Goal: Communication & Community: Answer question/provide support

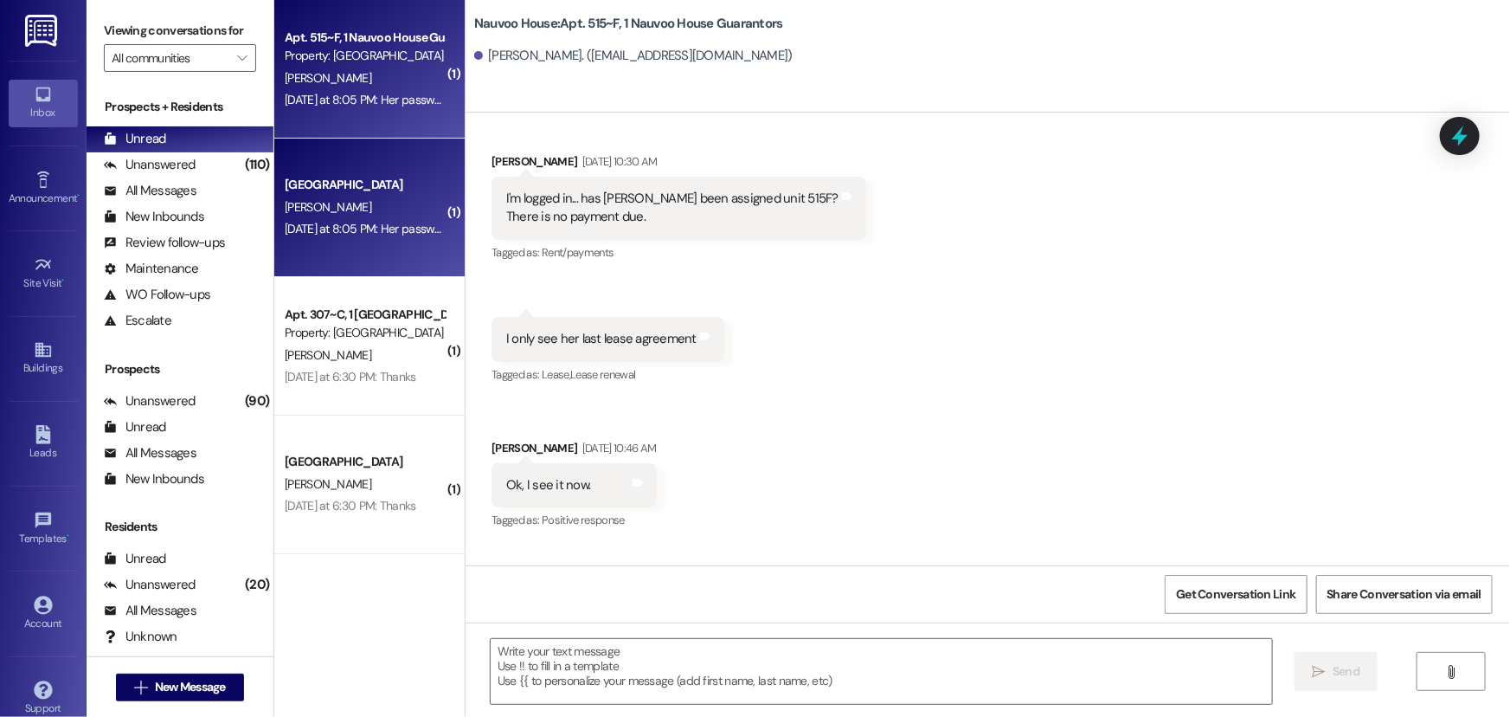
scroll to position [2771, 0]
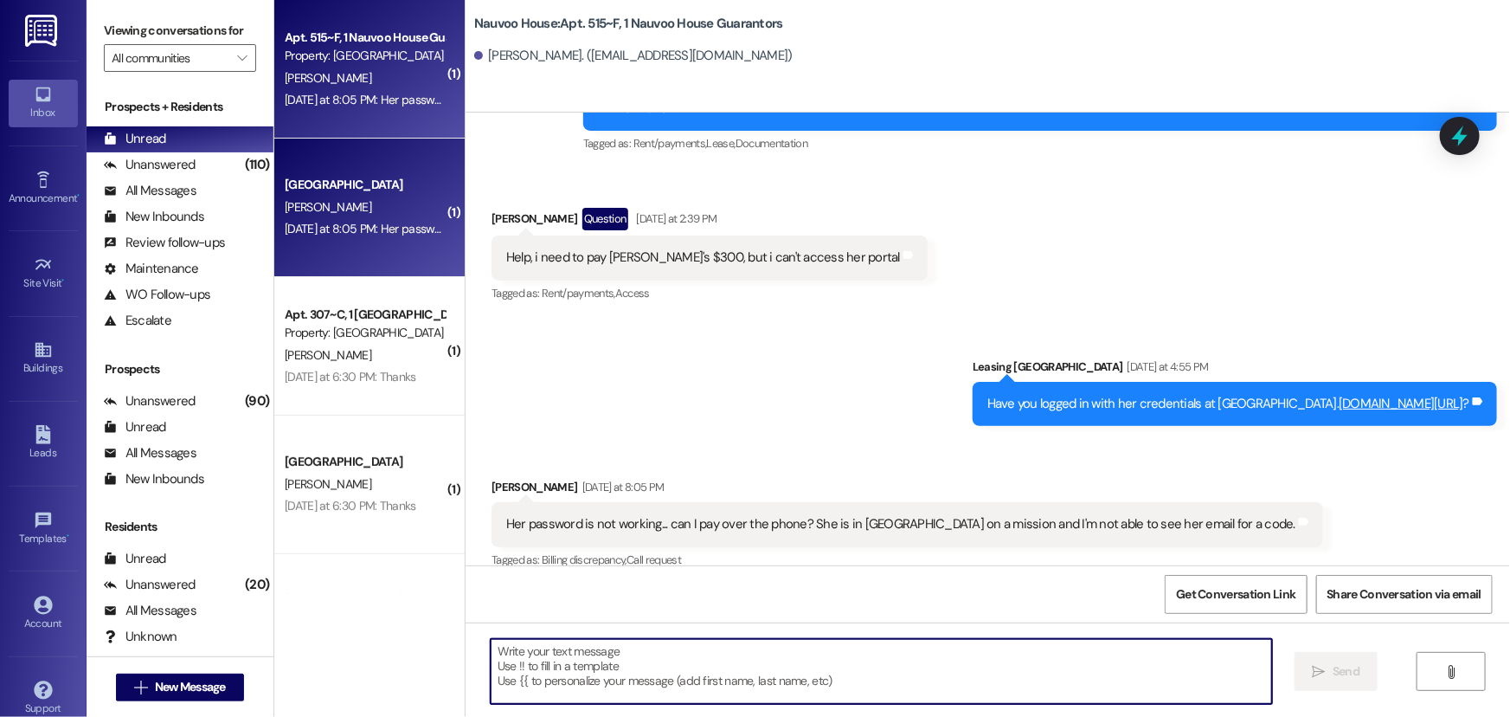
click at [667, 654] on textarea at bounding box center [882, 671] width 782 height 65
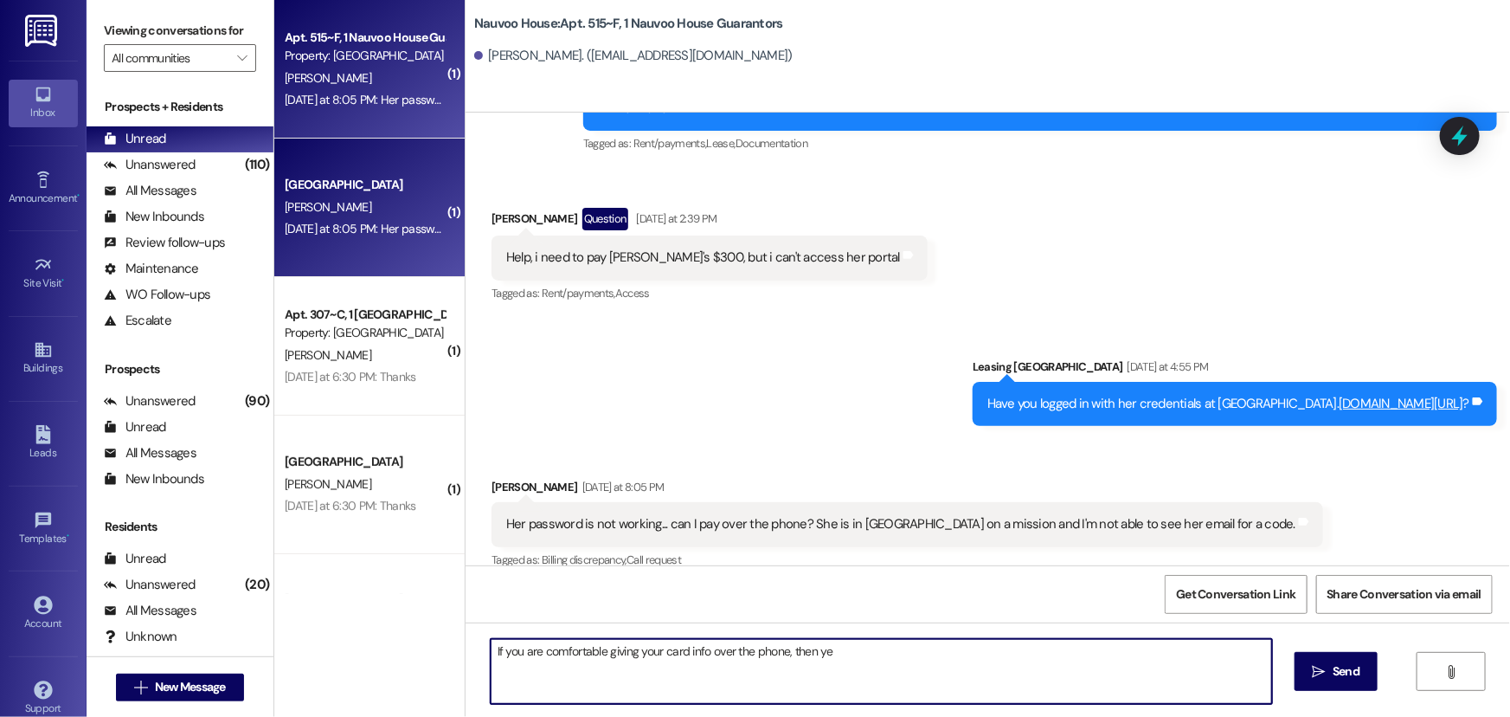
type textarea "If you are comfortable giving your card info over the phone, then yes"
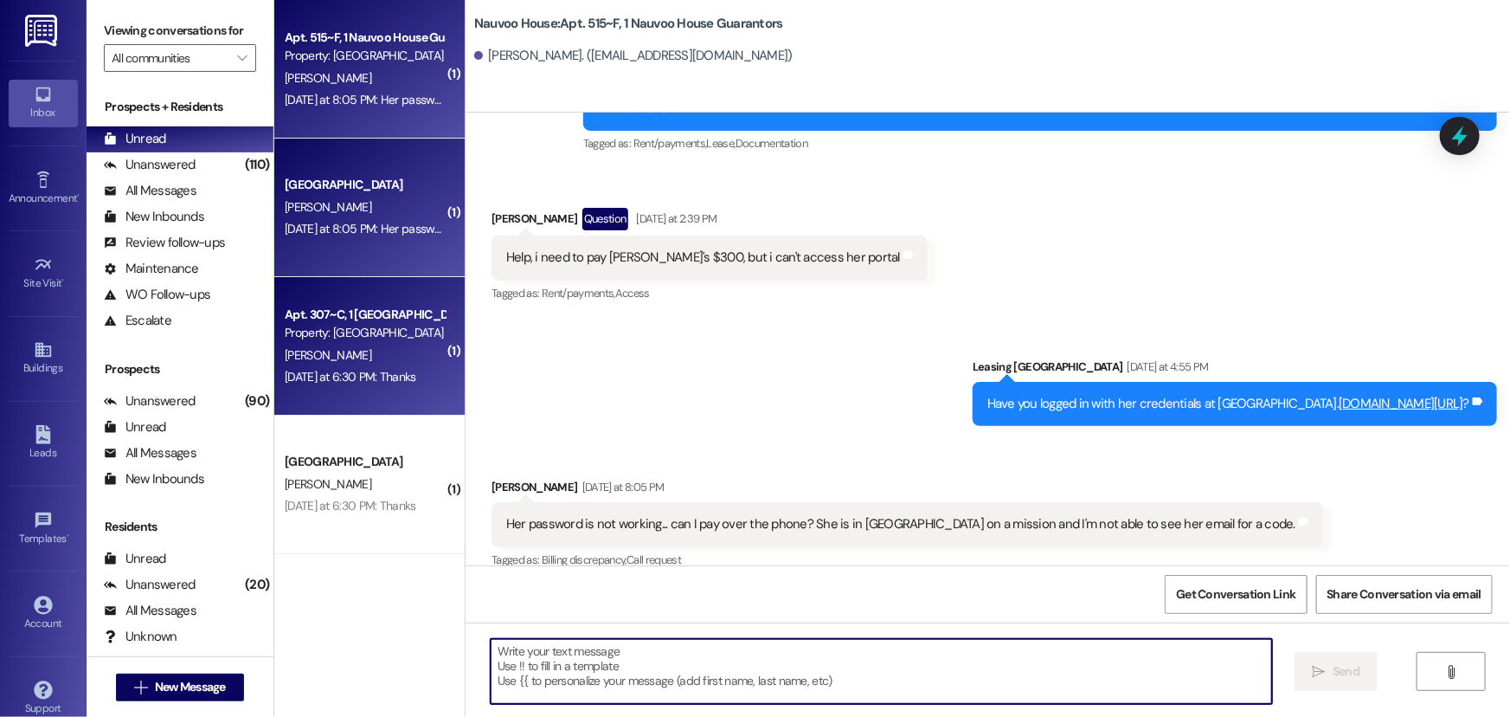
click at [364, 332] on div "Property: [GEOGRAPHIC_DATA]" at bounding box center [365, 333] width 160 height 18
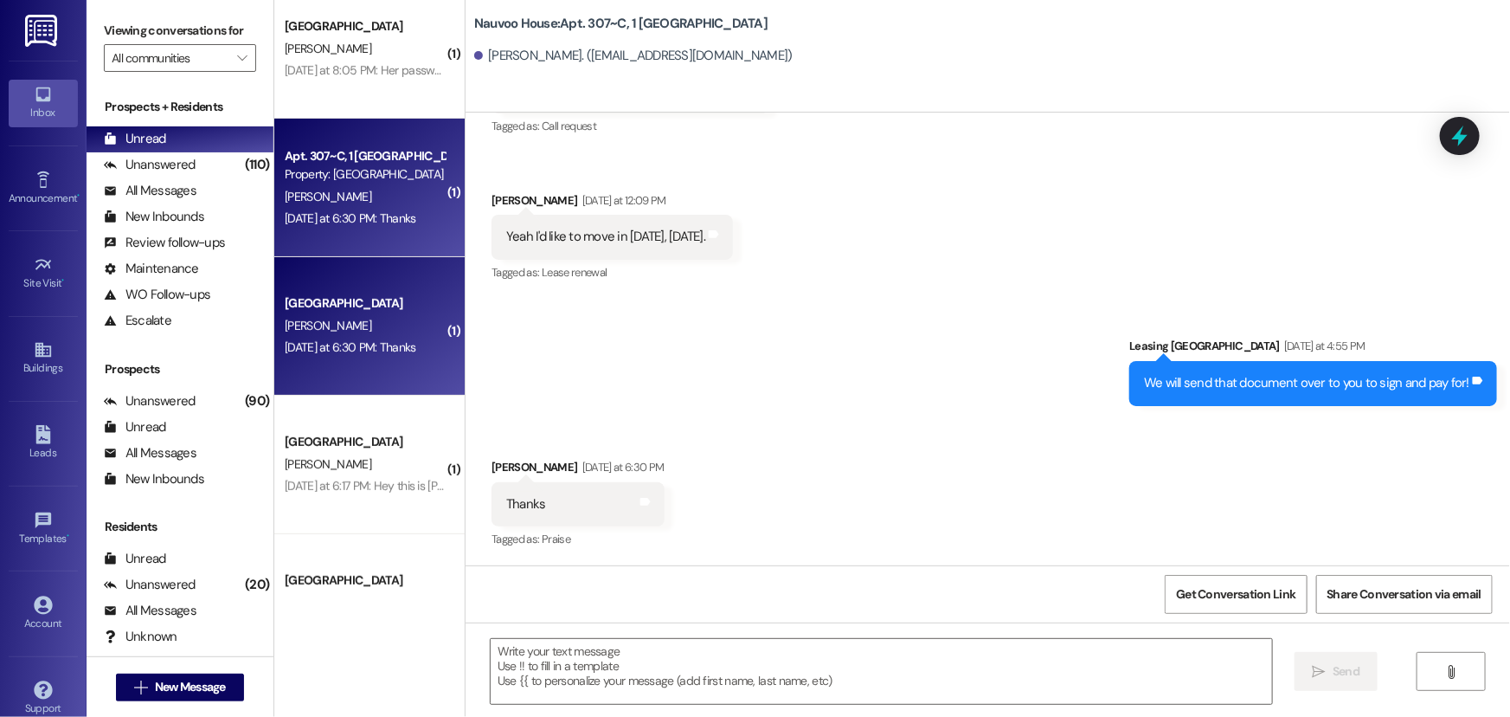
scroll to position [314, 0]
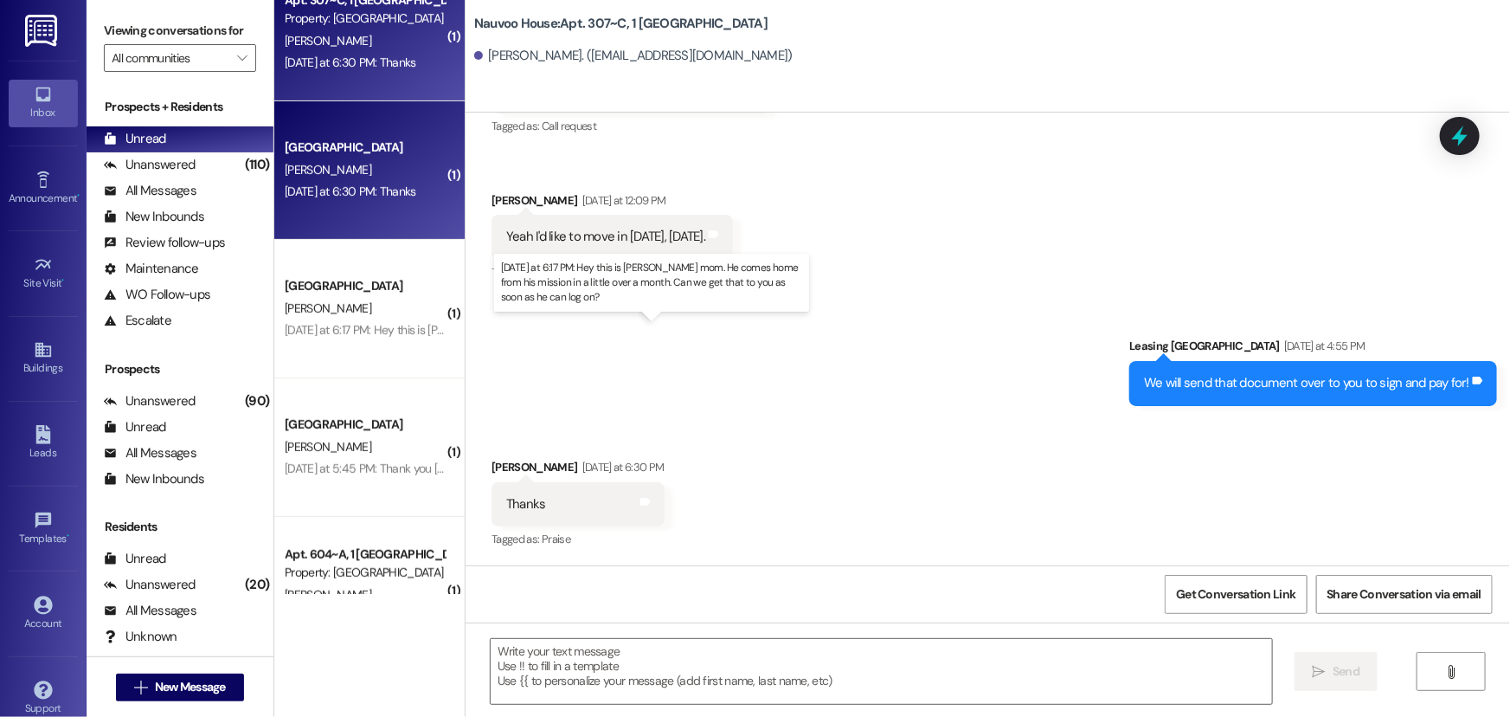
click at [364, 329] on div "[DATE] at 6:17 PM: Hey this is [PERSON_NAME] mom. He comes home from his missio…" at bounding box center [682, 330] width 794 height 16
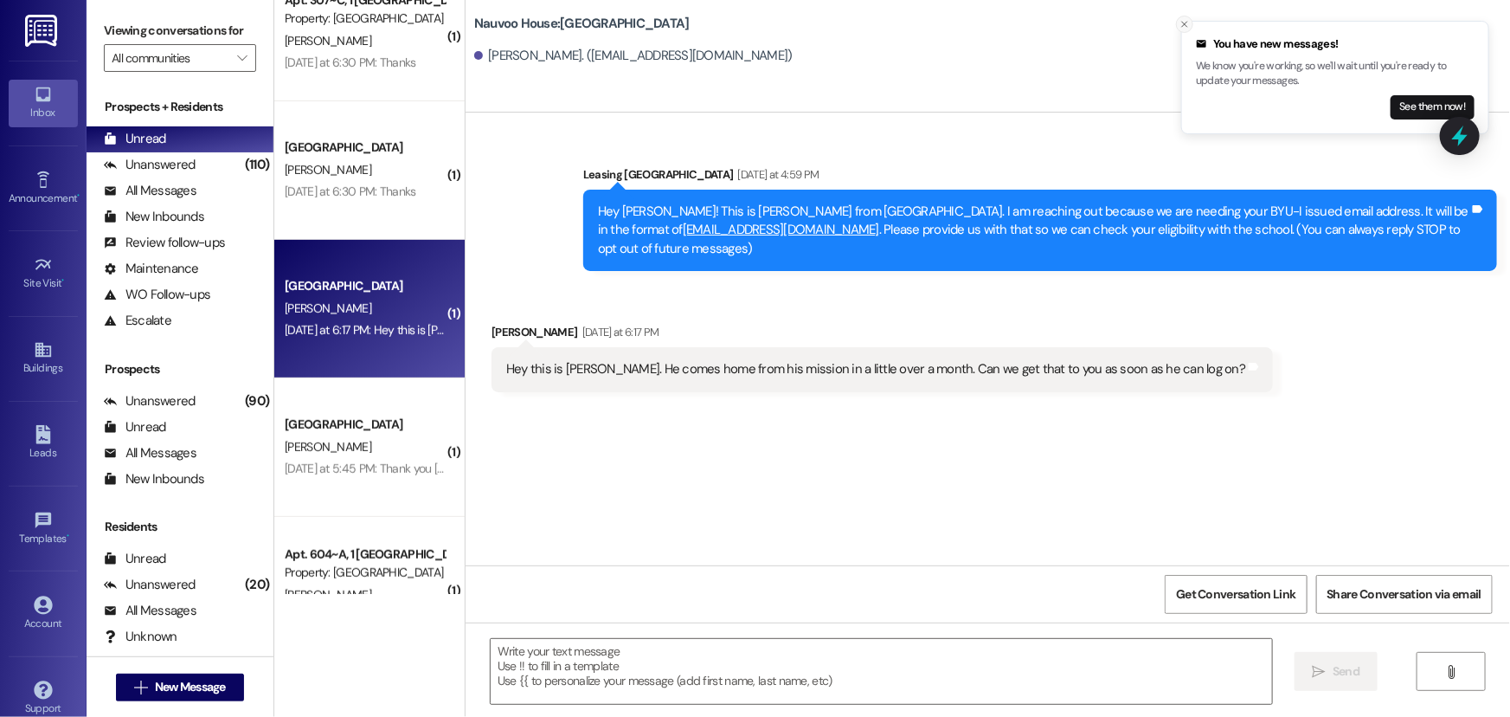
click at [1182, 23] on icon "Close toast" at bounding box center [1185, 24] width 10 height 10
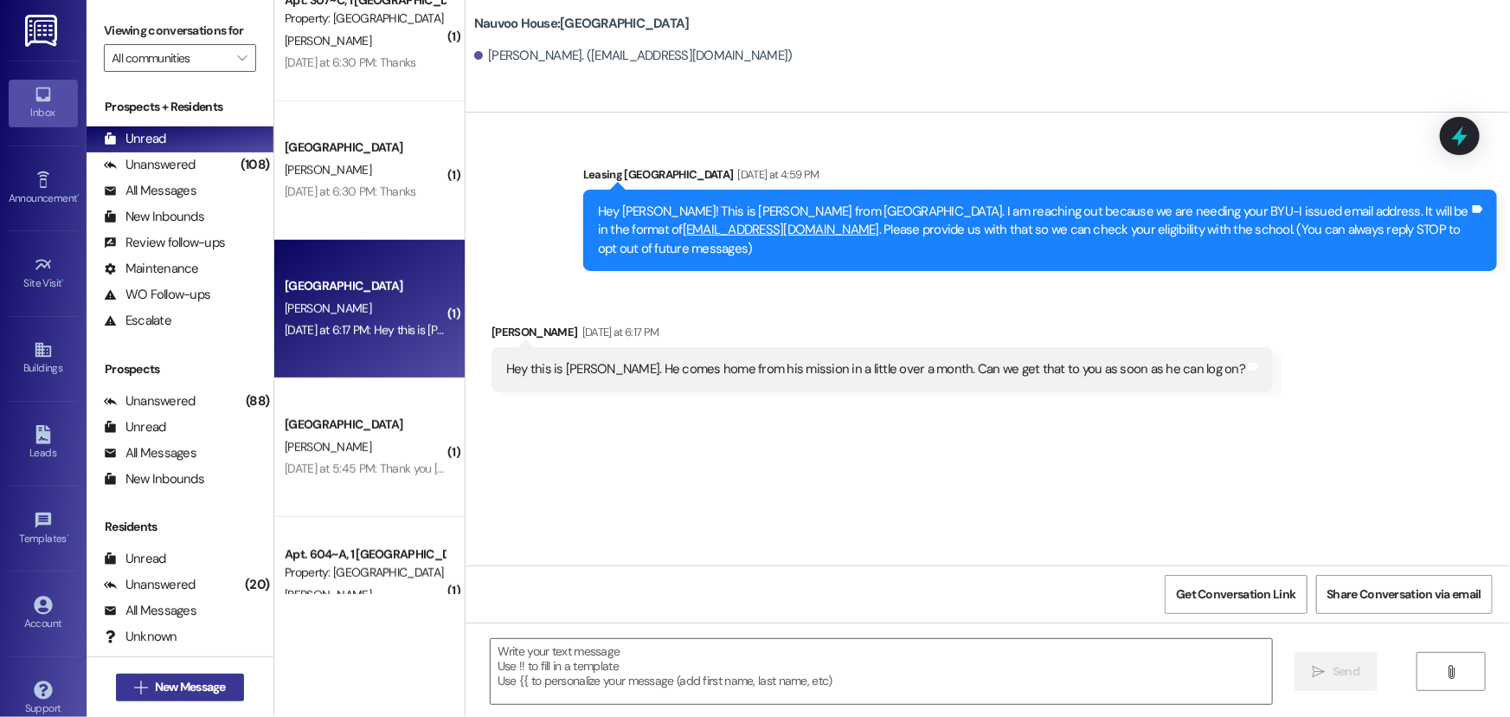
click at [209, 686] on span "New Message" at bounding box center [190, 687] width 71 height 18
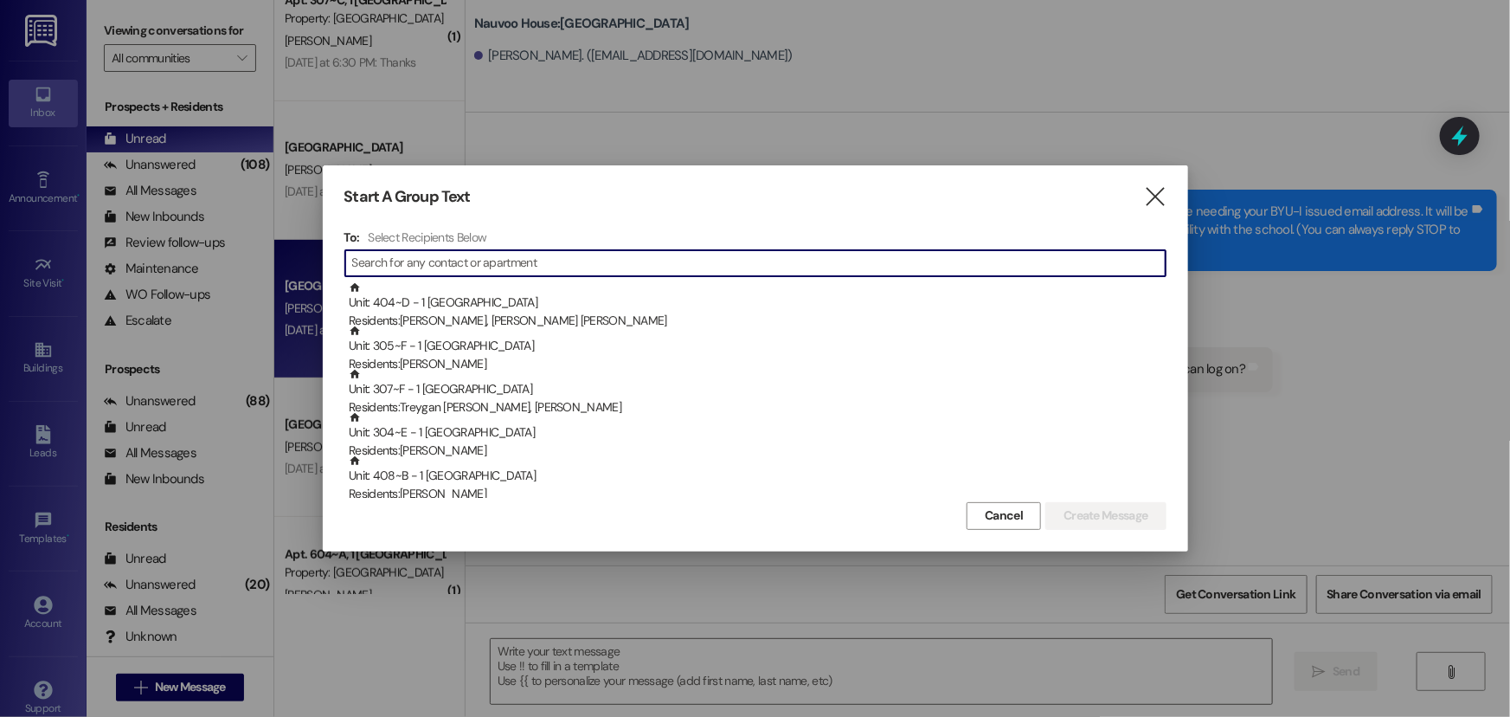
click at [384, 266] on input at bounding box center [759, 263] width 814 height 24
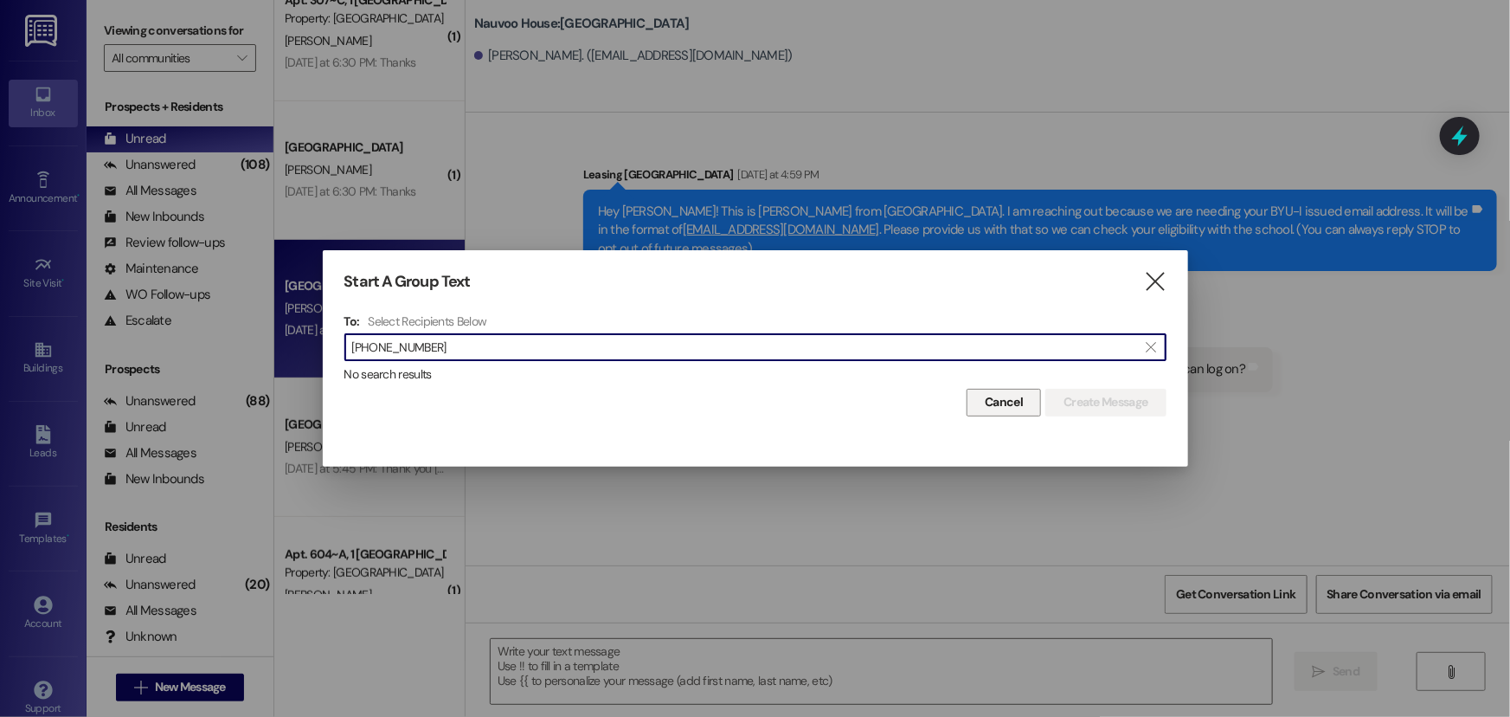
type input "[PHONE_NUMBER]"
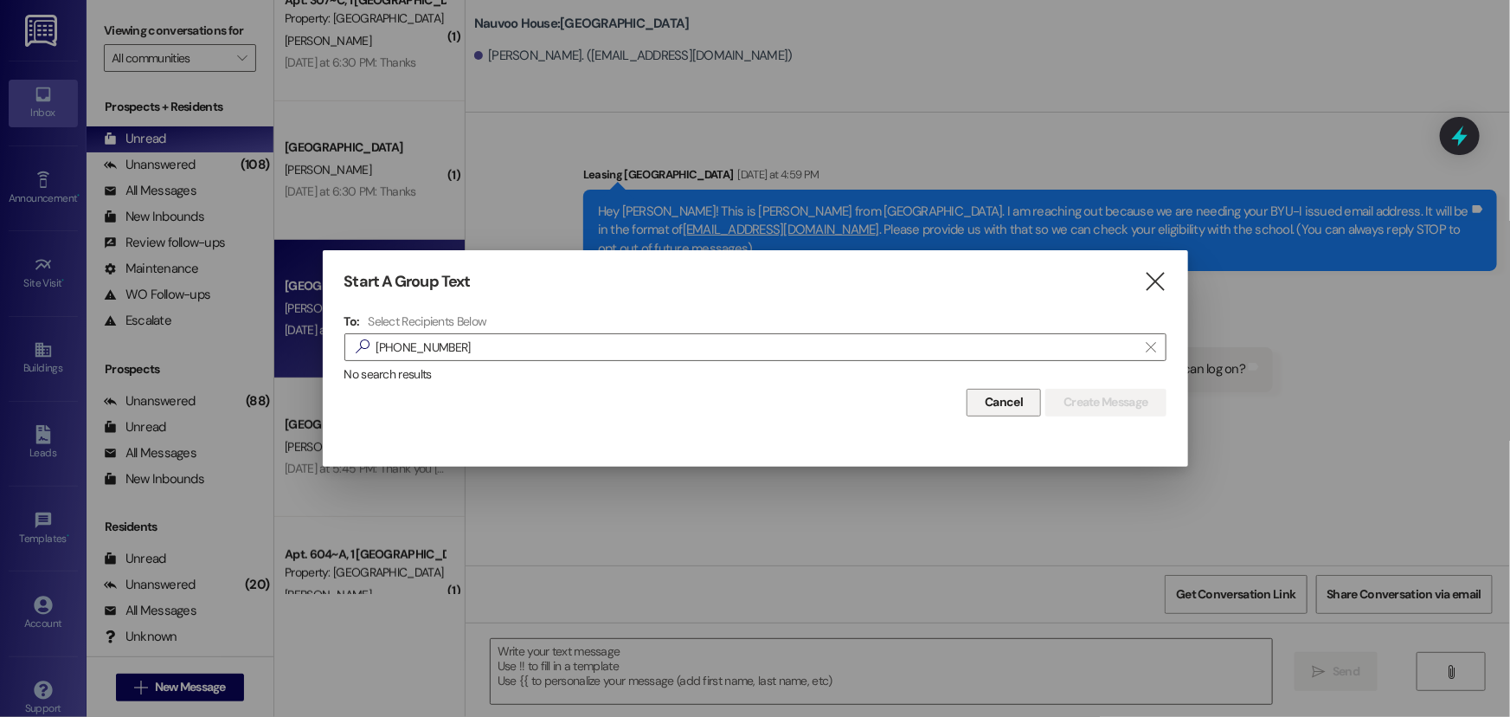
click at [994, 406] on span "Cancel" at bounding box center [1004, 402] width 38 height 18
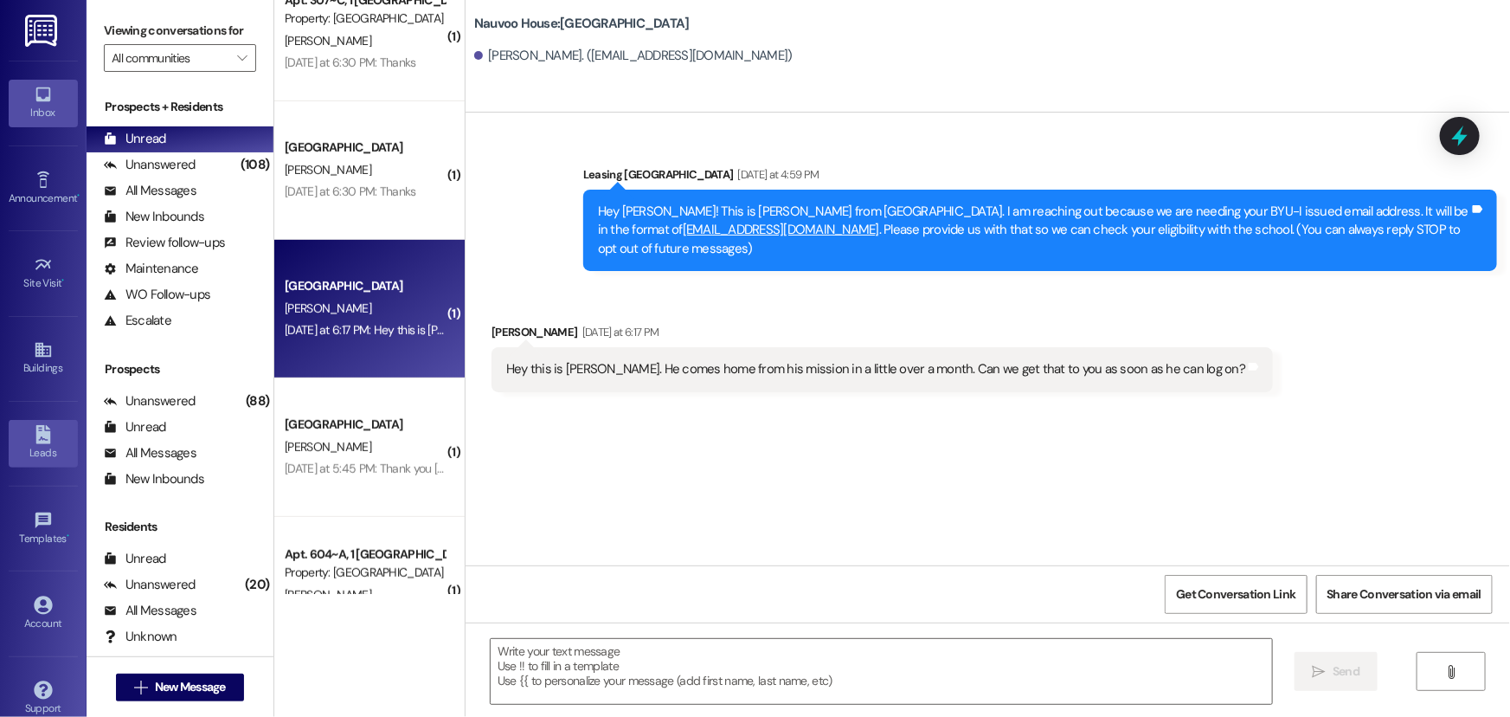
click at [30, 421] on link "Leads" at bounding box center [43, 443] width 69 height 47
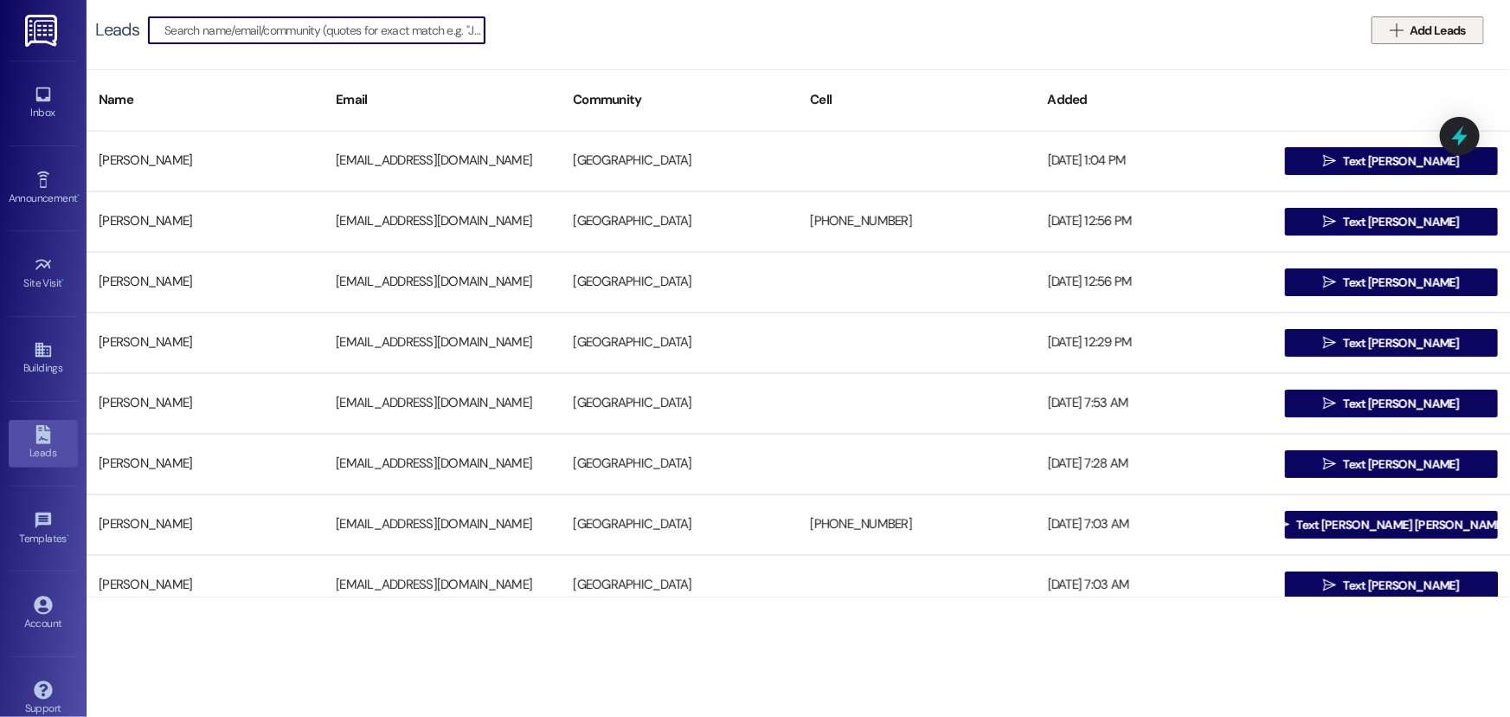
click at [1451, 38] on span "Add Leads" at bounding box center [1438, 31] width 56 height 18
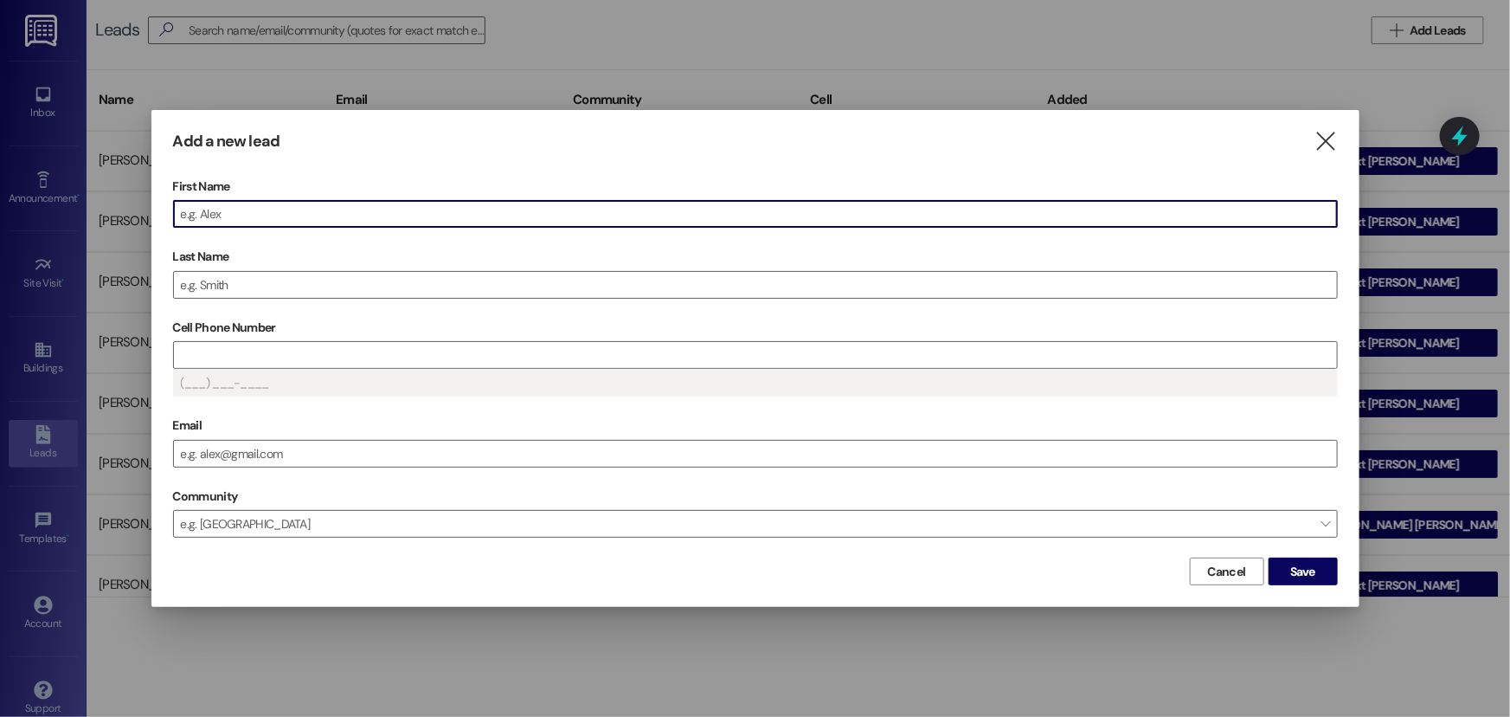
click at [302, 214] on input "First Name" at bounding box center [755, 214] width 1163 height 26
click at [383, 287] on input "Last Name" at bounding box center [755, 285] width 1163 height 26
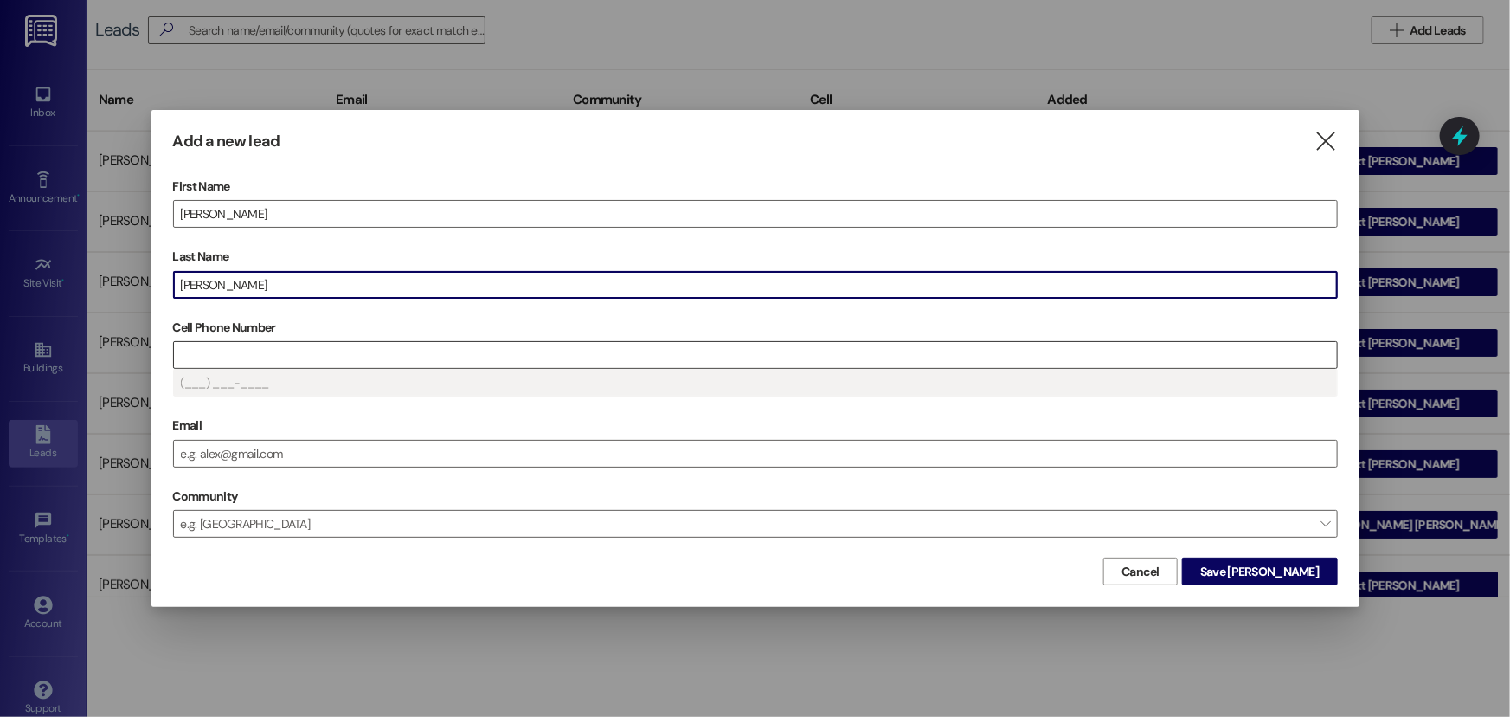
click at [290, 351] on input "Cell Phone Number" at bounding box center [755, 355] width 1163 height 26
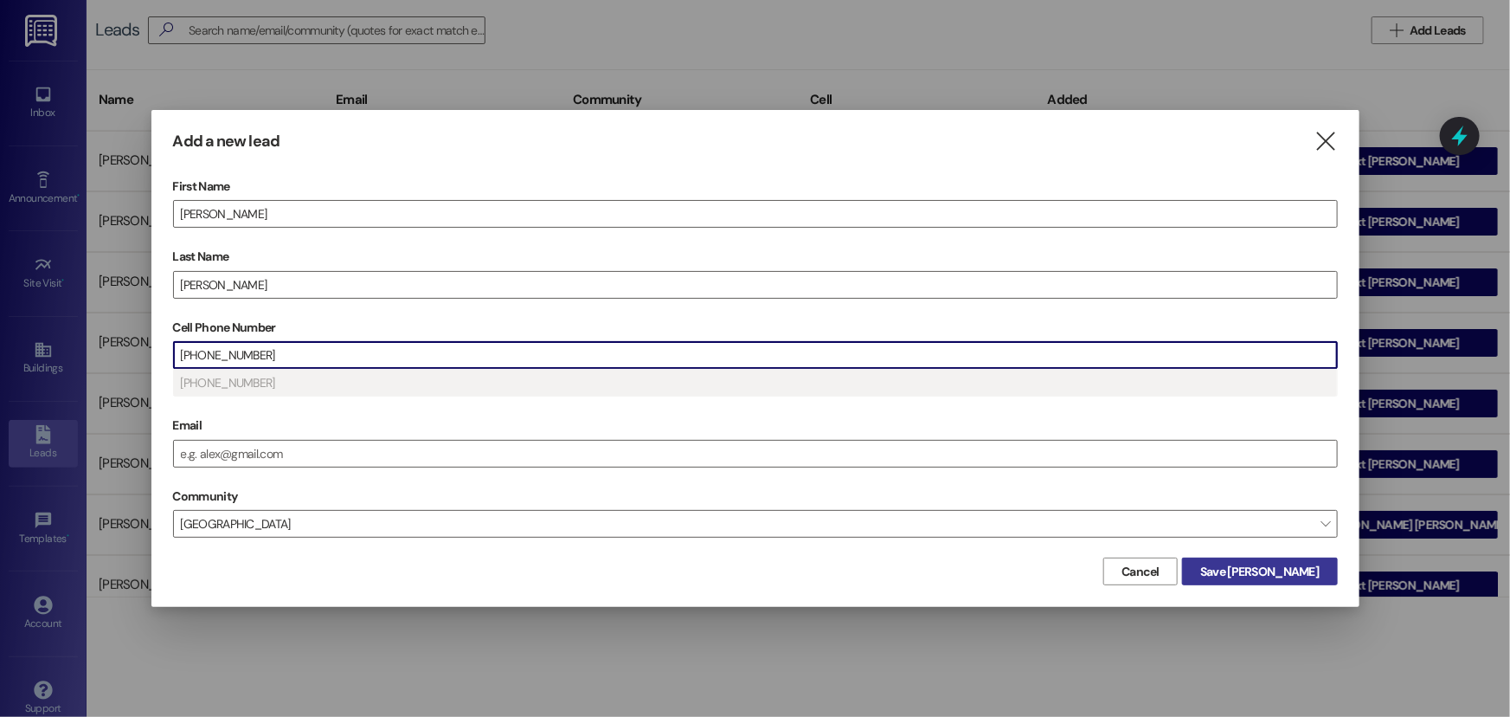
click at [1261, 572] on span "Save [PERSON_NAME]" at bounding box center [1260, 572] width 119 height 18
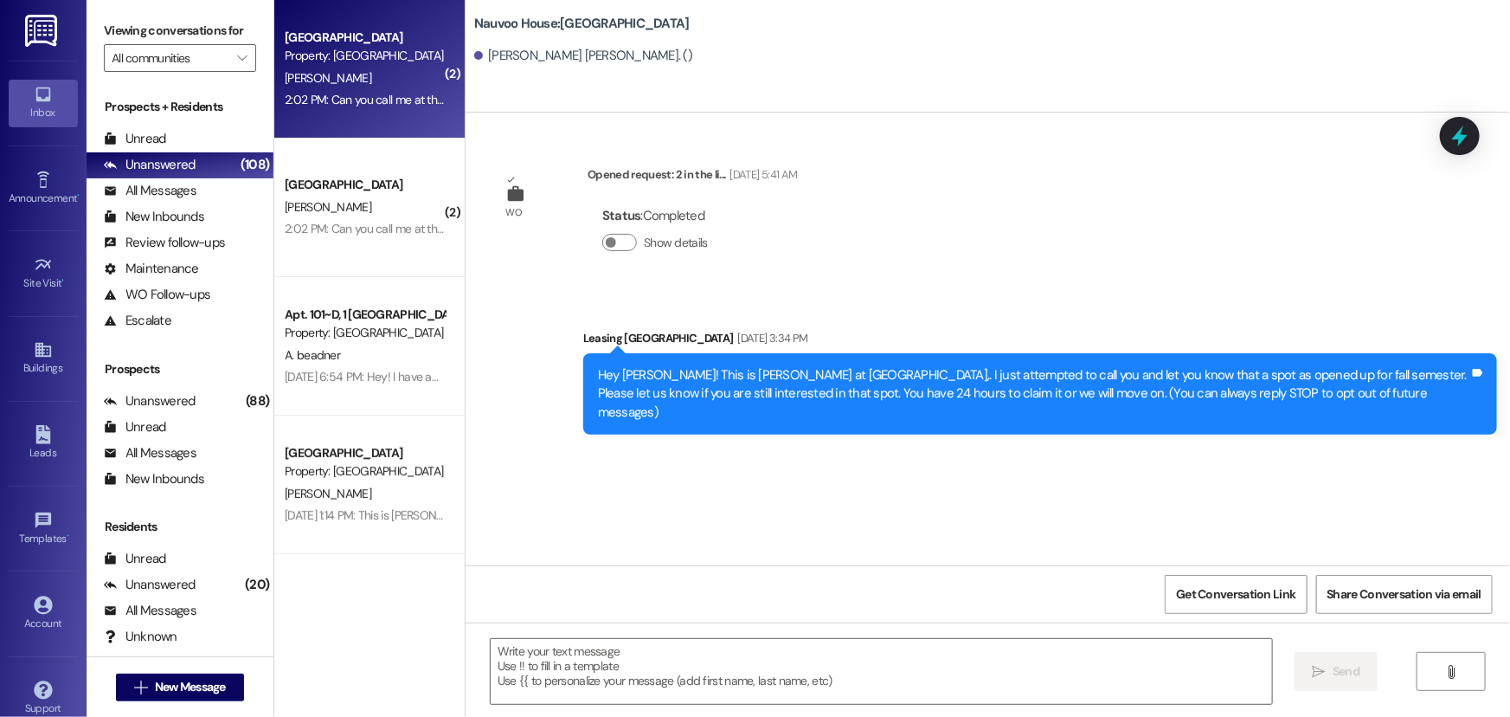
click at [365, 78] on div "[PERSON_NAME]" at bounding box center [365, 79] width 164 height 22
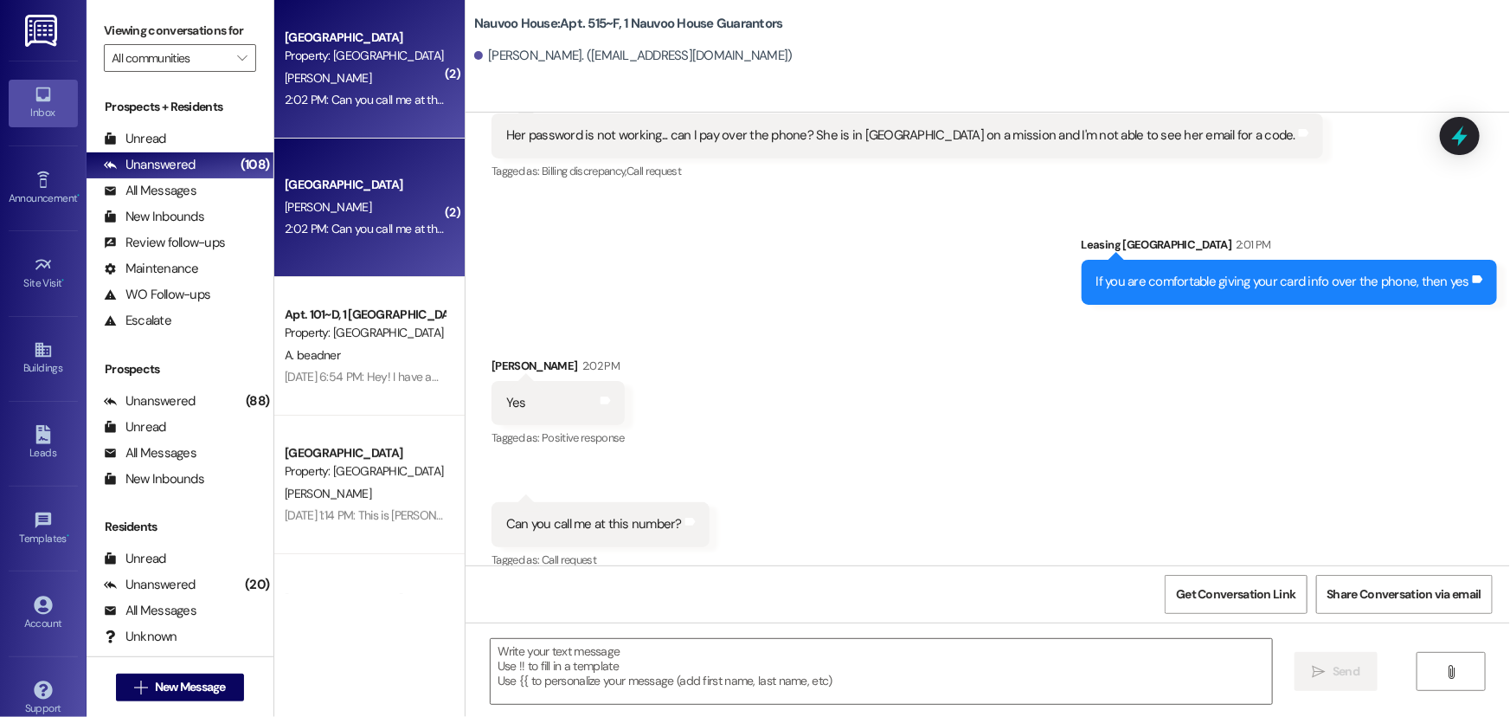
scroll to position [3160, 0]
click at [556, 684] on textarea at bounding box center [882, 671] width 782 height 65
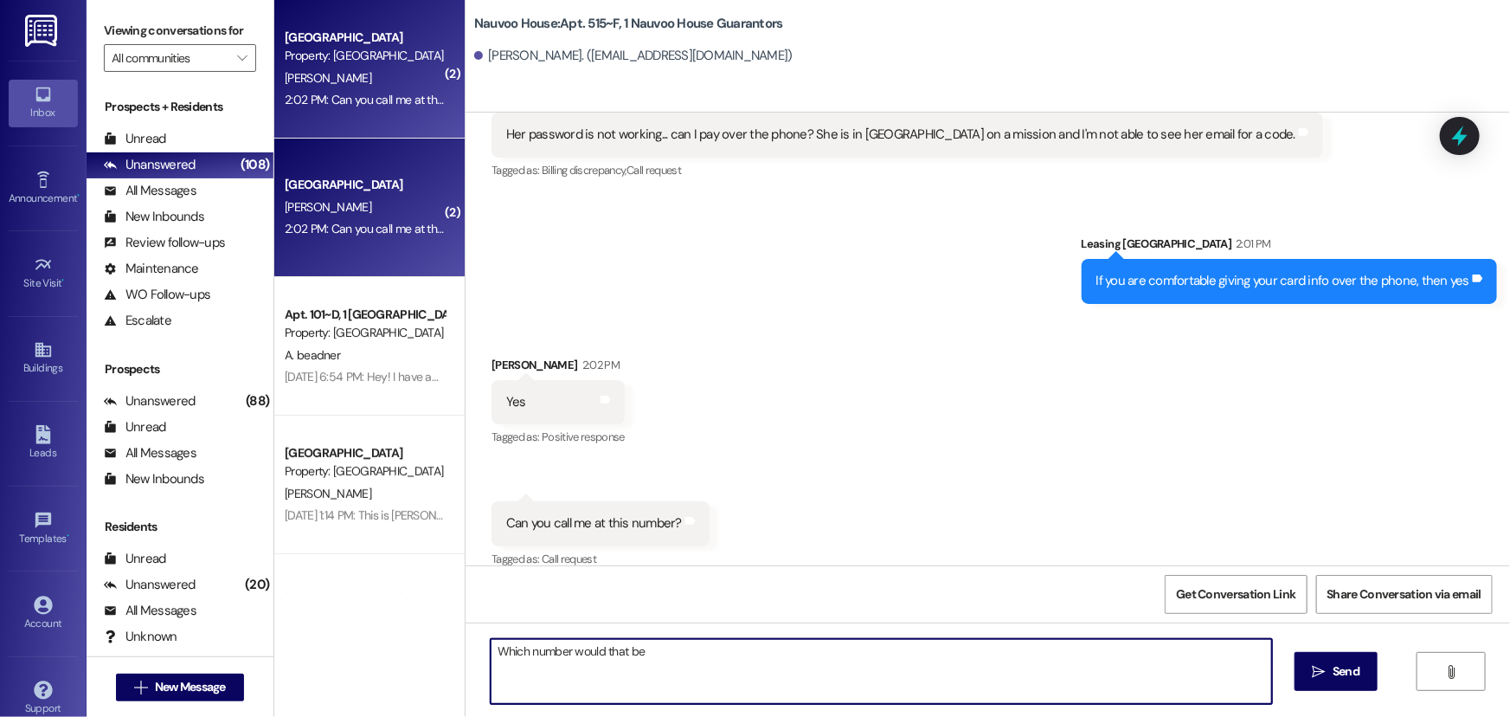
type textarea "Which number would that be?"
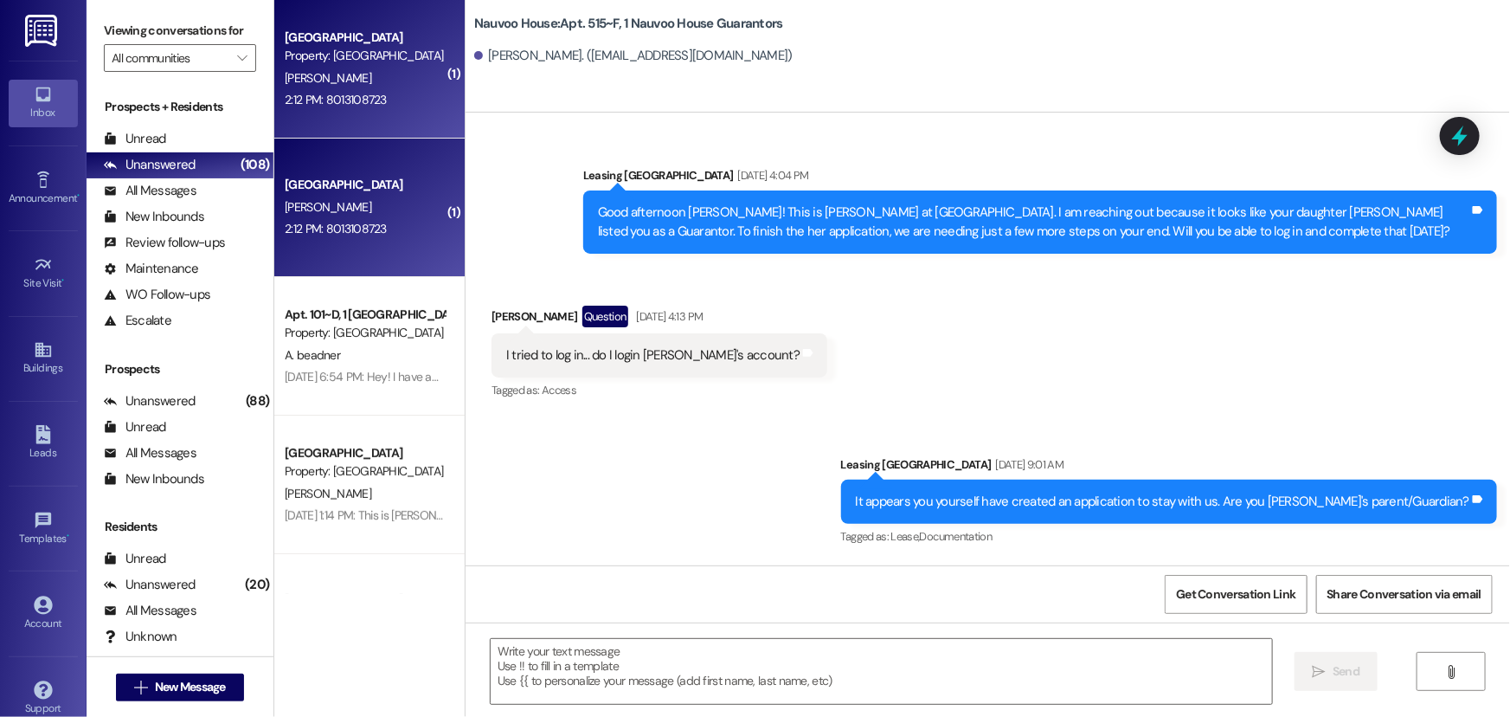
scroll to position [490, 0]
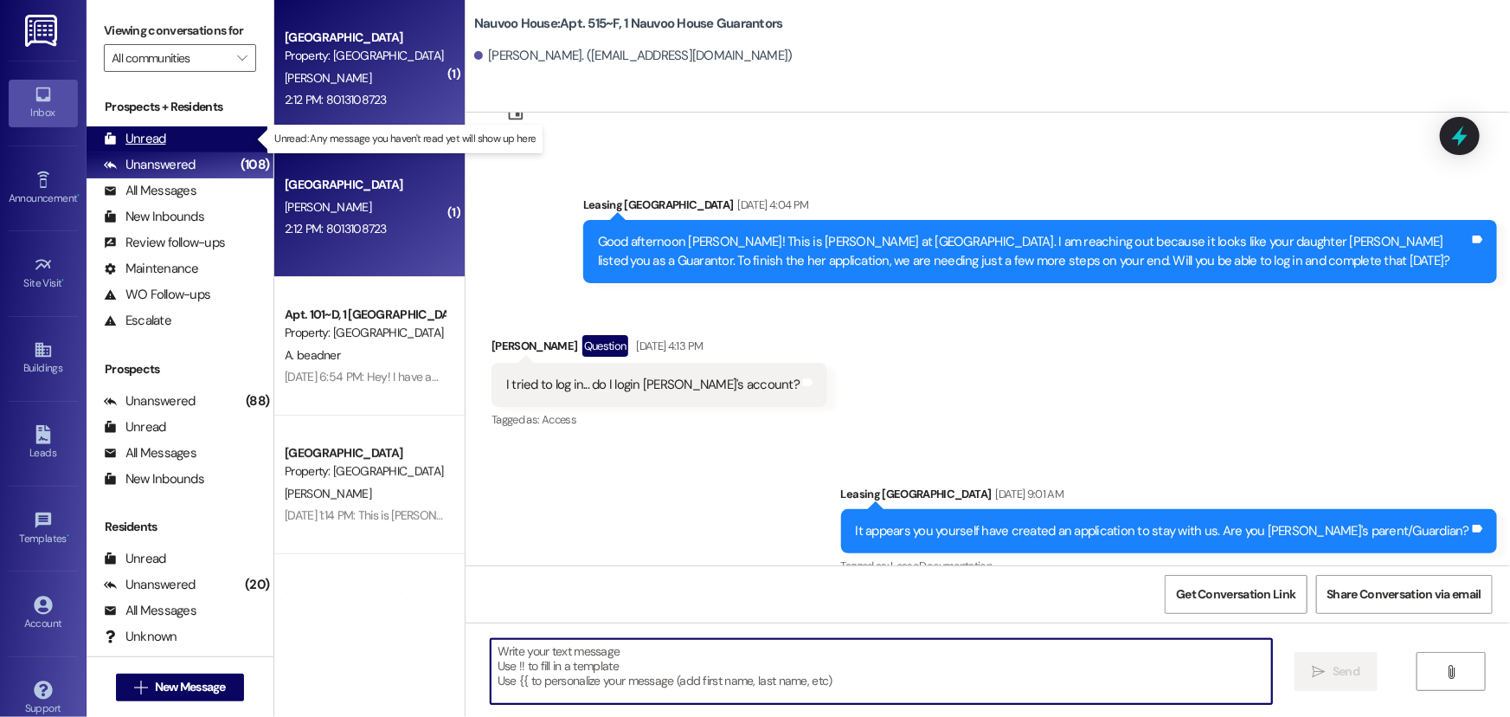
click at [141, 147] on div "Unread" at bounding box center [135, 139] width 62 height 18
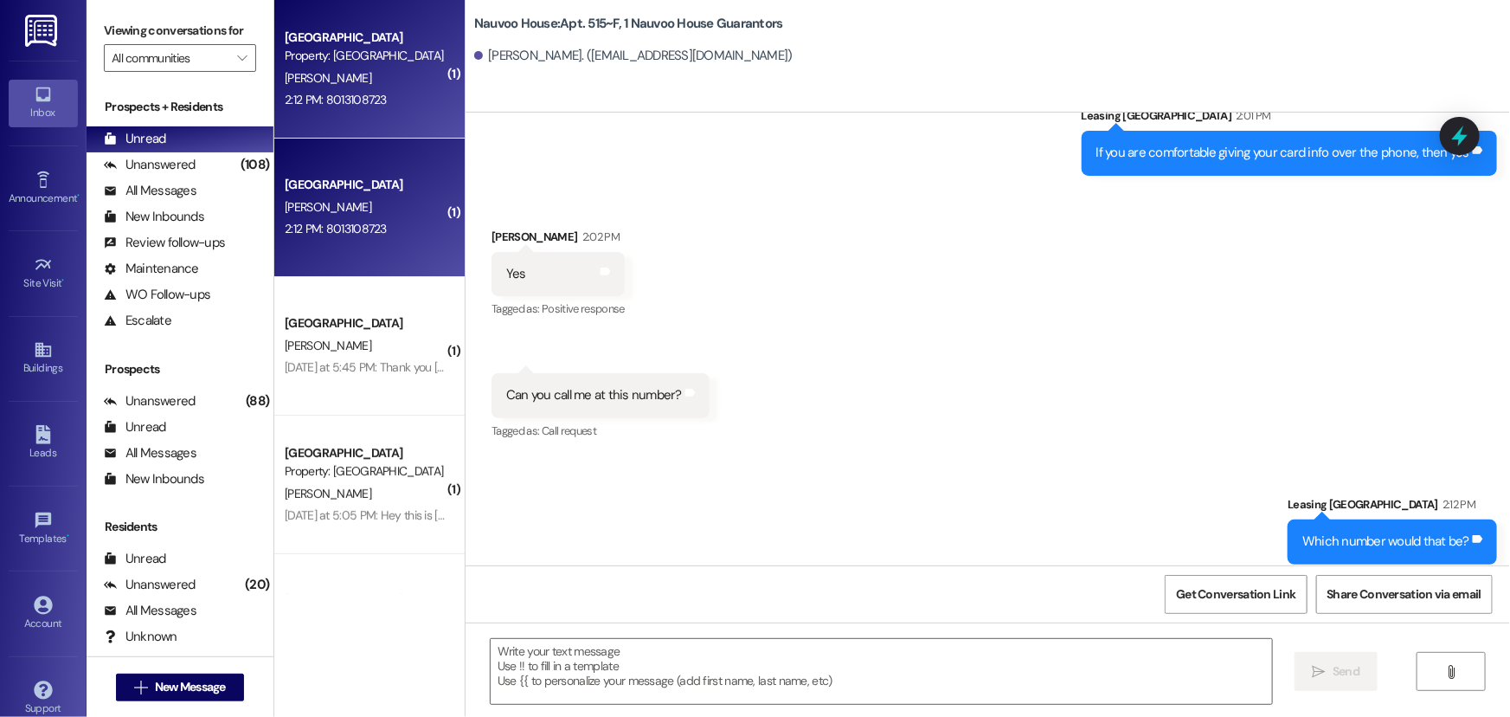
scroll to position [3427, 0]
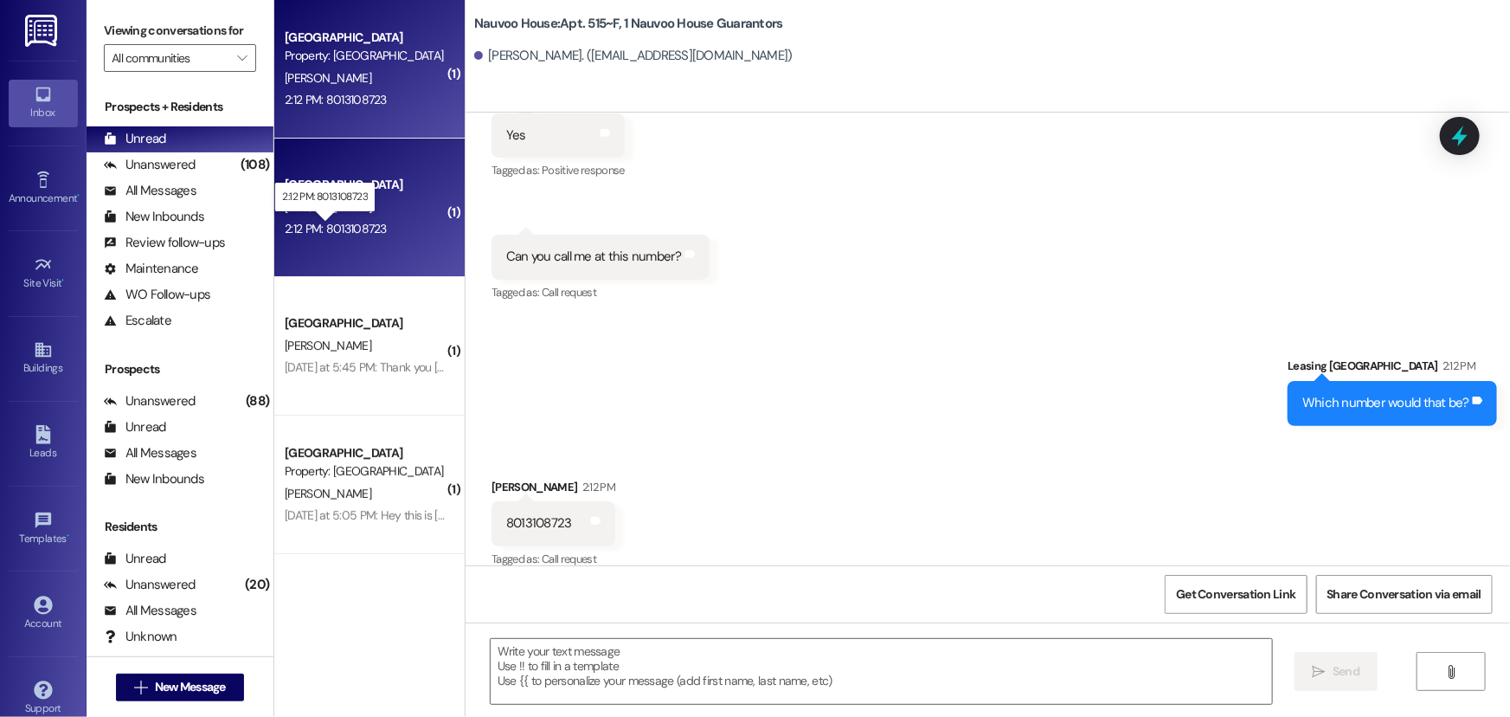
click at [361, 233] on div "2:12 PM: 8013108723 2:12 PM: 8013108723" at bounding box center [336, 229] width 102 height 16
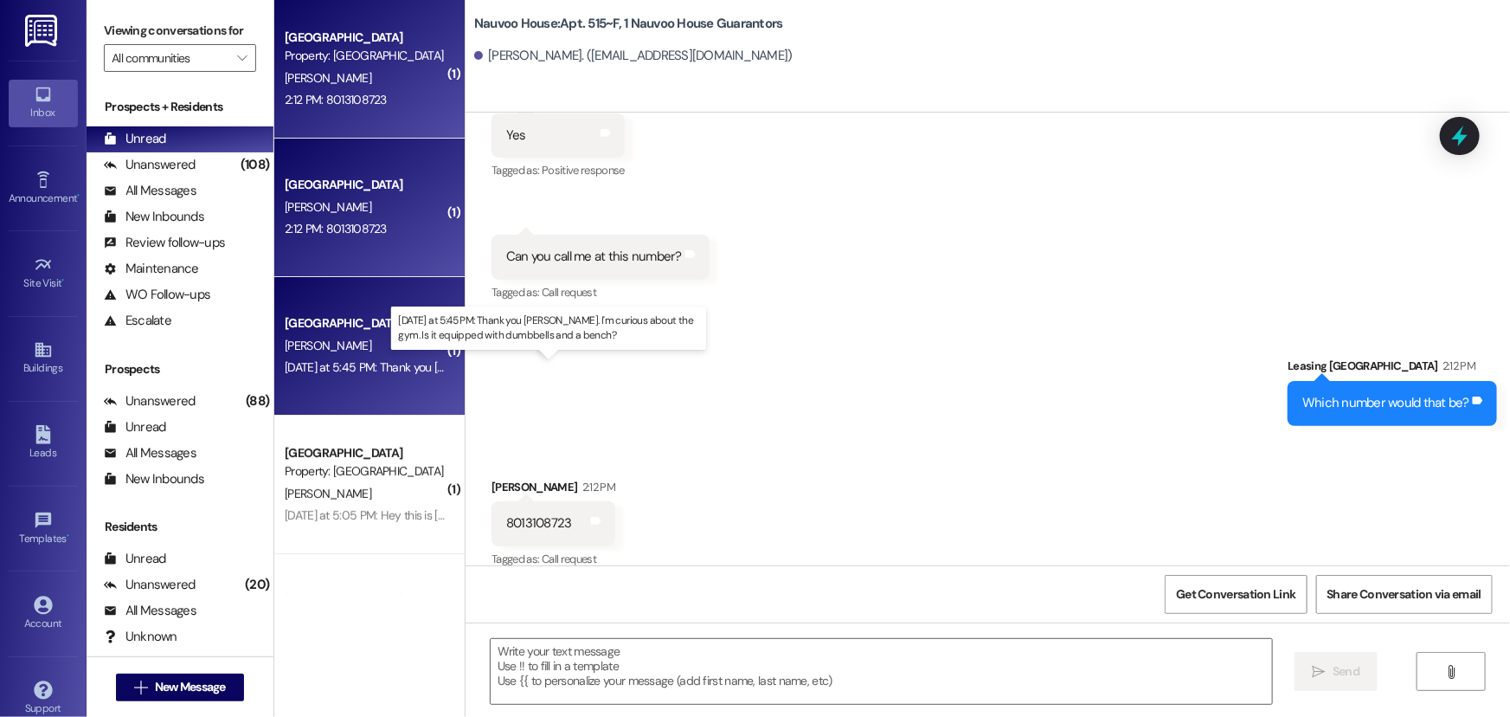
click at [351, 369] on div "[DATE] at 5:45 PM: Thank you [PERSON_NAME]. I'm curious about the gym. Is it eq…" at bounding box center [583, 367] width 596 height 16
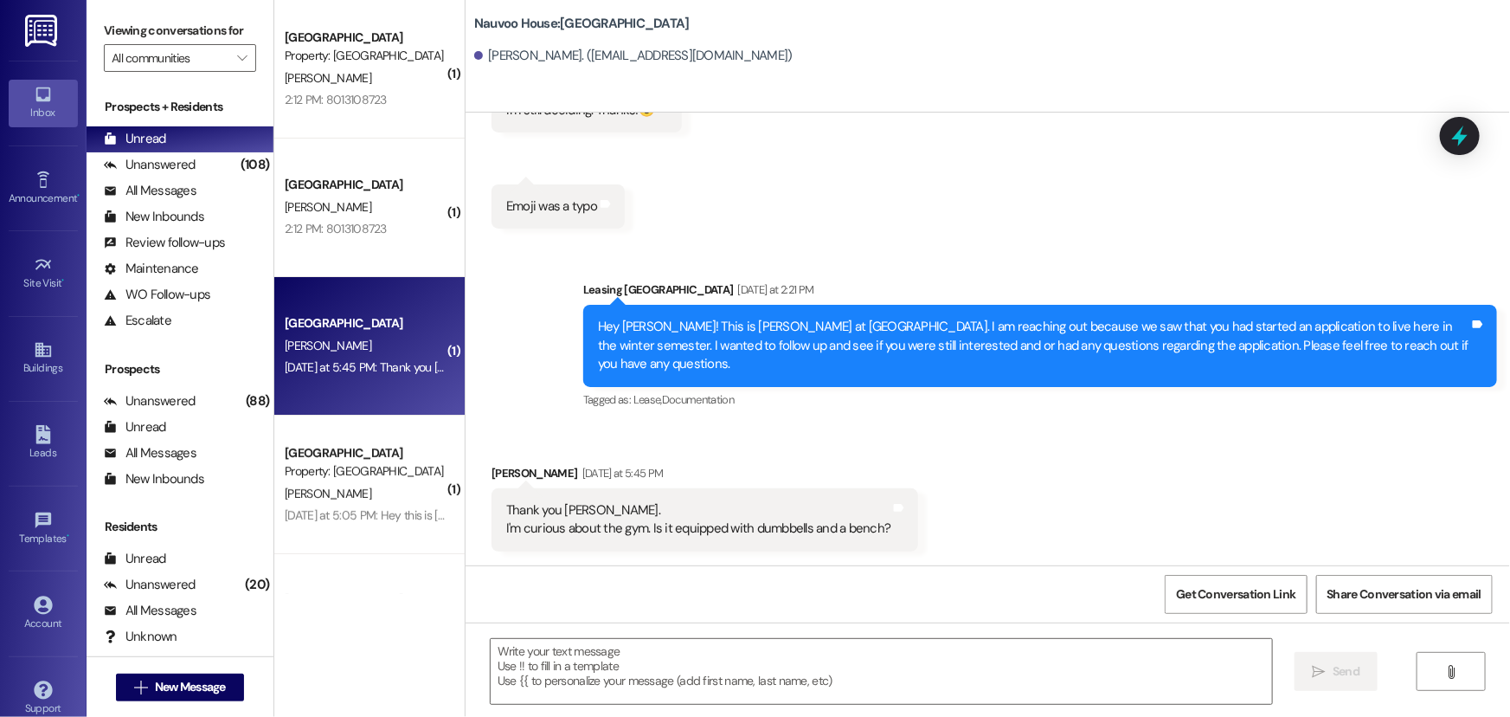
scroll to position [265, 0]
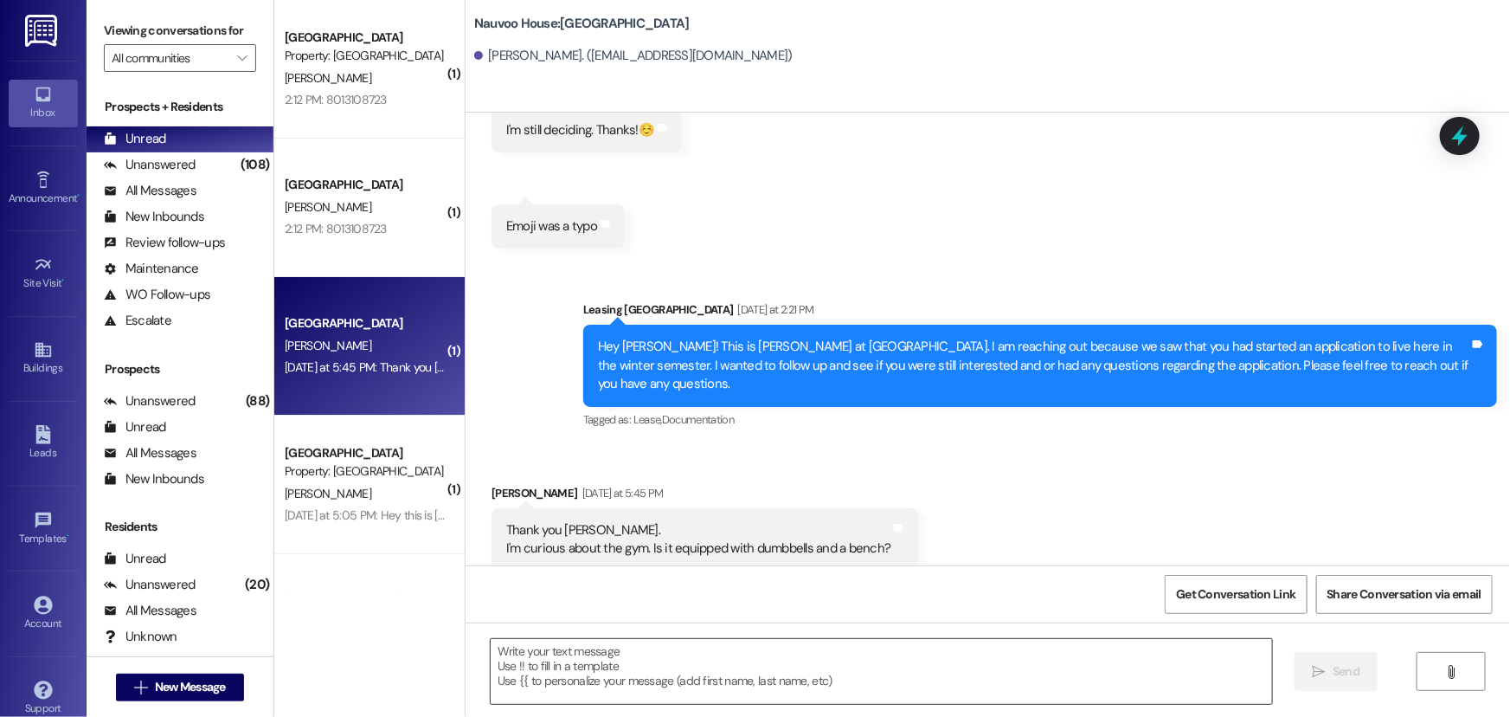
click at [573, 690] on textarea at bounding box center [882, 671] width 782 height 65
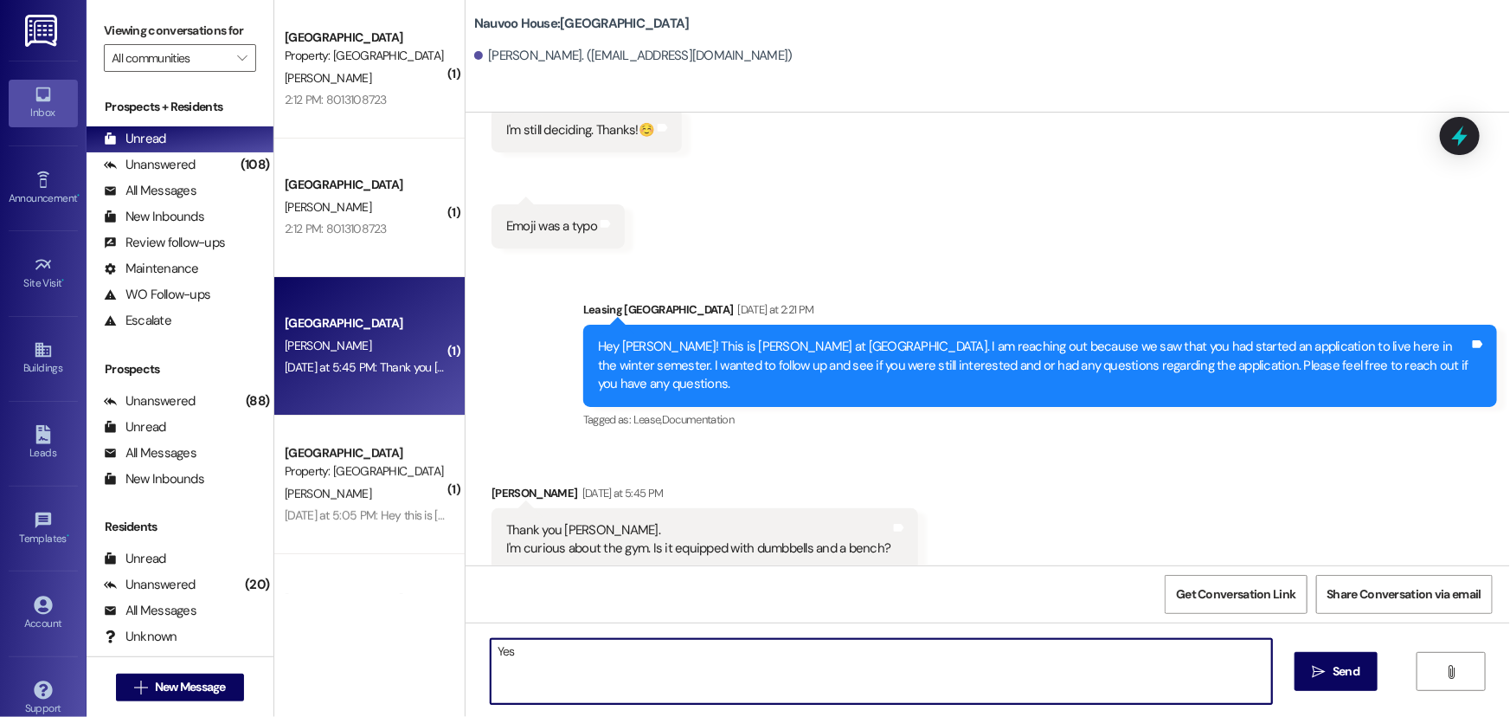
type textarea "Yes!"
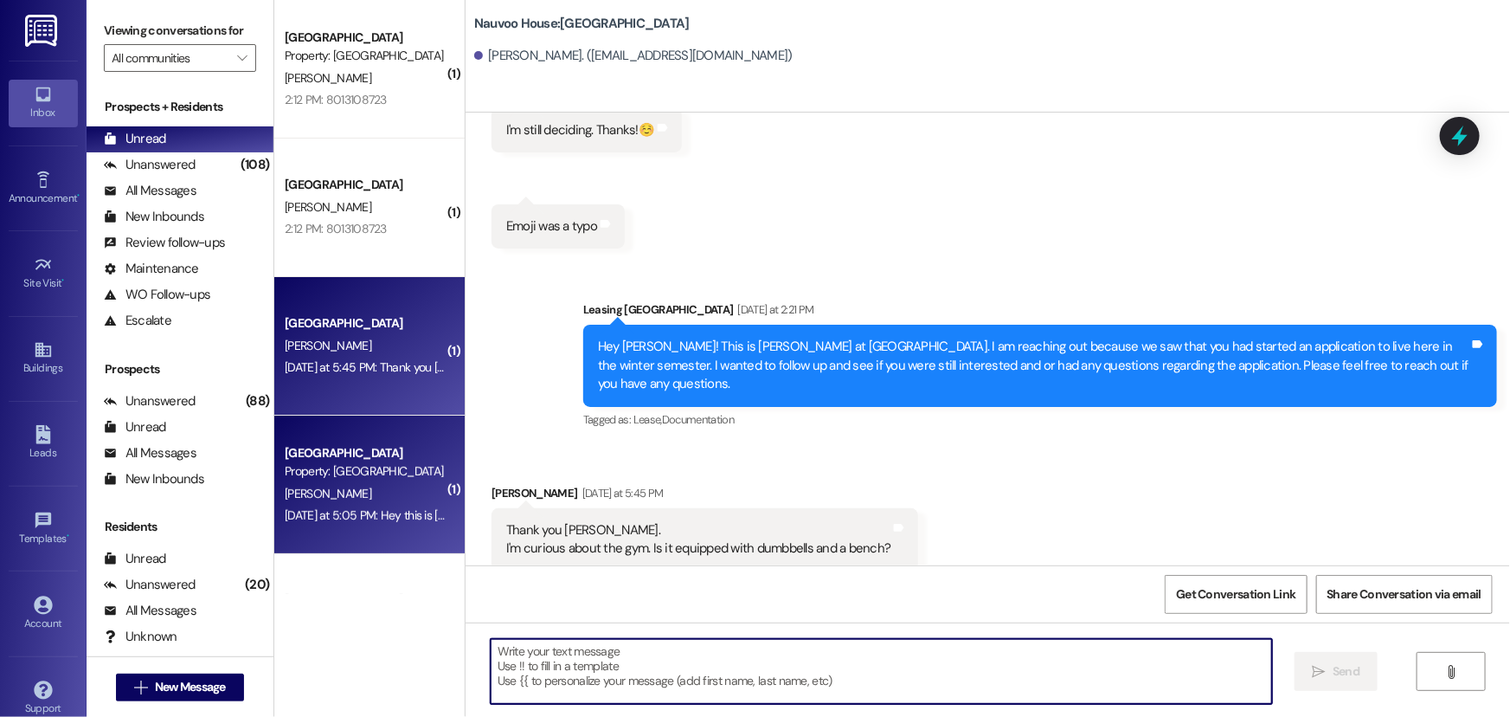
click at [327, 492] on span "[PERSON_NAME]" at bounding box center [328, 494] width 87 height 16
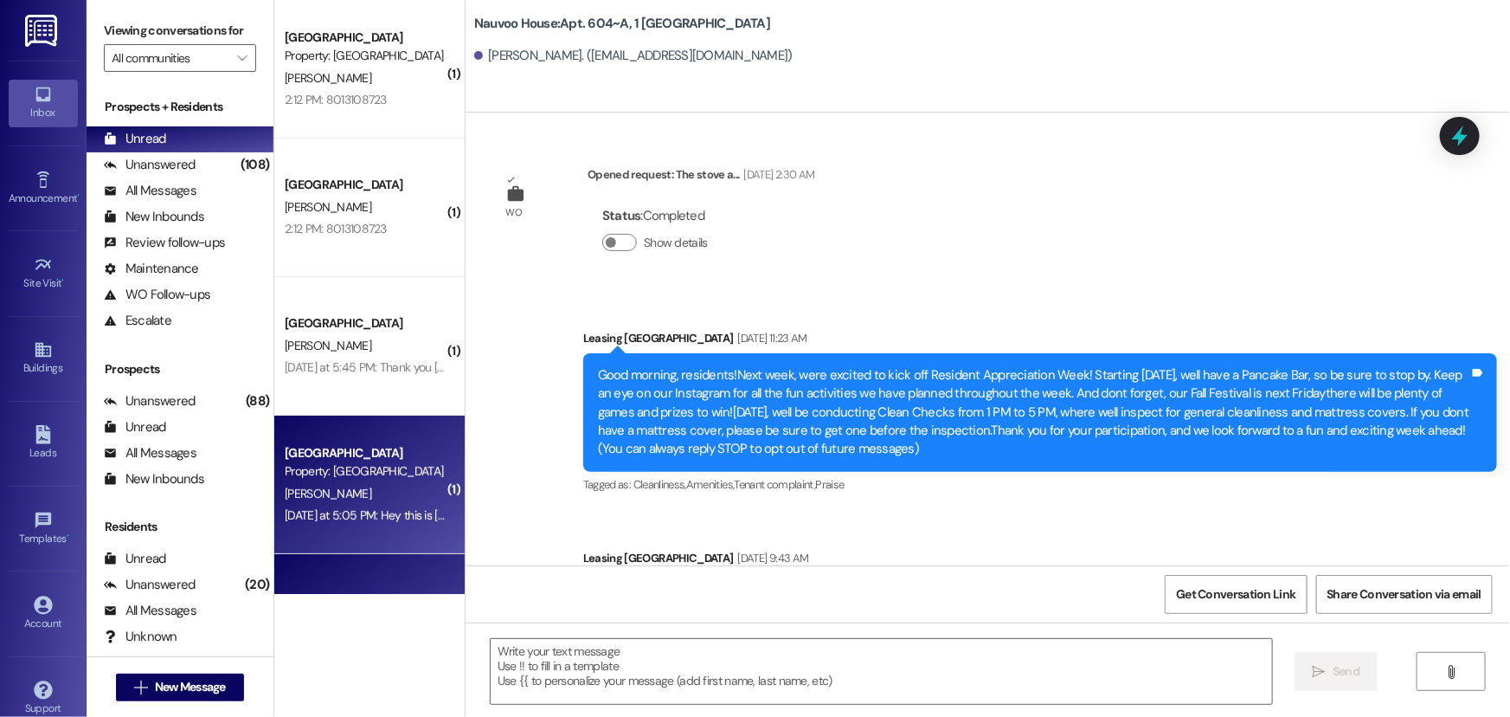
scroll to position [32748, 0]
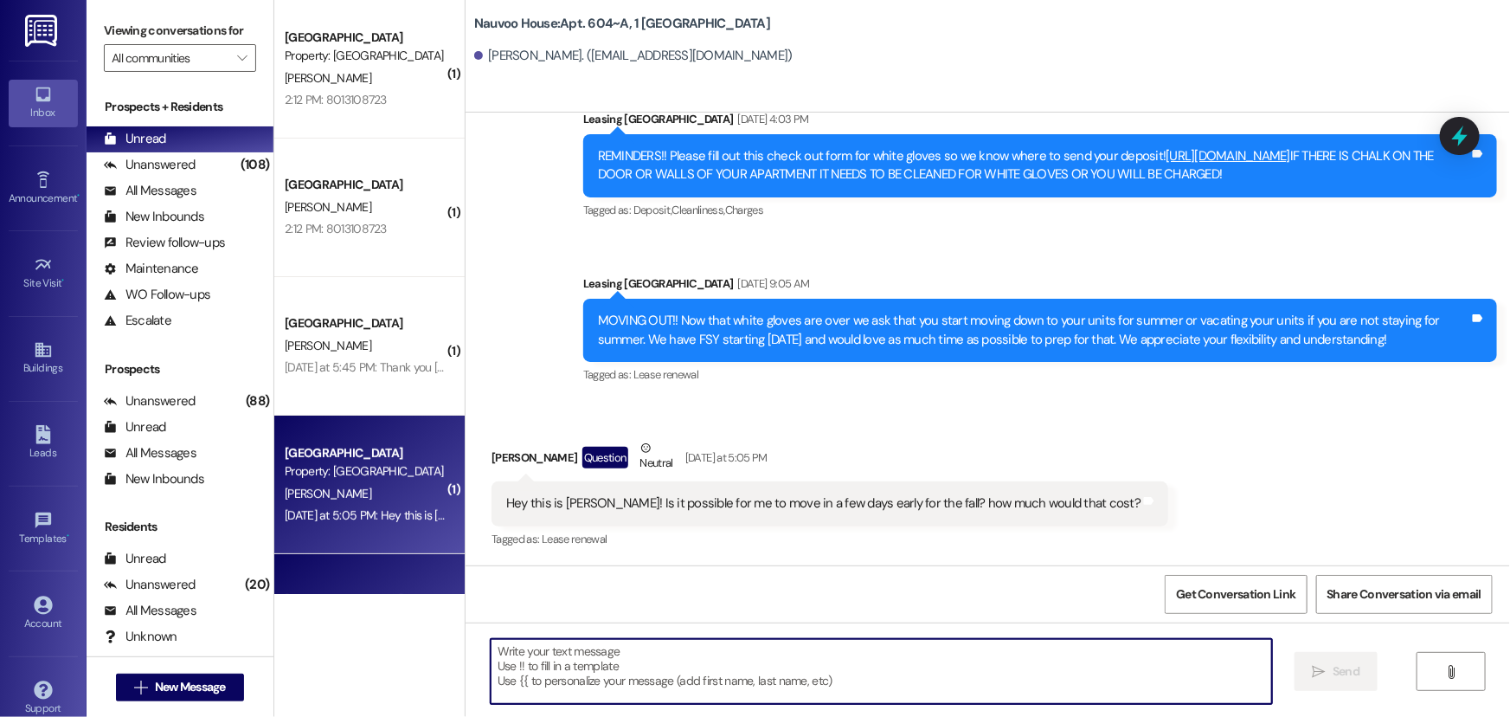
click at [576, 699] on textarea at bounding box center [882, 671] width 782 height 65
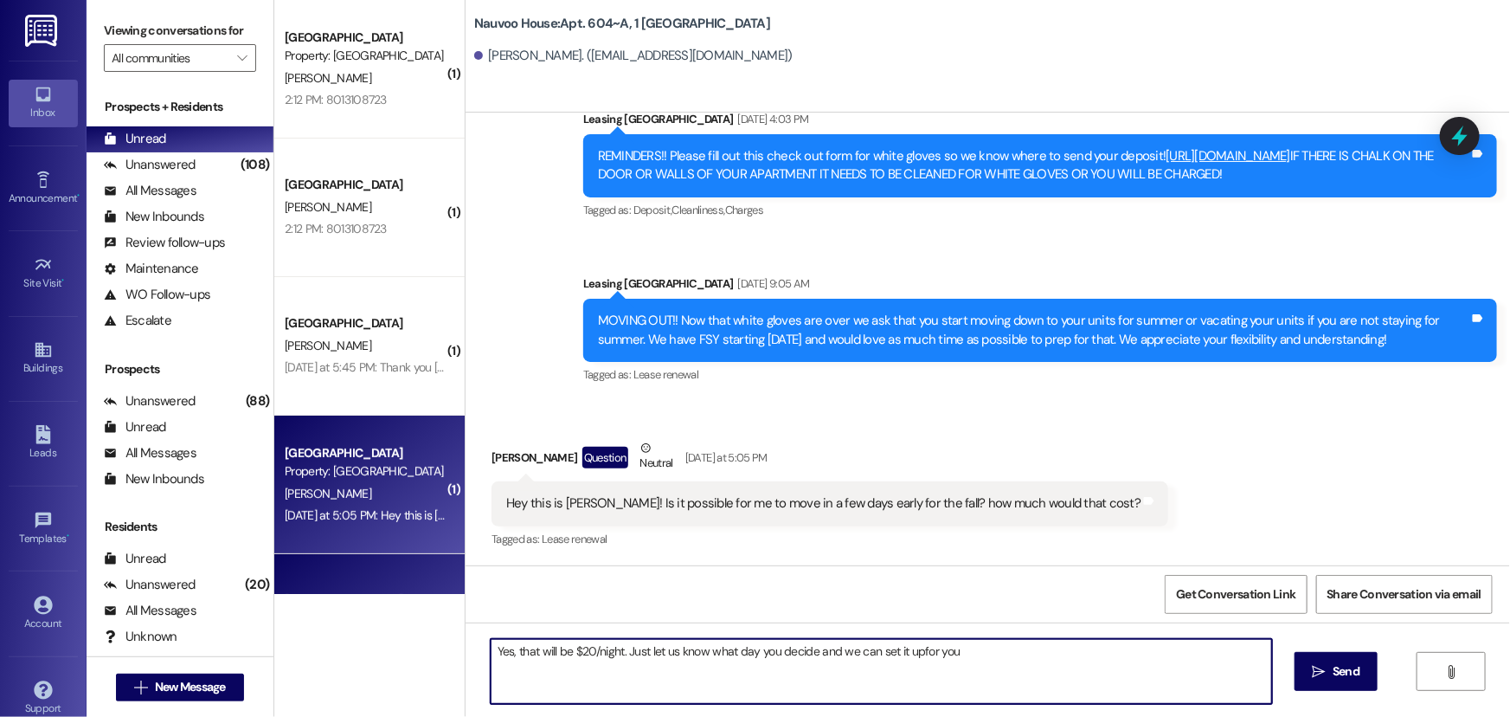
click at [909, 647] on textarea "Yes, that will be $20/night. Just let us know what day you decide and we can se…" at bounding box center [882, 671] width 782 height 65
type textarea "Yes, that will be $20/night. Just let us know what day you decide and we can se…"
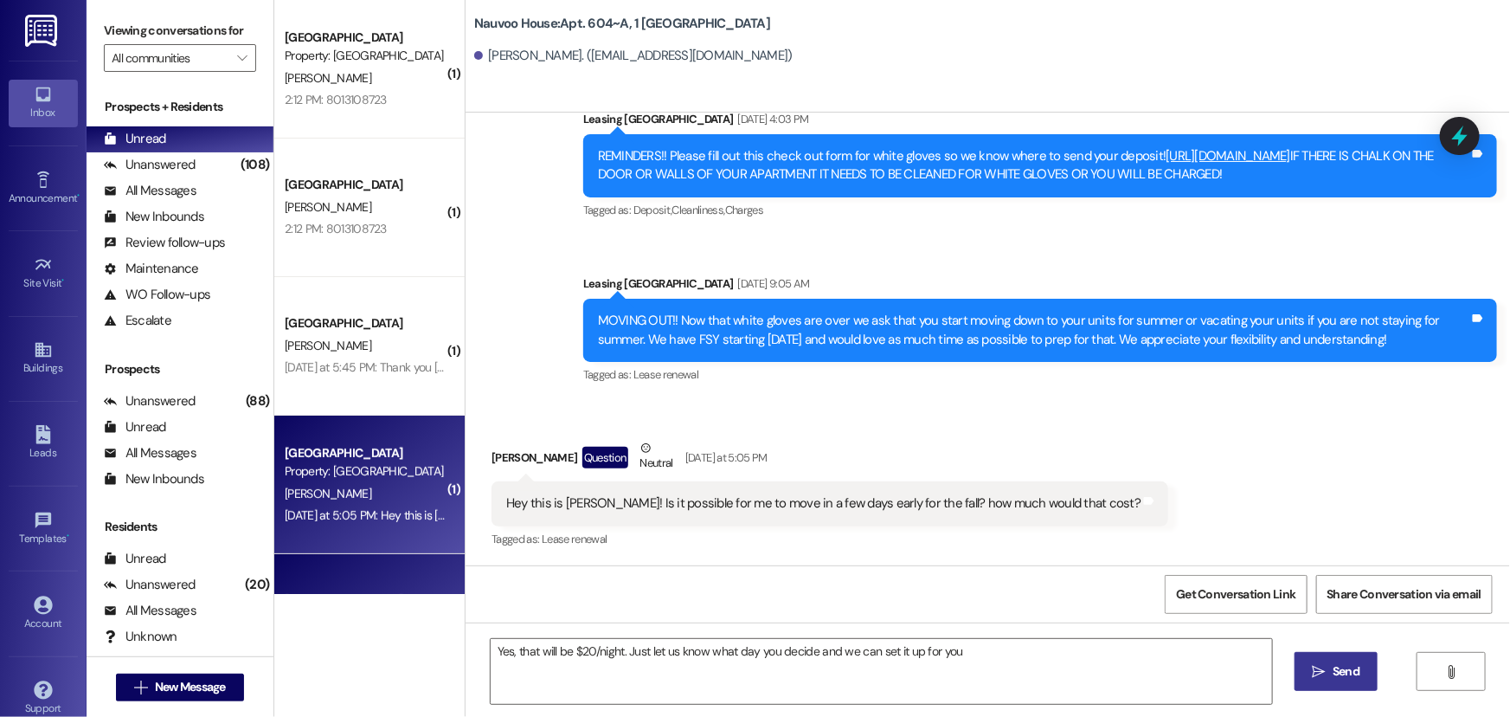
click at [1336, 673] on span "Send" at bounding box center [1346, 671] width 27 height 18
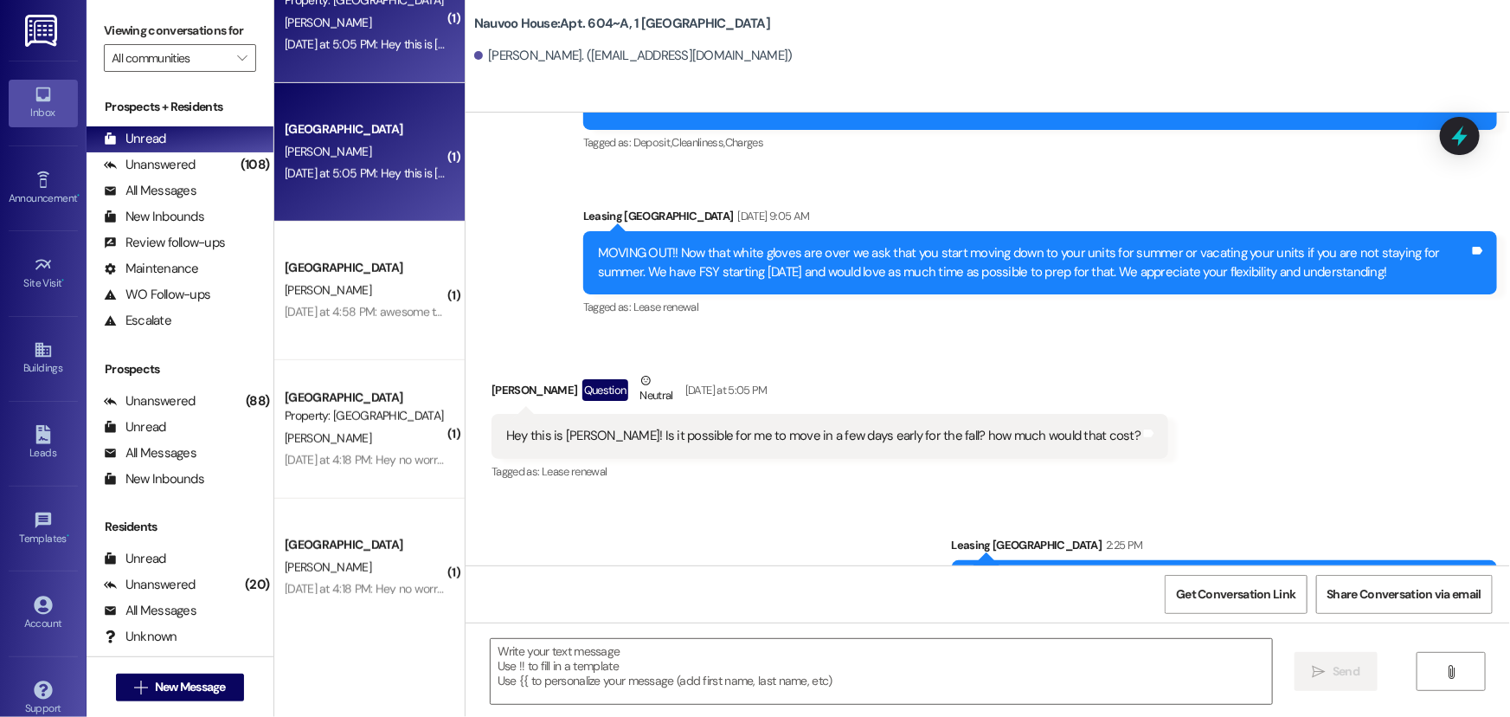
scroll to position [472, 0]
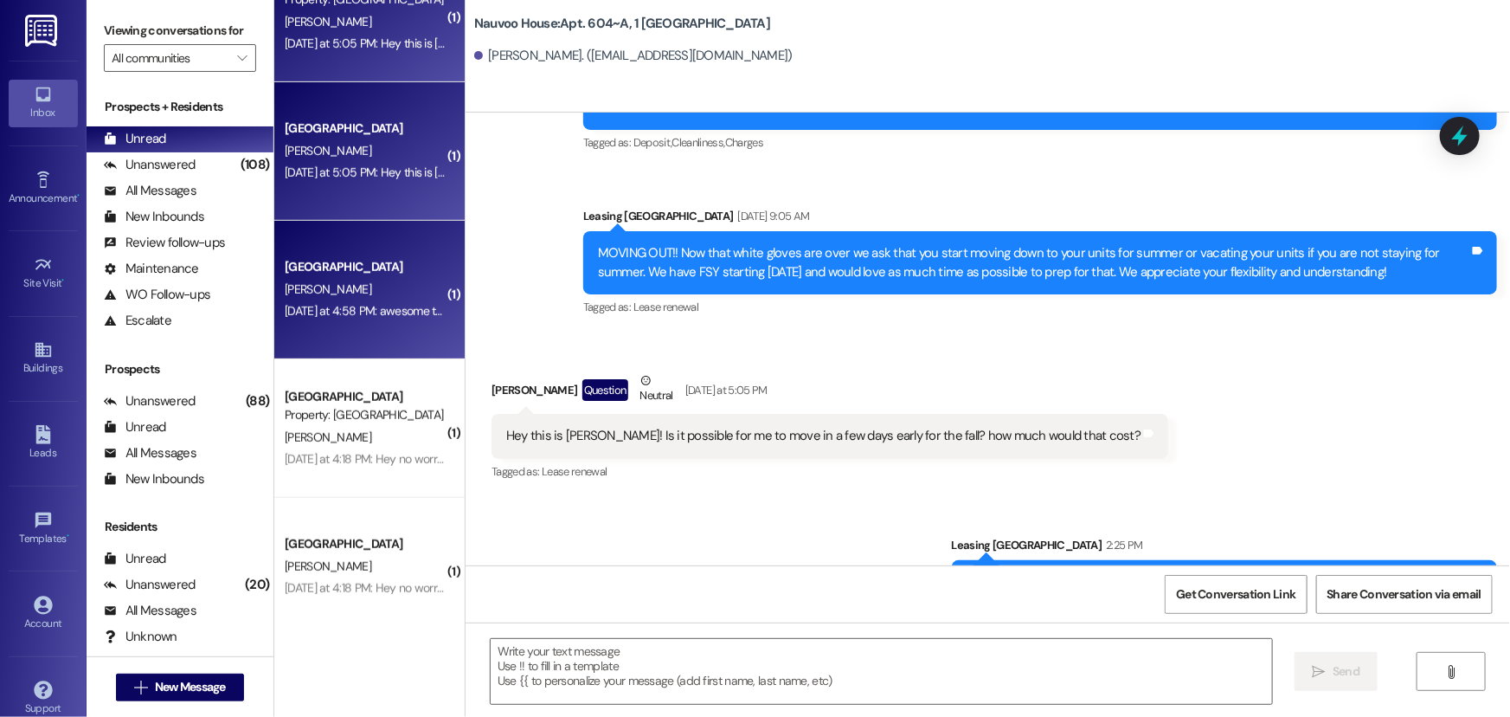
click at [355, 291] on div "[PERSON_NAME]" at bounding box center [365, 290] width 164 height 22
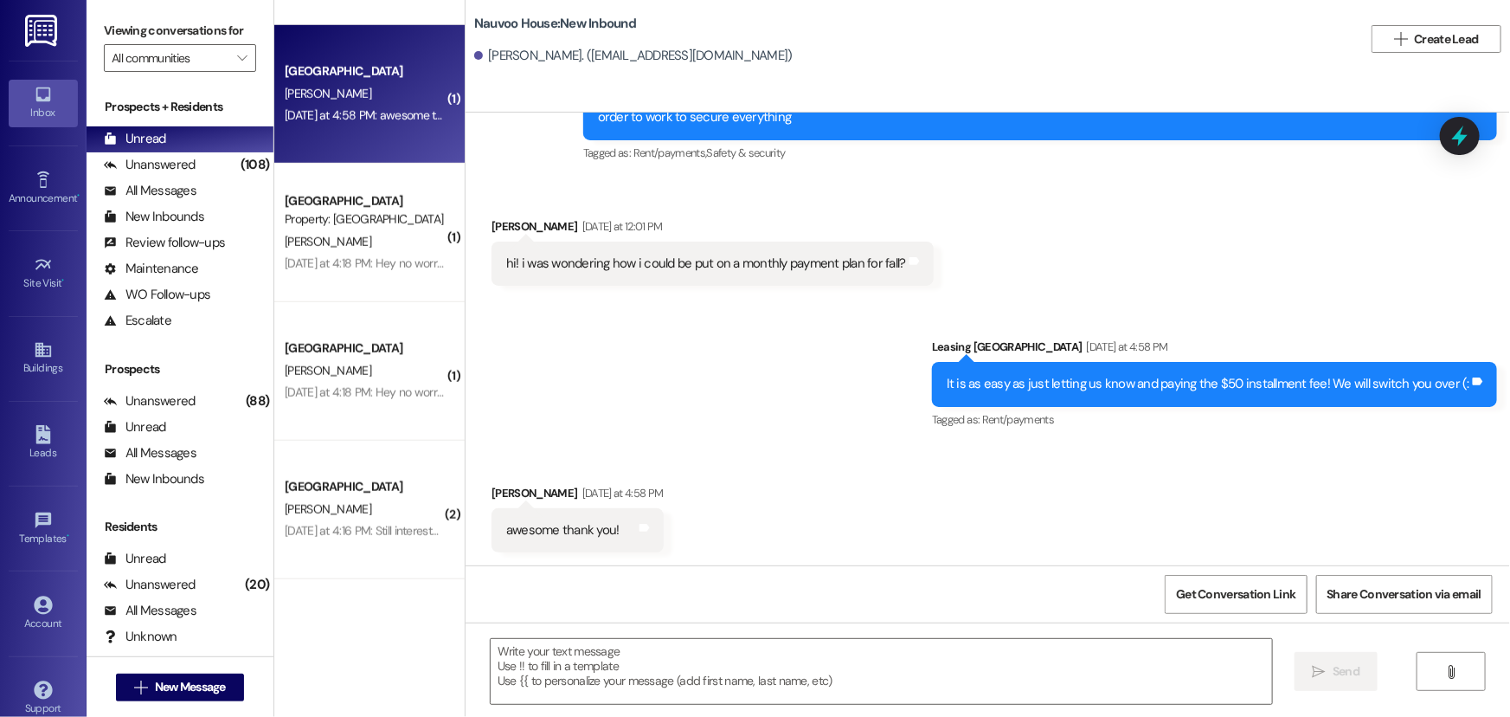
scroll to position [787, 0]
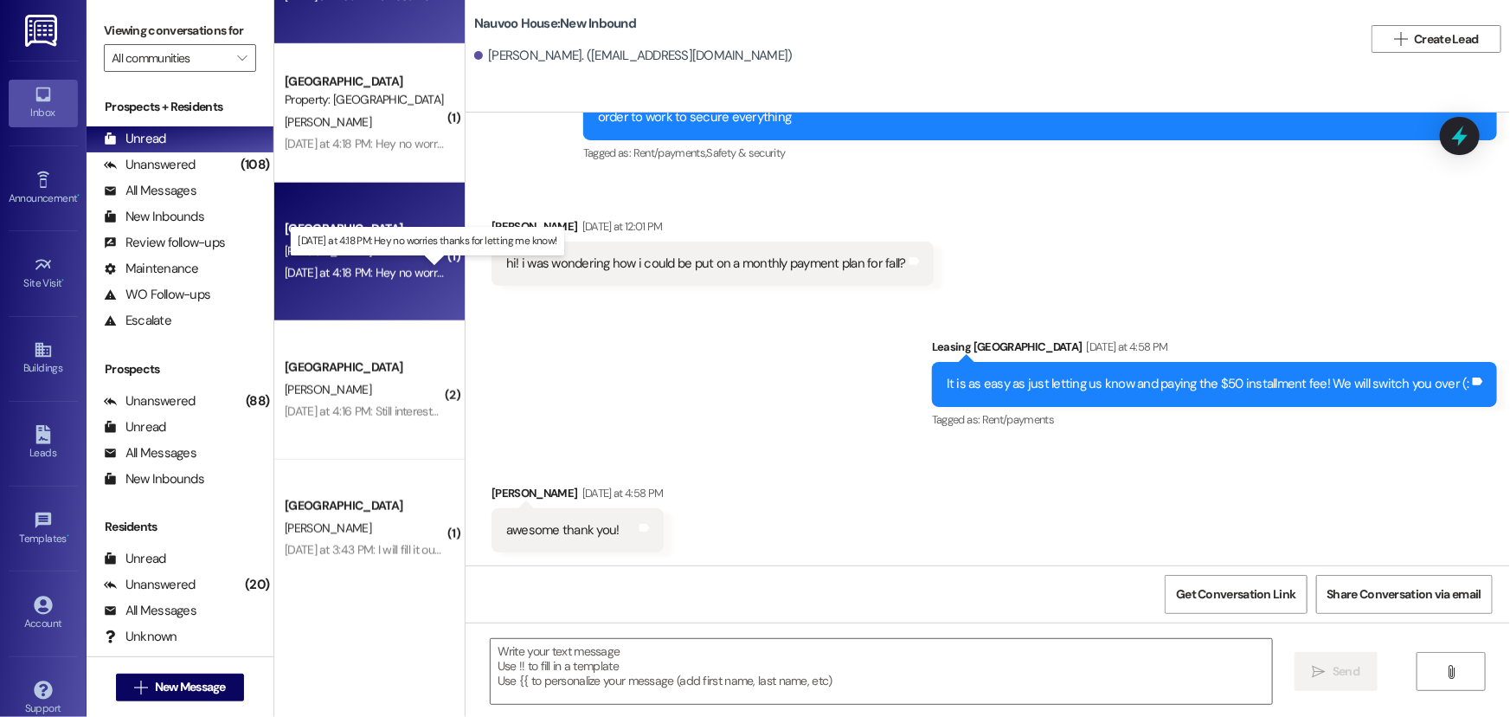
click at [344, 278] on div "[DATE] at 4:18 PM: Hey no worries thanks for letting me know! [DATE] at 4:18 PM…" at bounding box center [437, 273] width 304 height 16
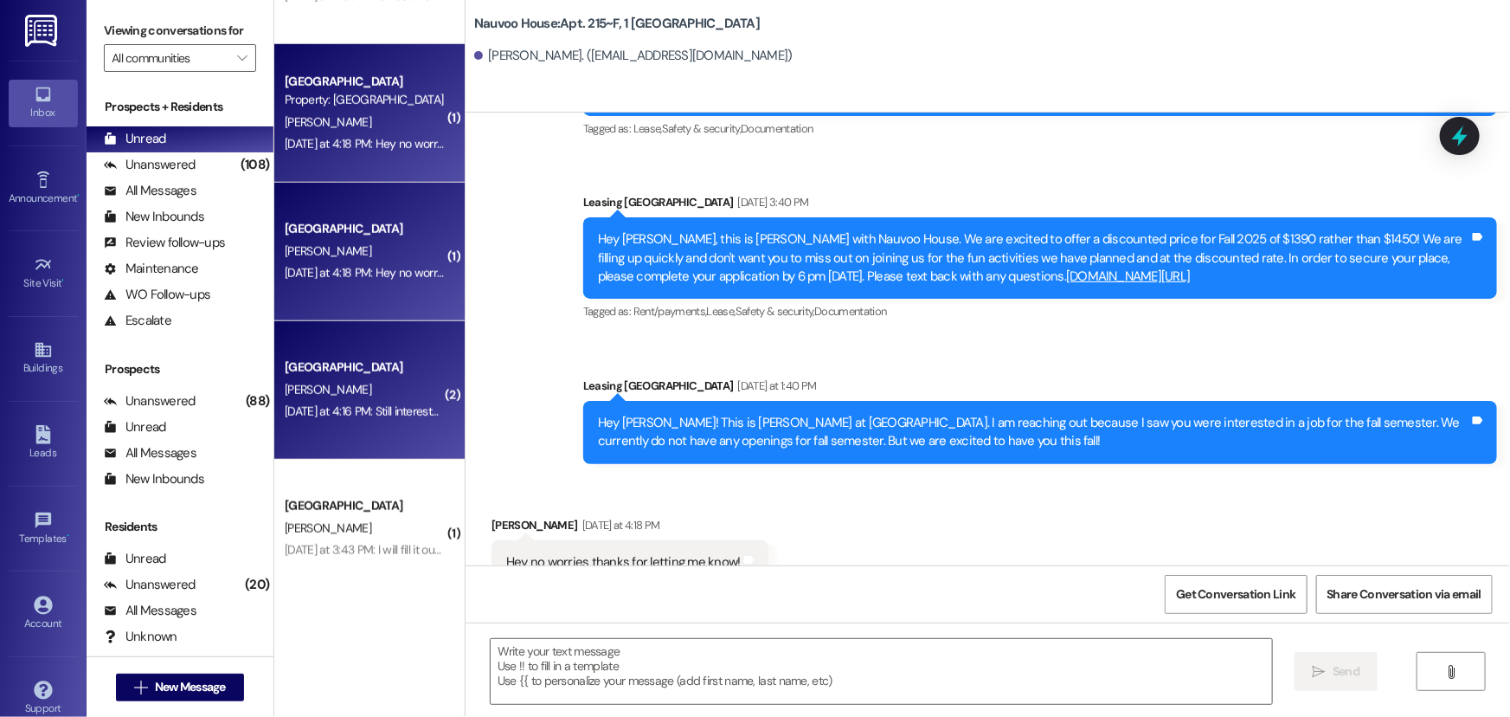
click at [356, 380] on div "[PERSON_NAME]" at bounding box center [365, 390] width 164 height 22
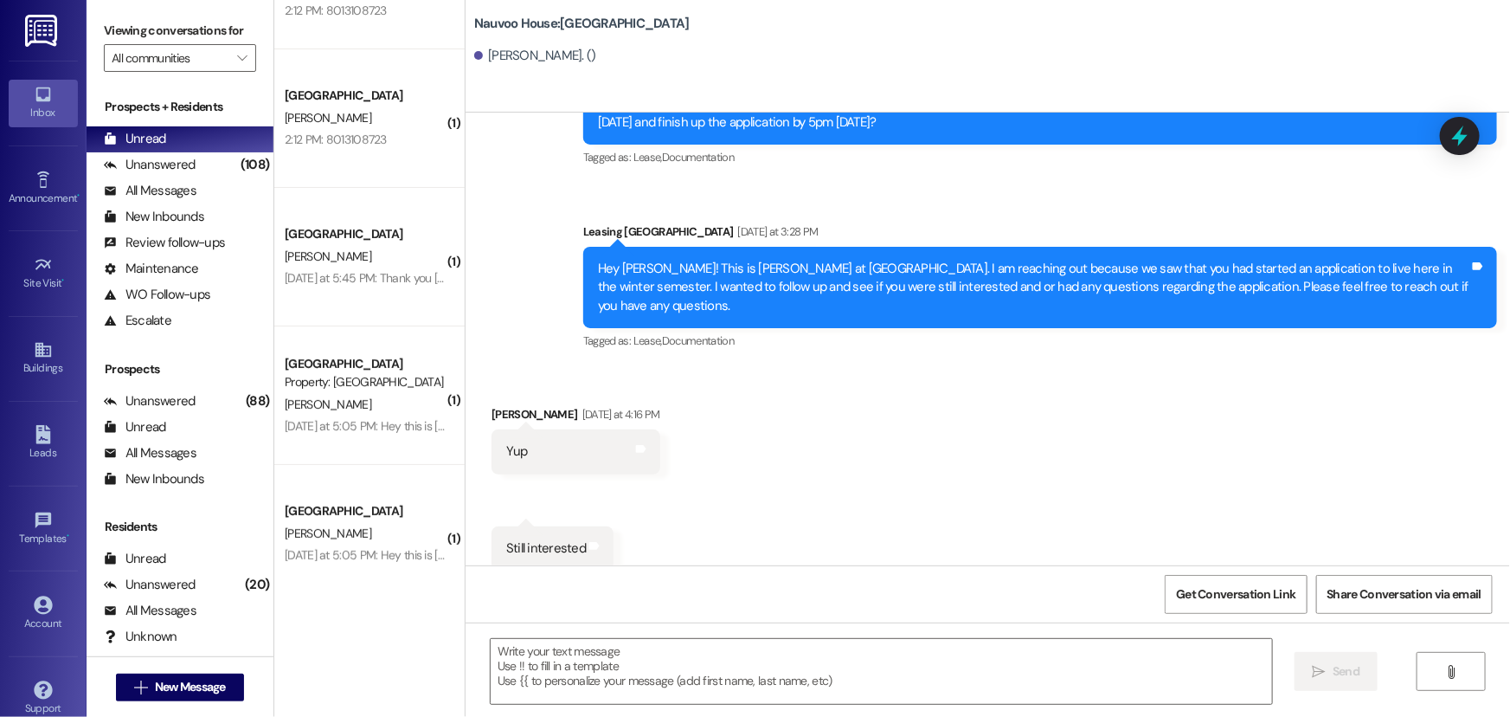
scroll to position [0, 0]
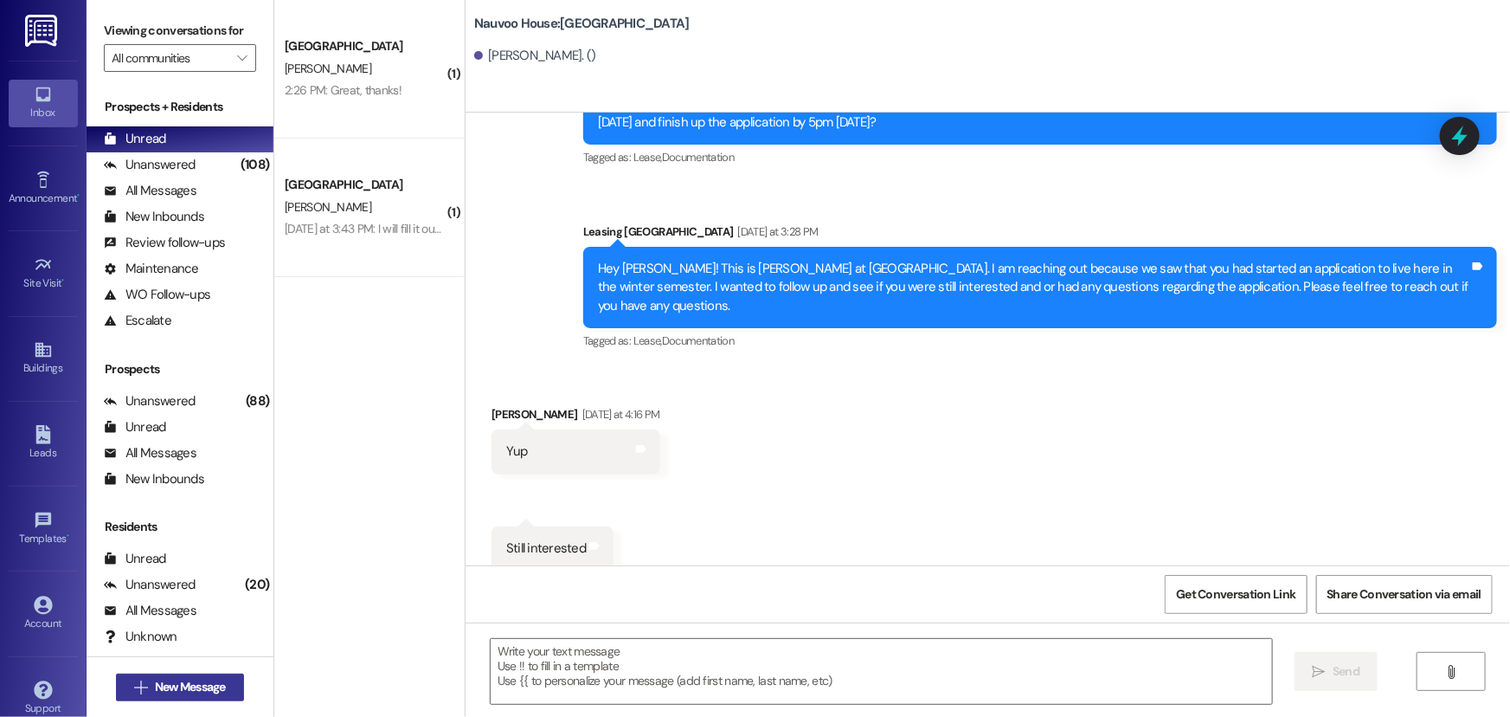
click at [180, 683] on span "New Message" at bounding box center [190, 687] width 71 height 18
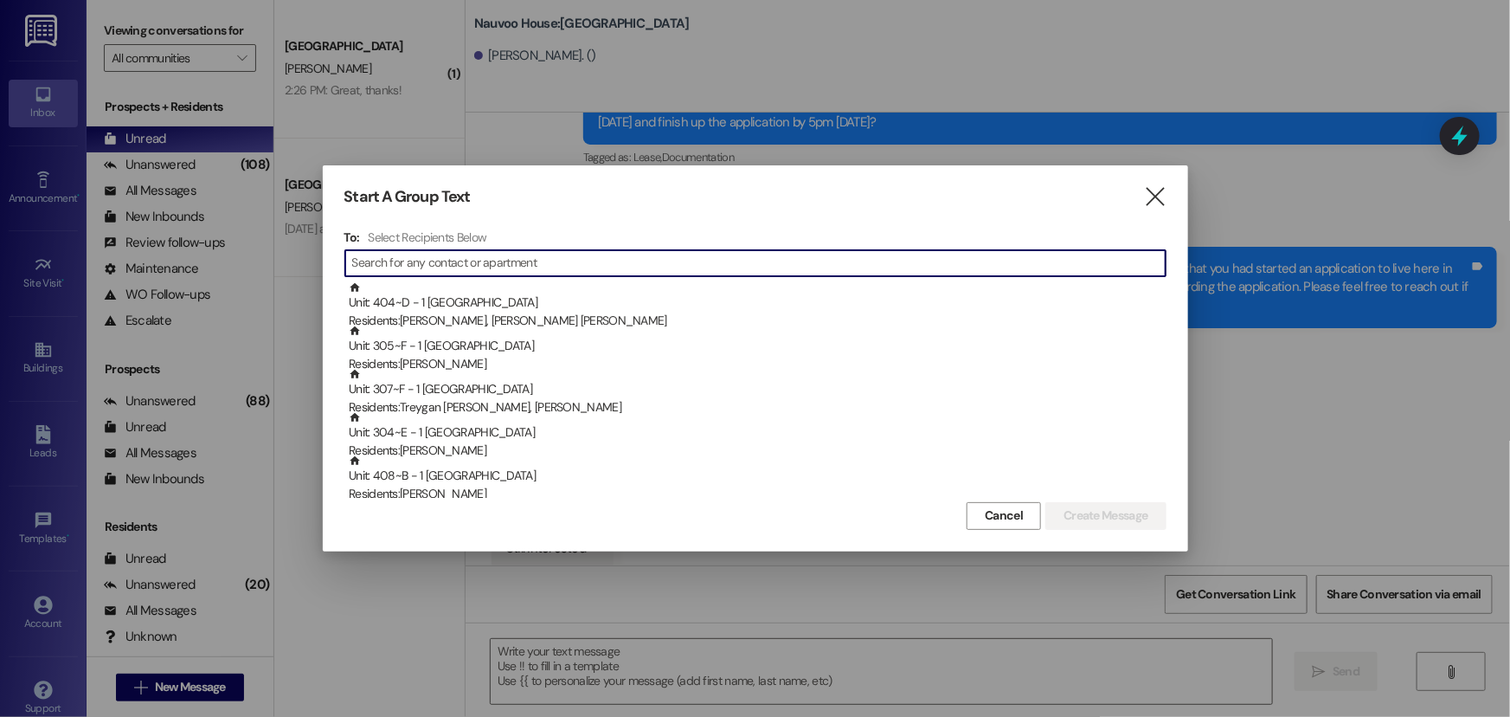
click at [396, 270] on input at bounding box center [759, 263] width 814 height 24
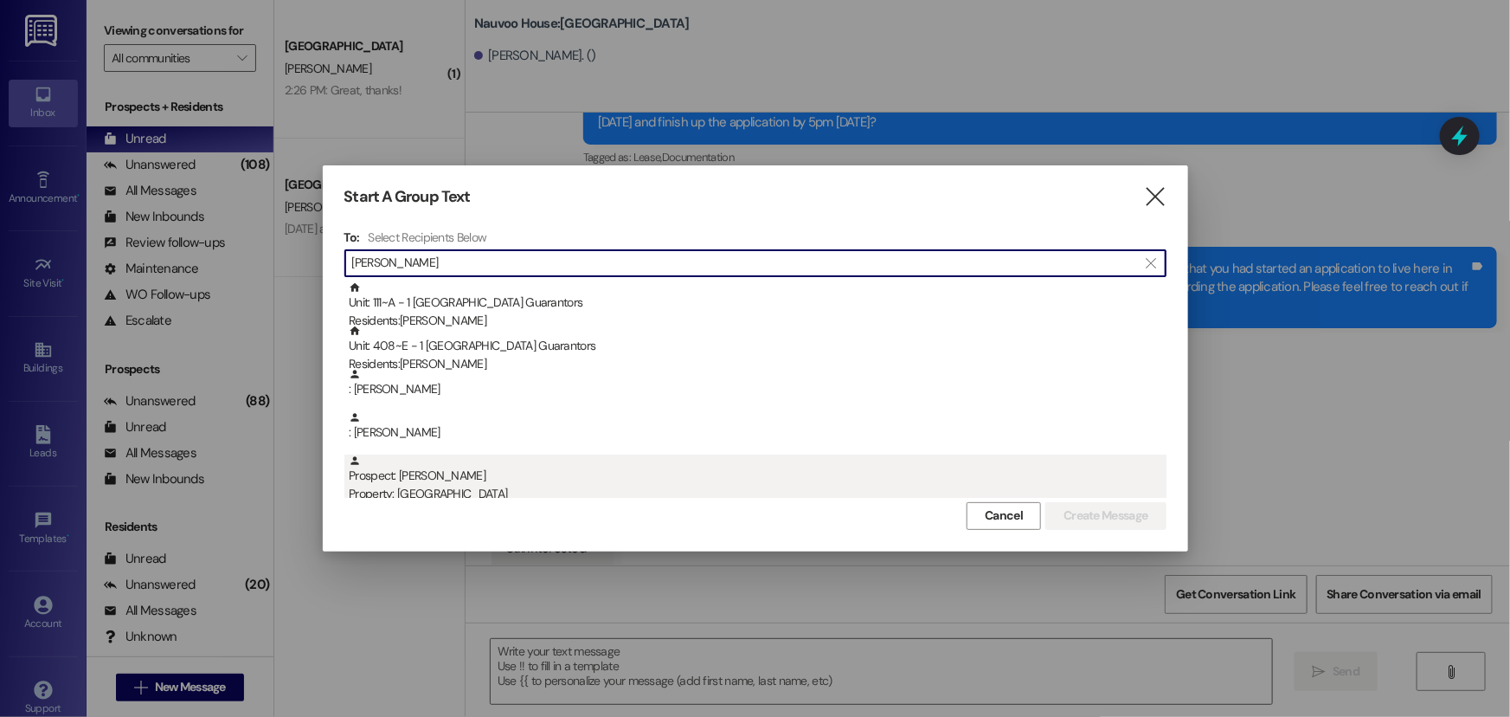
type input "[PERSON_NAME]"
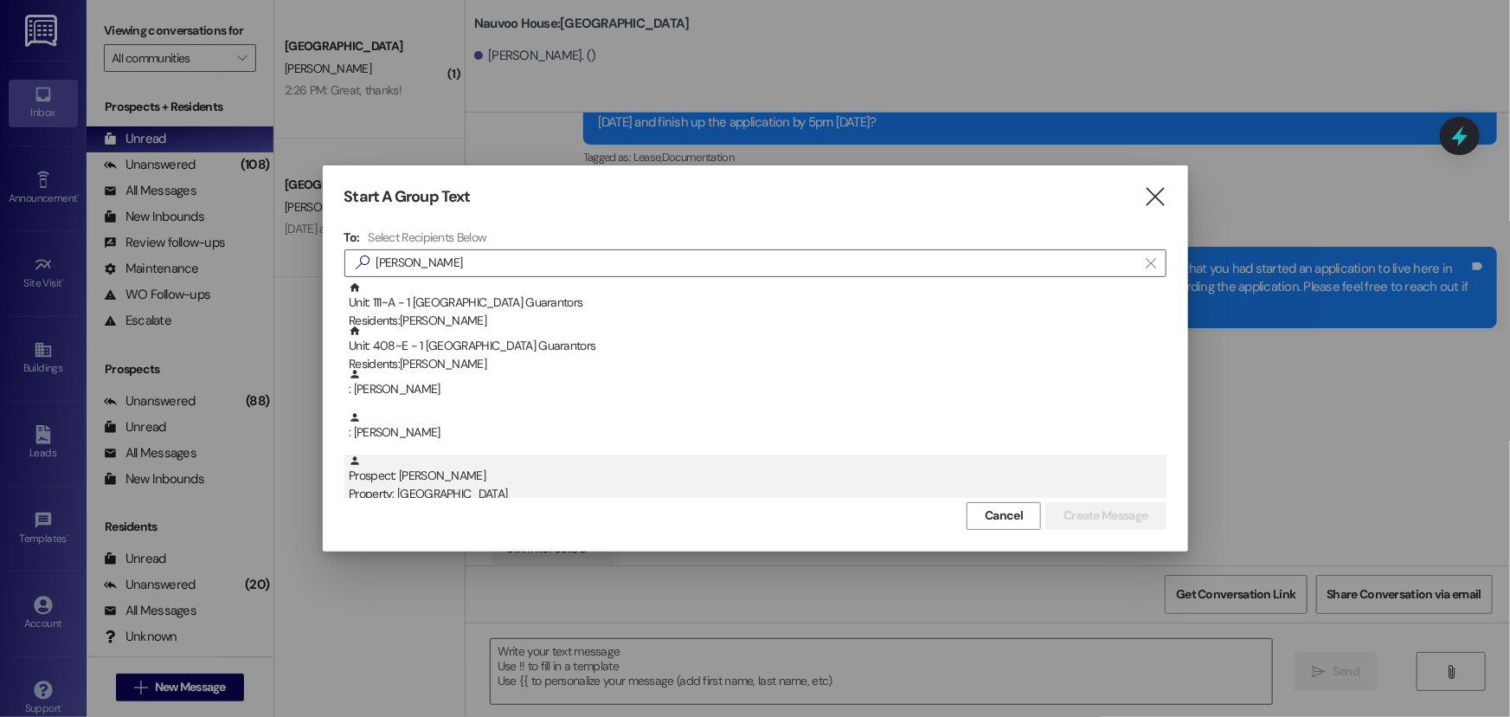
click at [483, 485] on div "Property: [GEOGRAPHIC_DATA]" at bounding box center [758, 494] width 818 height 18
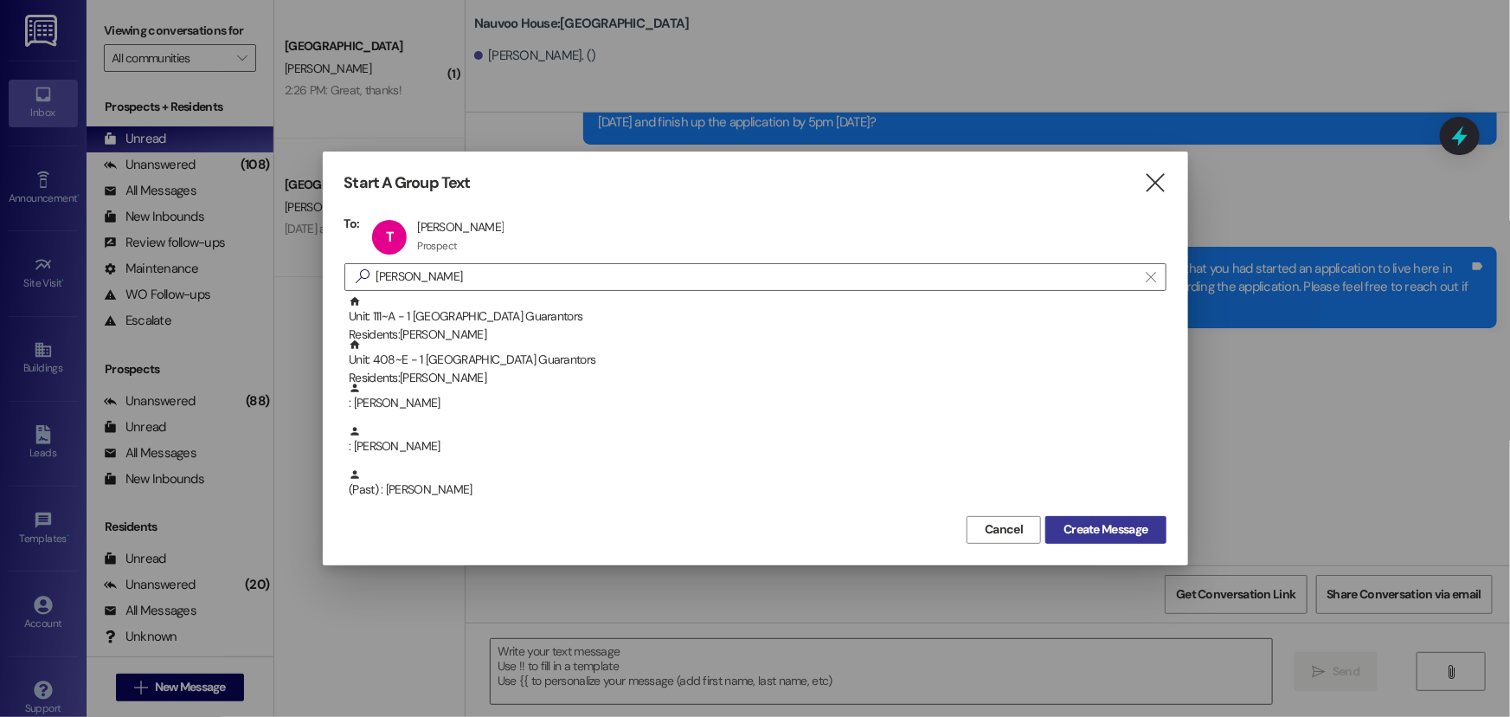
click at [1085, 528] on span "Create Message" at bounding box center [1106, 529] width 84 height 18
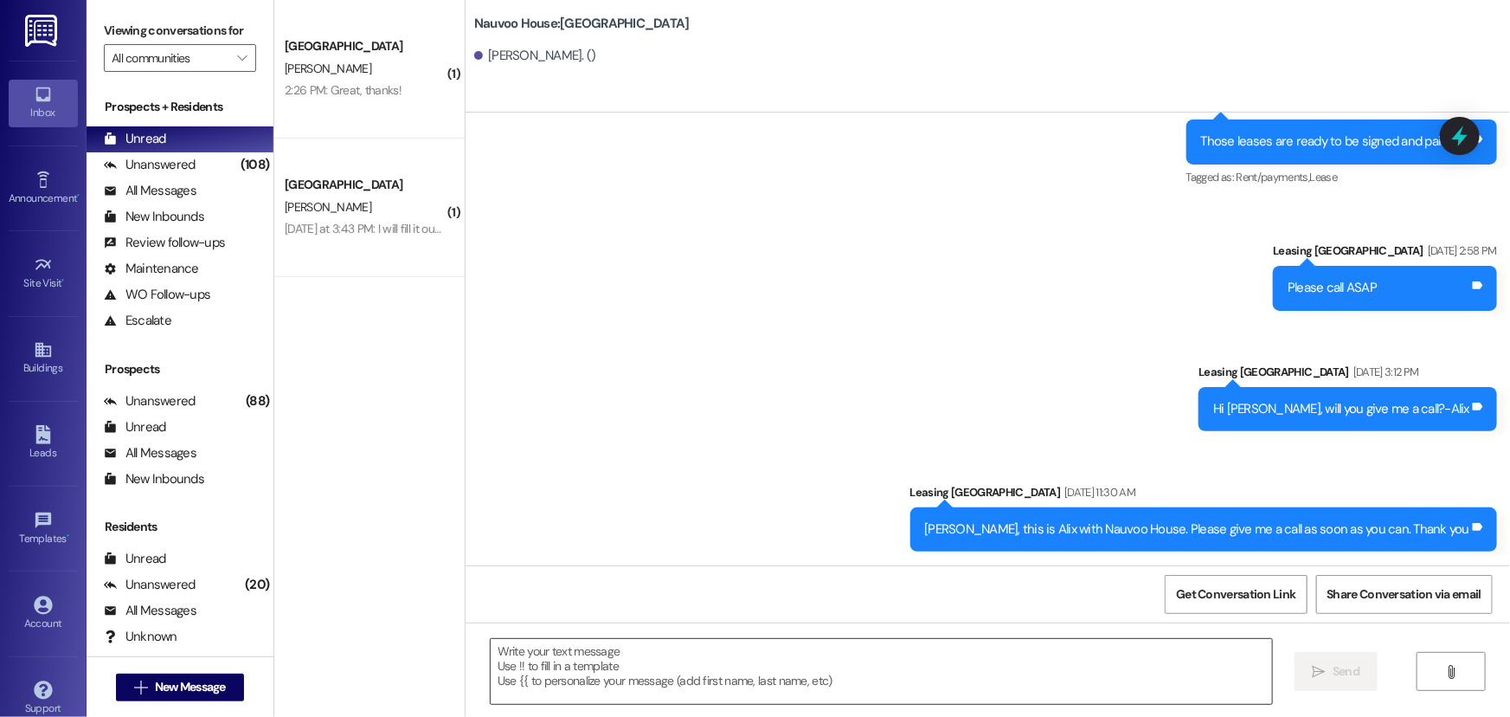
scroll to position [502, 0]
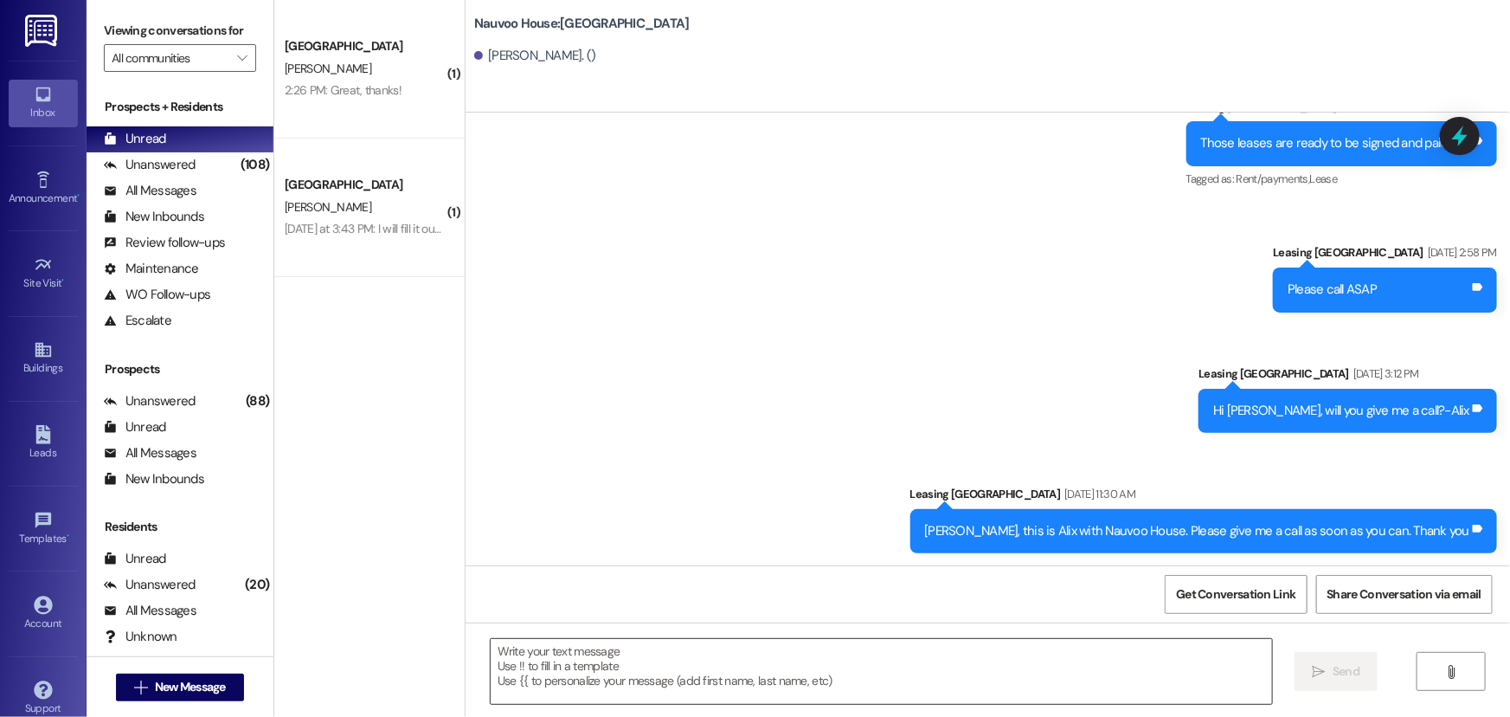
click at [497, 658] on textarea at bounding box center [882, 671] width 782 height 65
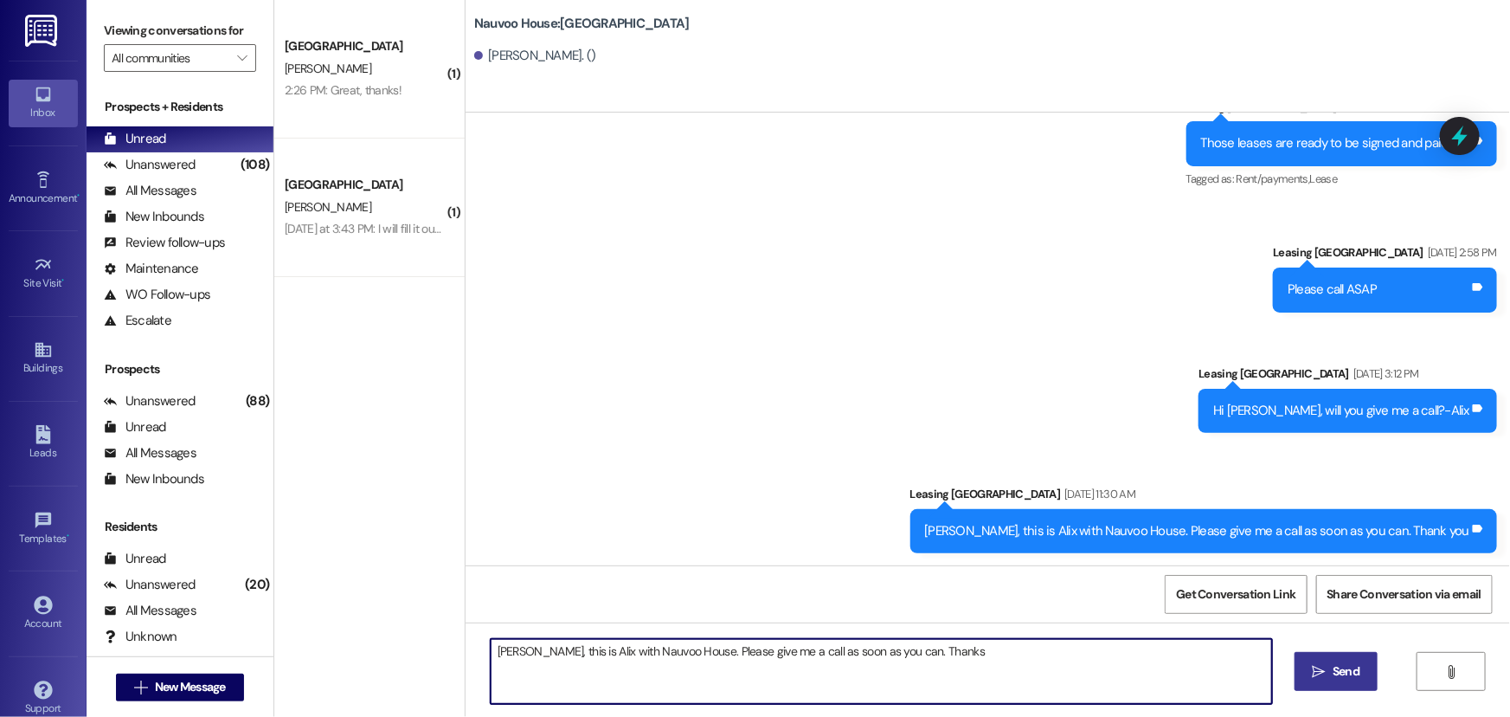
type textarea "[PERSON_NAME], this is Alix with Nauvoo House. Please give me a call as soon as…"
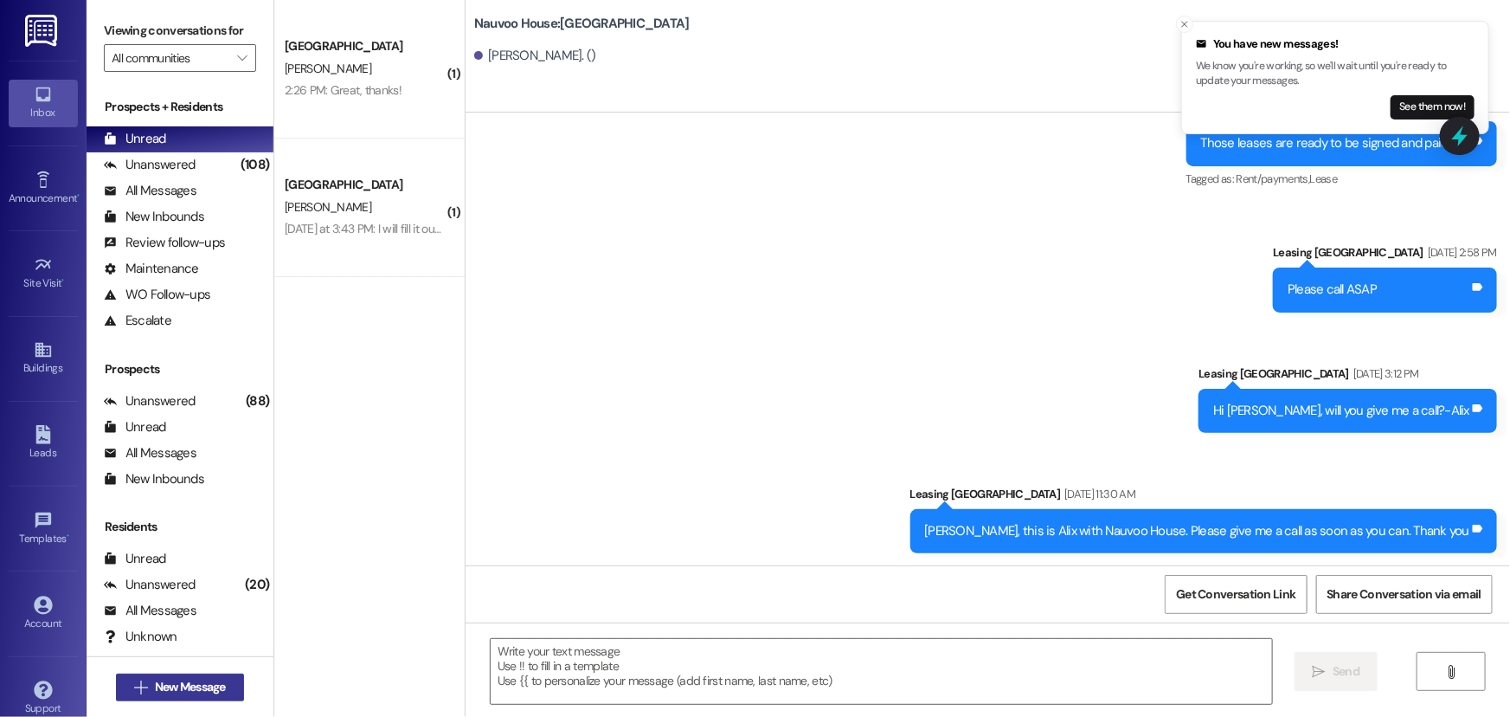
click at [171, 692] on span "New Message" at bounding box center [190, 687] width 71 height 18
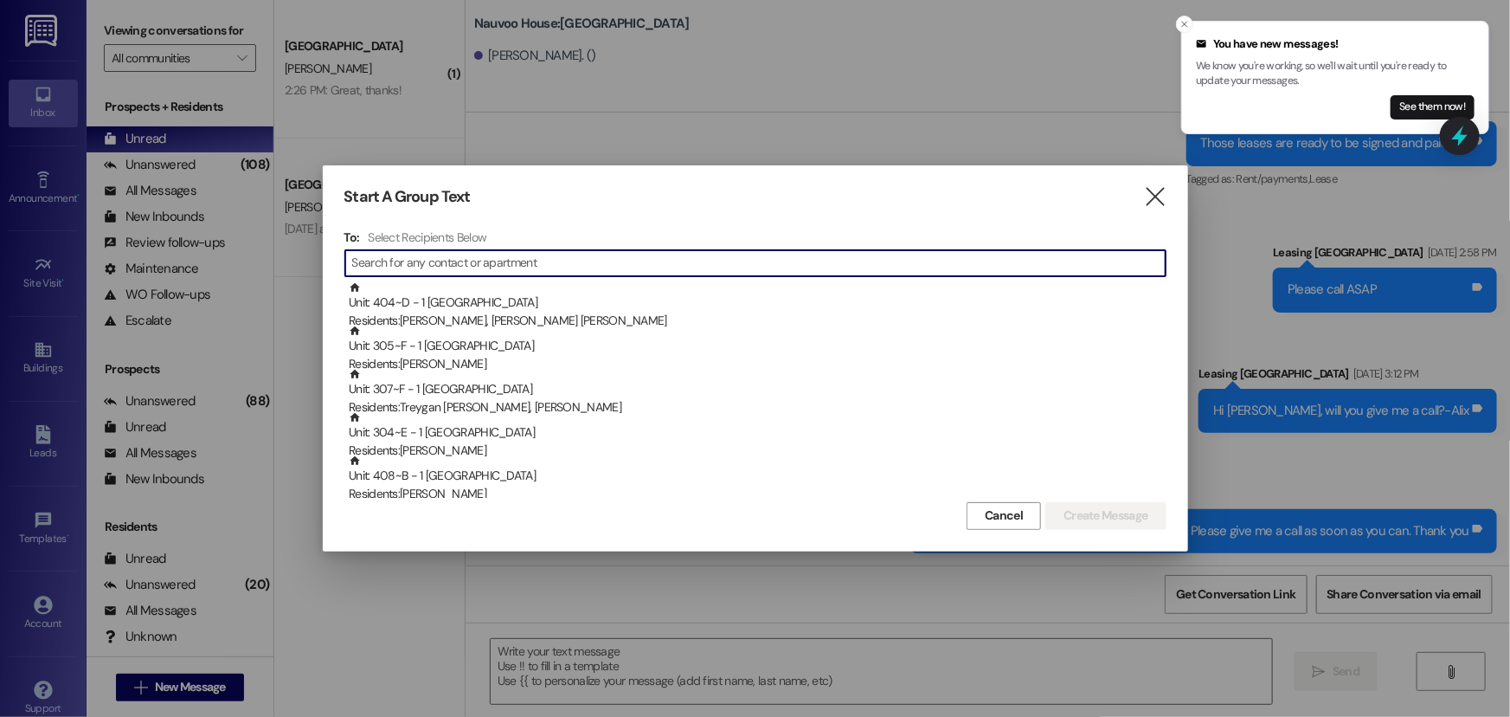
click at [488, 262] on input at bounding box center [759, 263] width 814 height 24
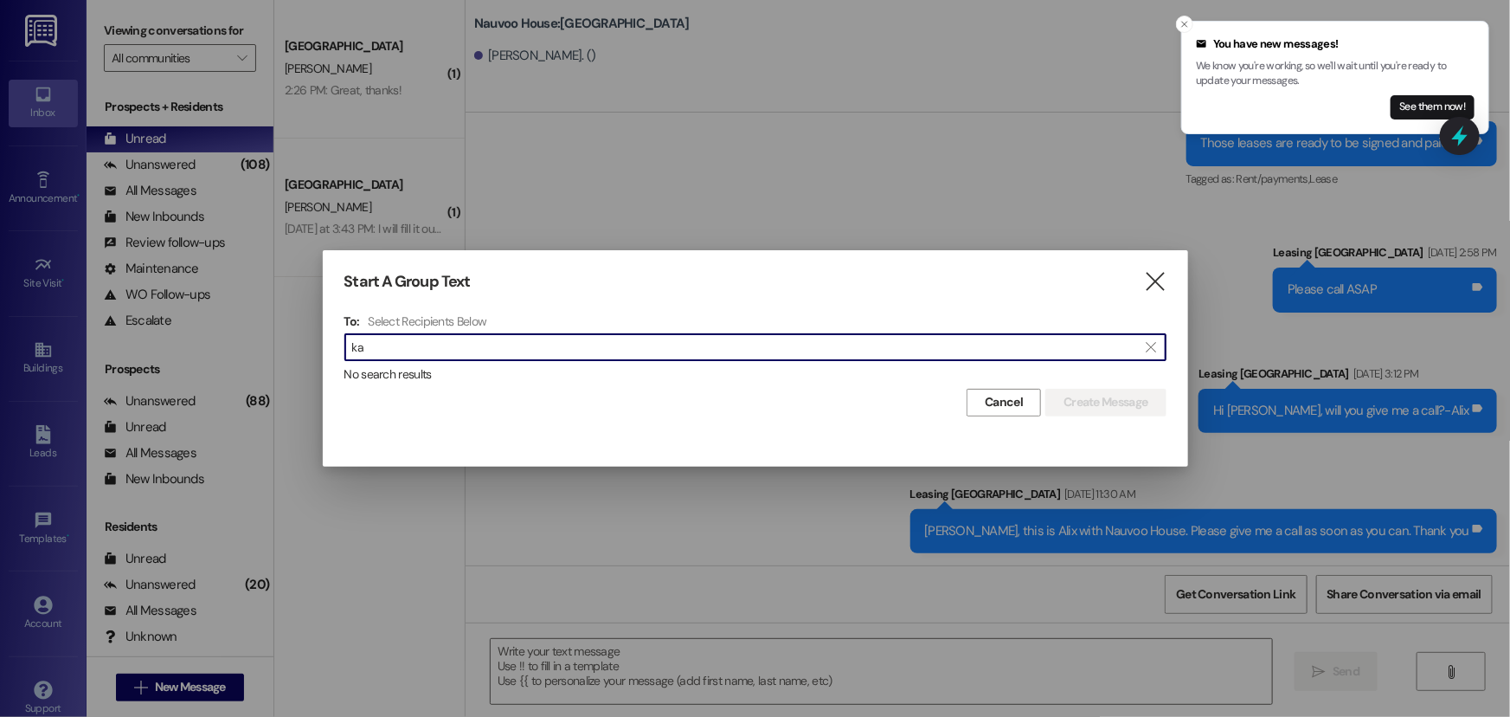
type input "k"
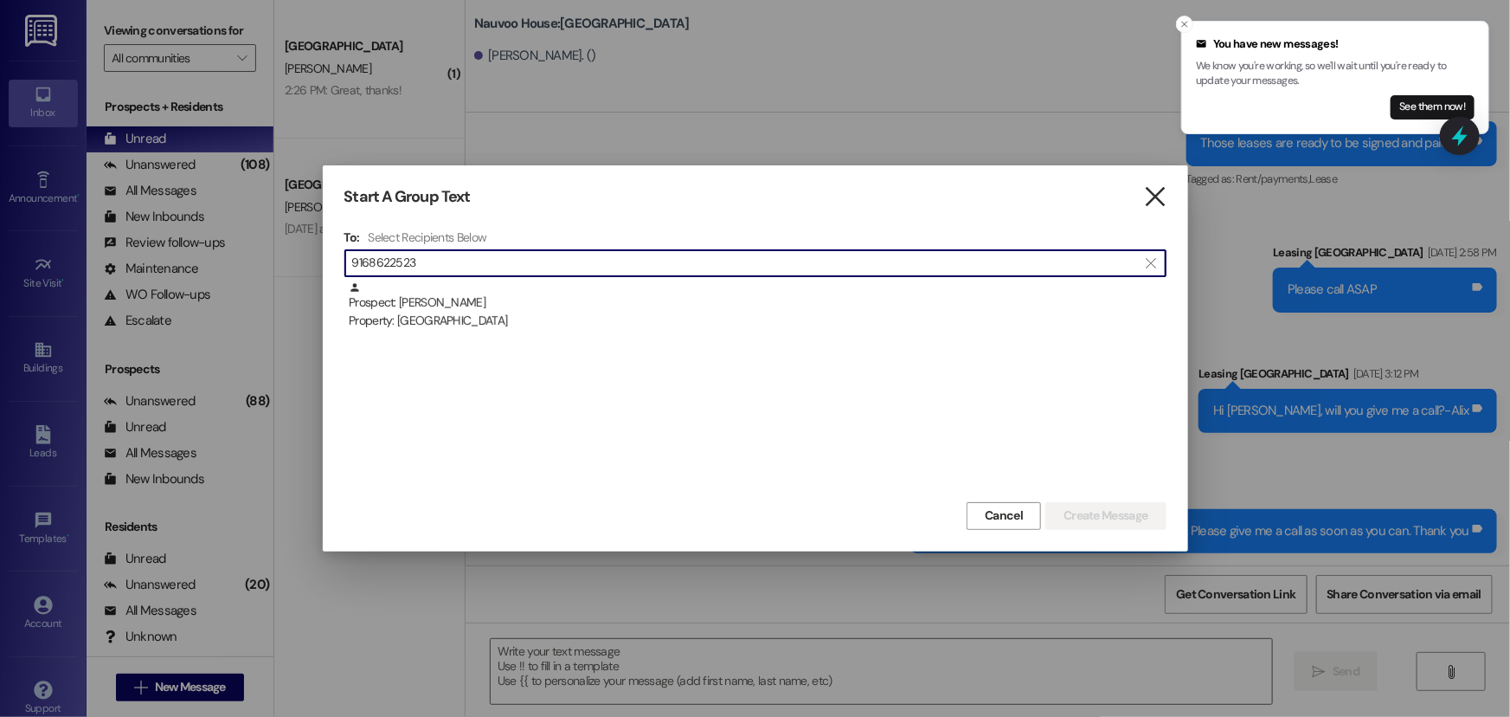
type input "9168622523"
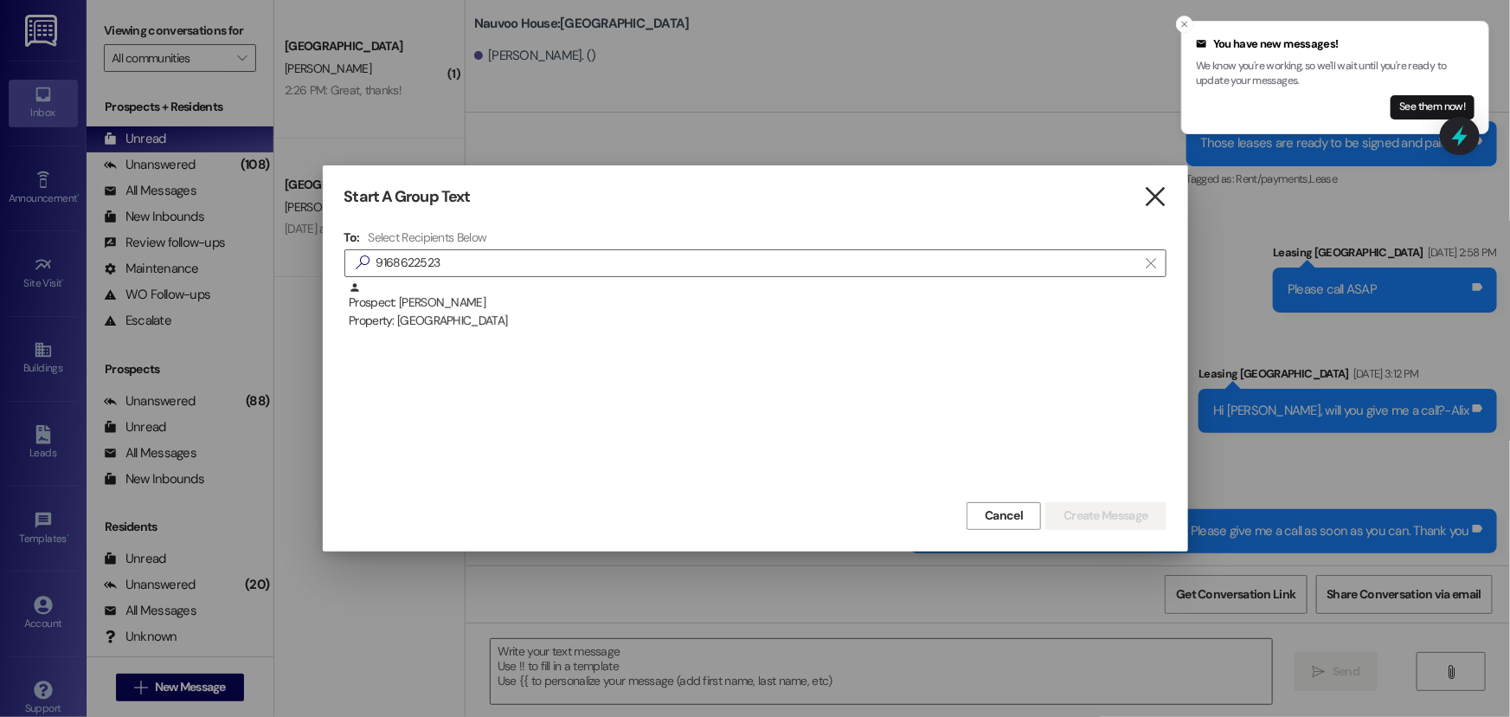
click at [1149, 198] on icon "" at bounding box center [1154, 197] width 23 height 18
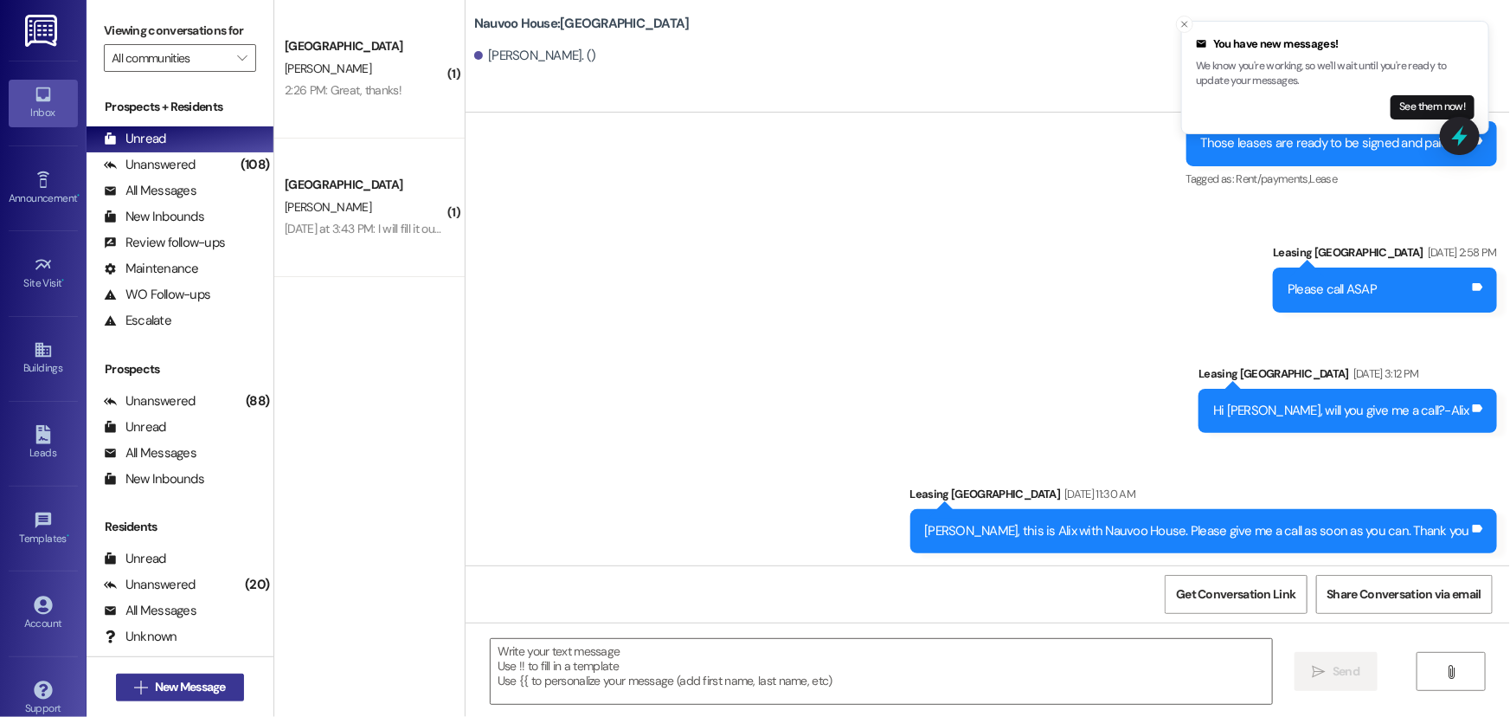
click at [173, 675] on button " New Message" at bounding box center [180, 687] width 128 height 28
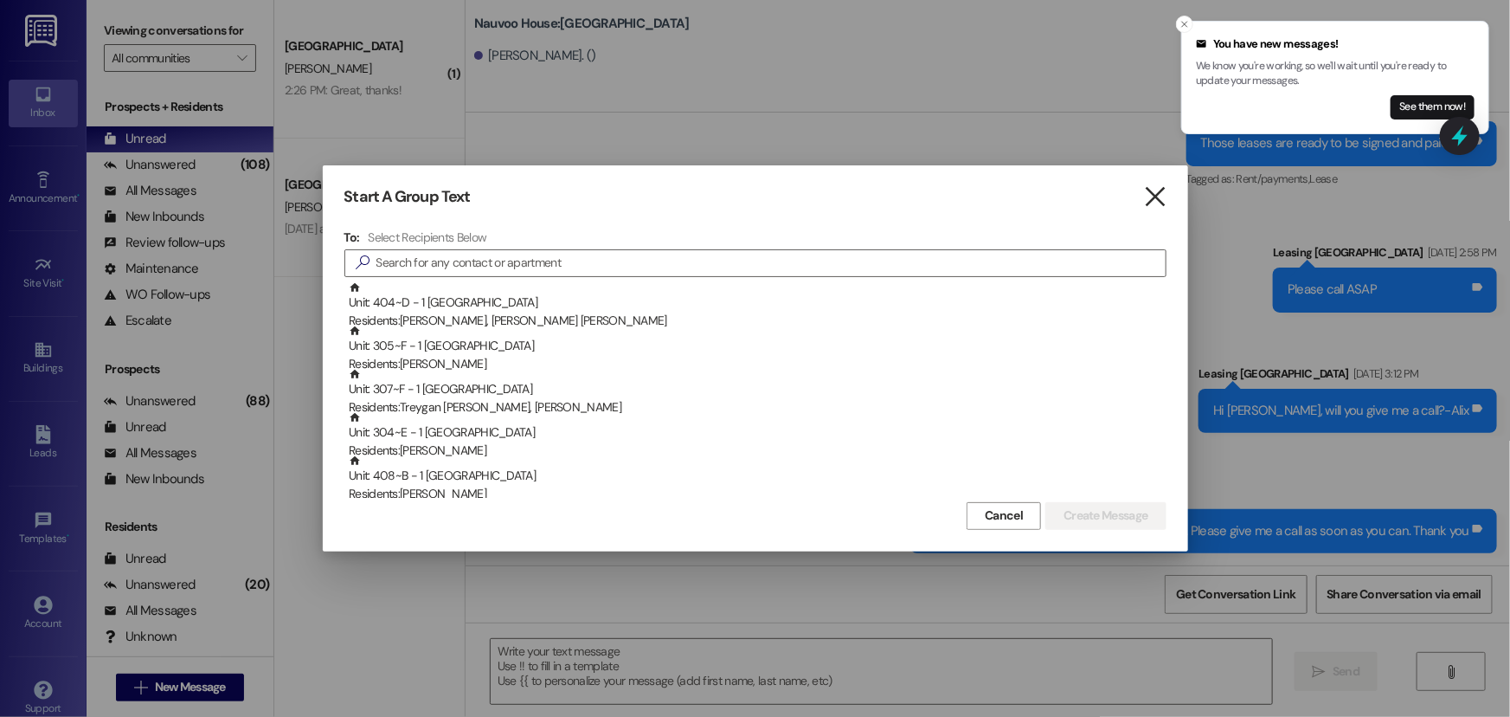
click at [1160, 192] on icon "" at bounding box center [1154, 197] width 23 height 18
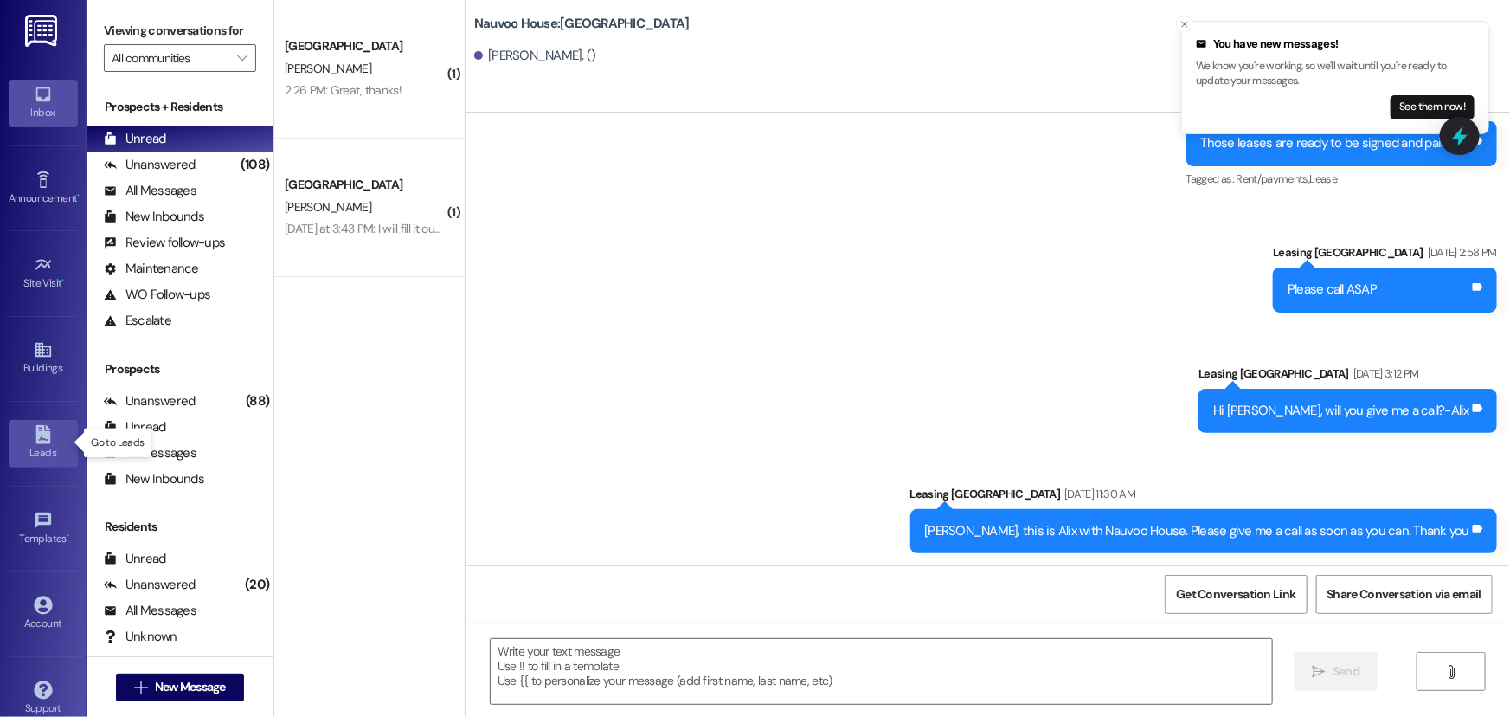
click at [34, 436] on icon at bounding box center [43, 434] width 19 height 19
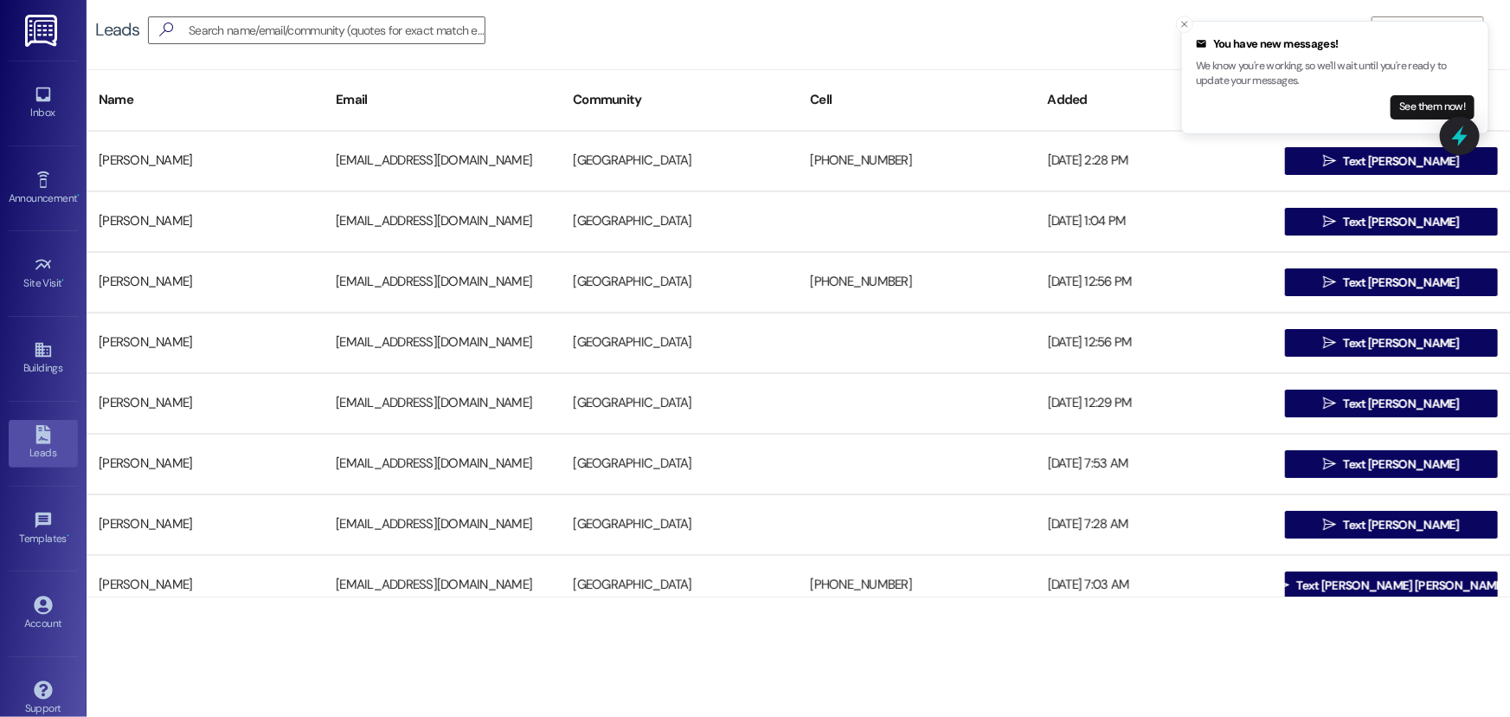
click at [1038, 29] on div "Leads   Add Leads" at bounding box center [799, 30] width 1424 height 61
click at [1185, 25] on icon "Close toast" at bounding box center [1185, 24] width 10 height 10
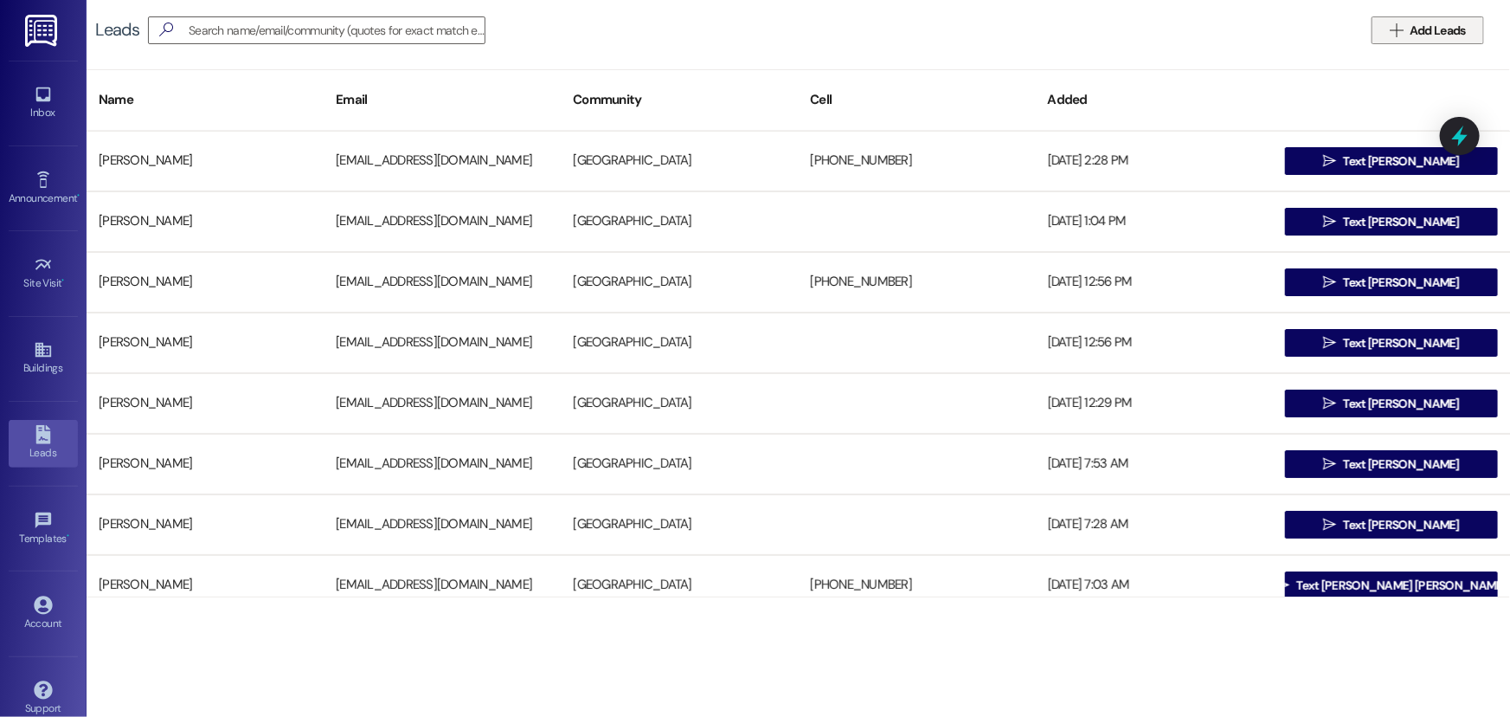
click at [1431, 26] on span "Add Leads" at bounding box center [1438, 31] width 56 height 18
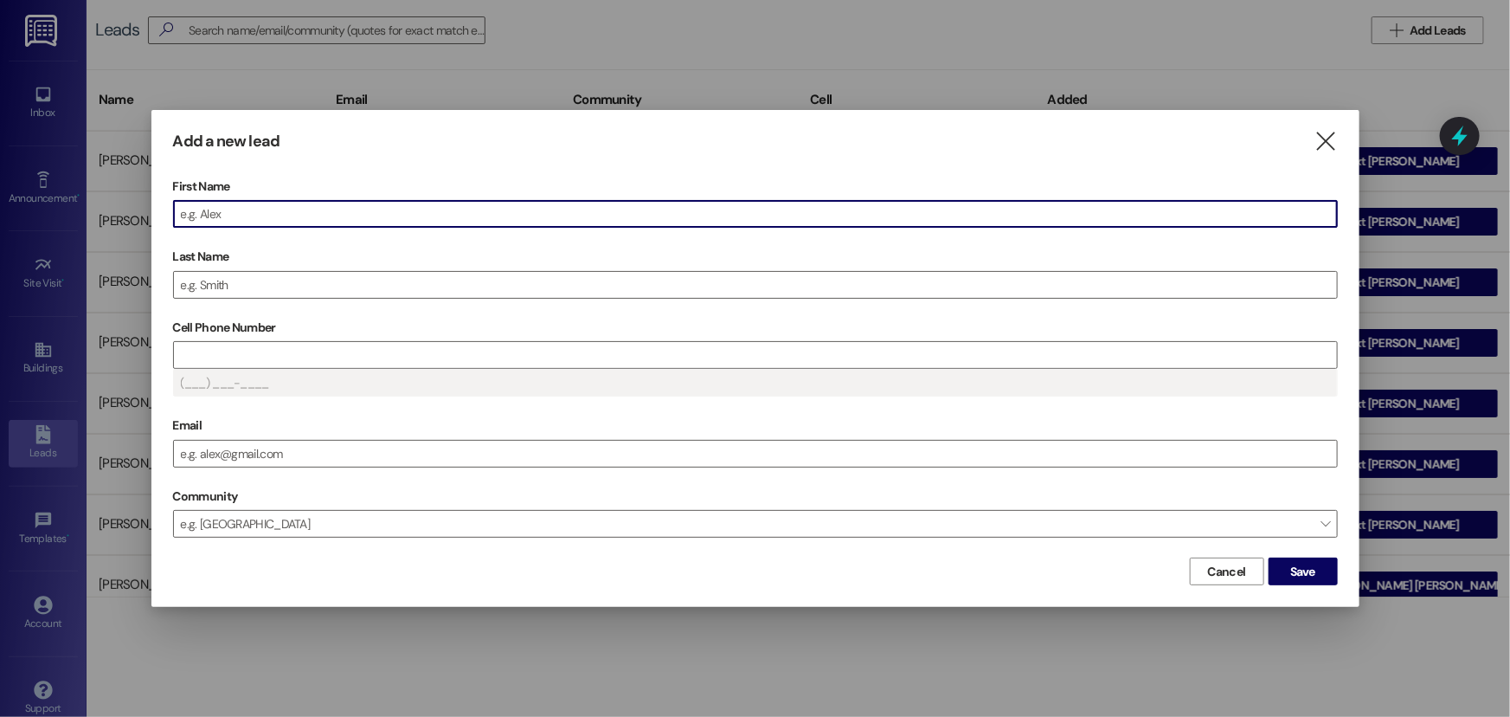
click at [221, 212] on input "First Name" at bounding box center [755, 214] width 1163 height 26
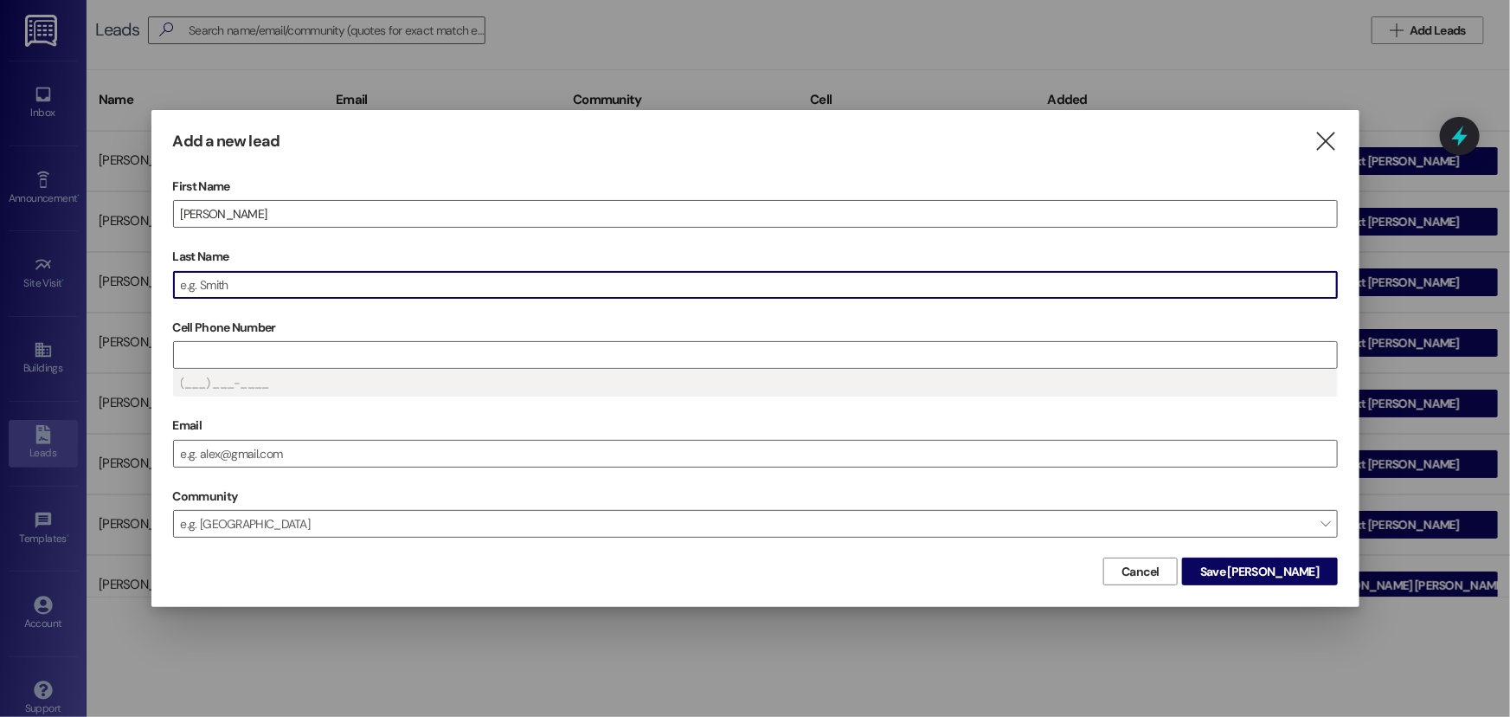
click at [219, 287] on input "Last Name" at bounding box center [755, 285] width 1163 height 26
click at [229, 352] on input "Cell Phone Number" at bounding box center [755, 355] width 1163 height 26
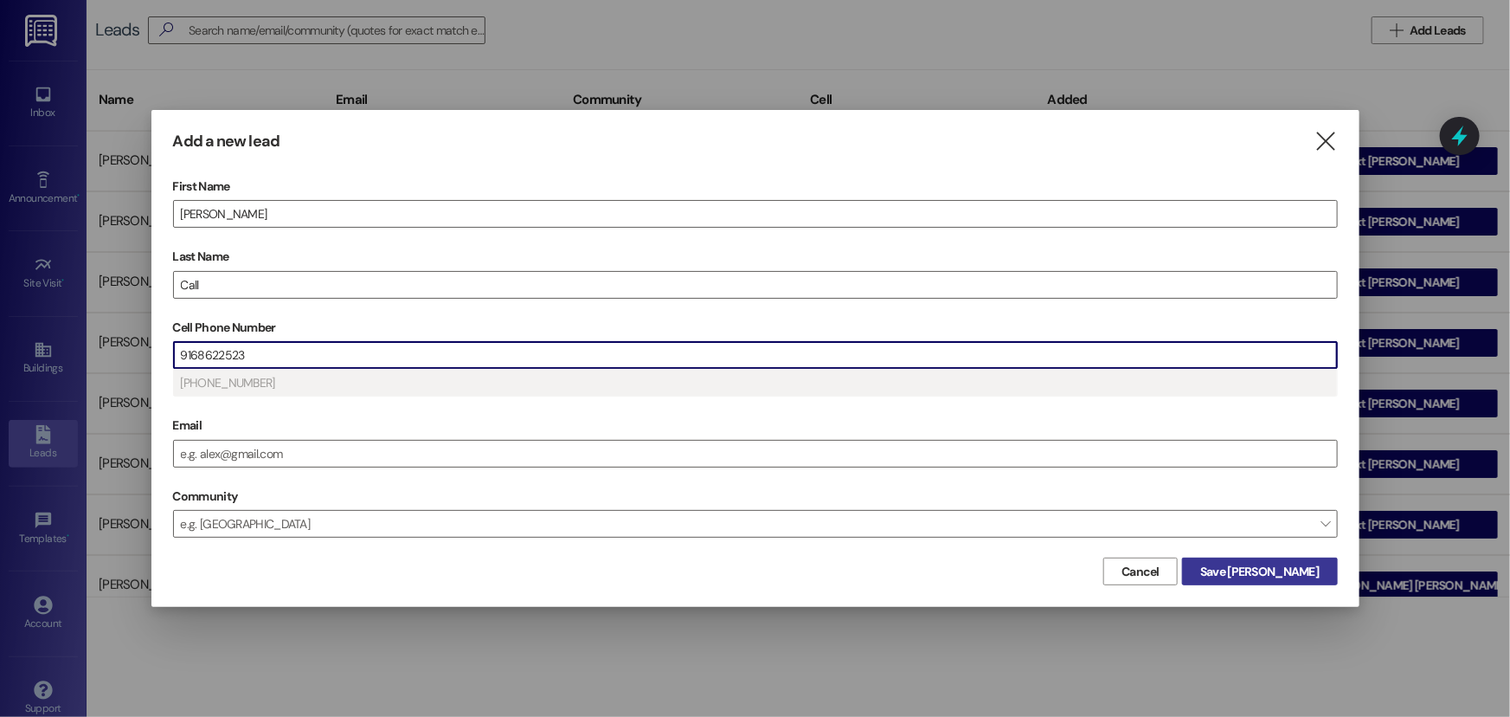
click at [1301, 570] on span "Save [PERSON_NAME]" at bounding box center [1260, 572] width 119 height 18
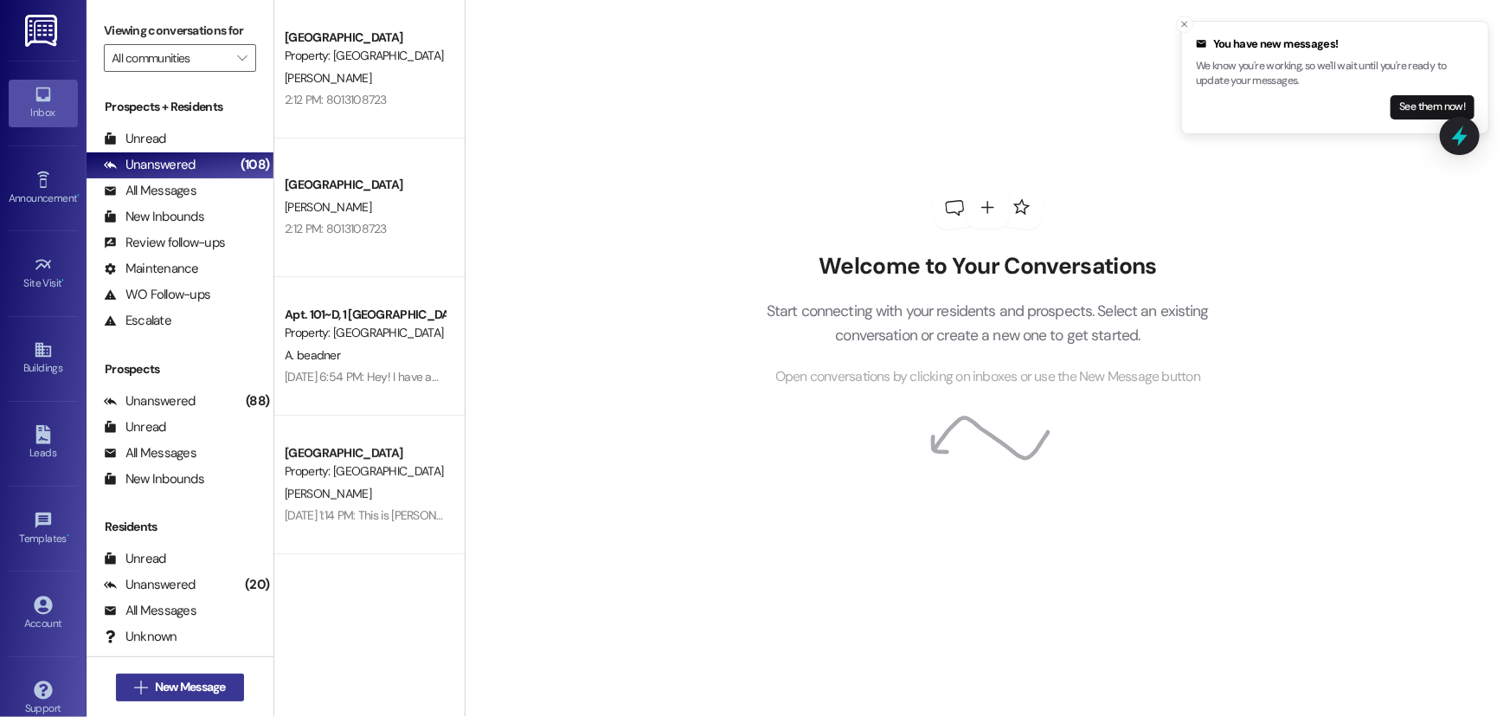
click at [192, 693] on span "New Message" at bounding box center [190, 687] width 71 height 18
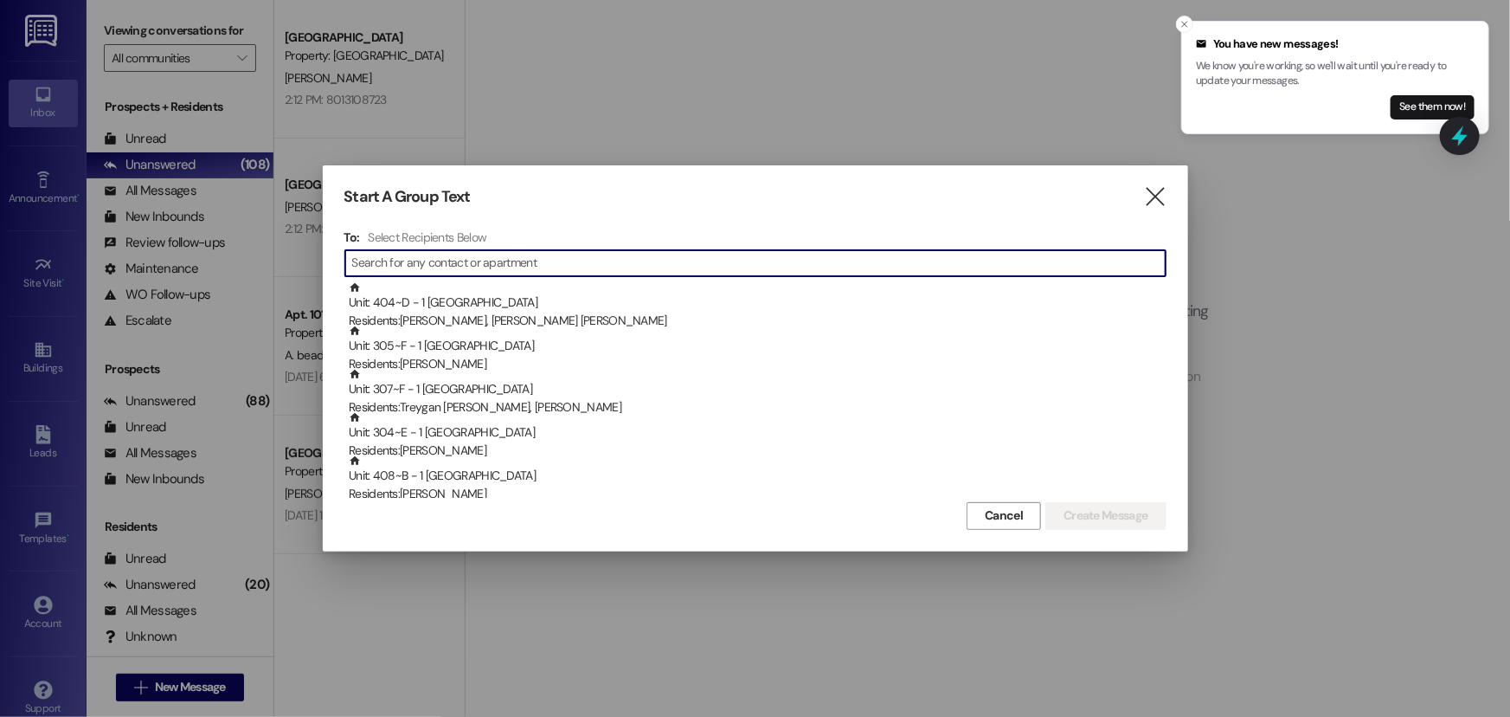
click at [434, 260] on input at bounding box center [759, 263] width 814 height 24
type input "j"
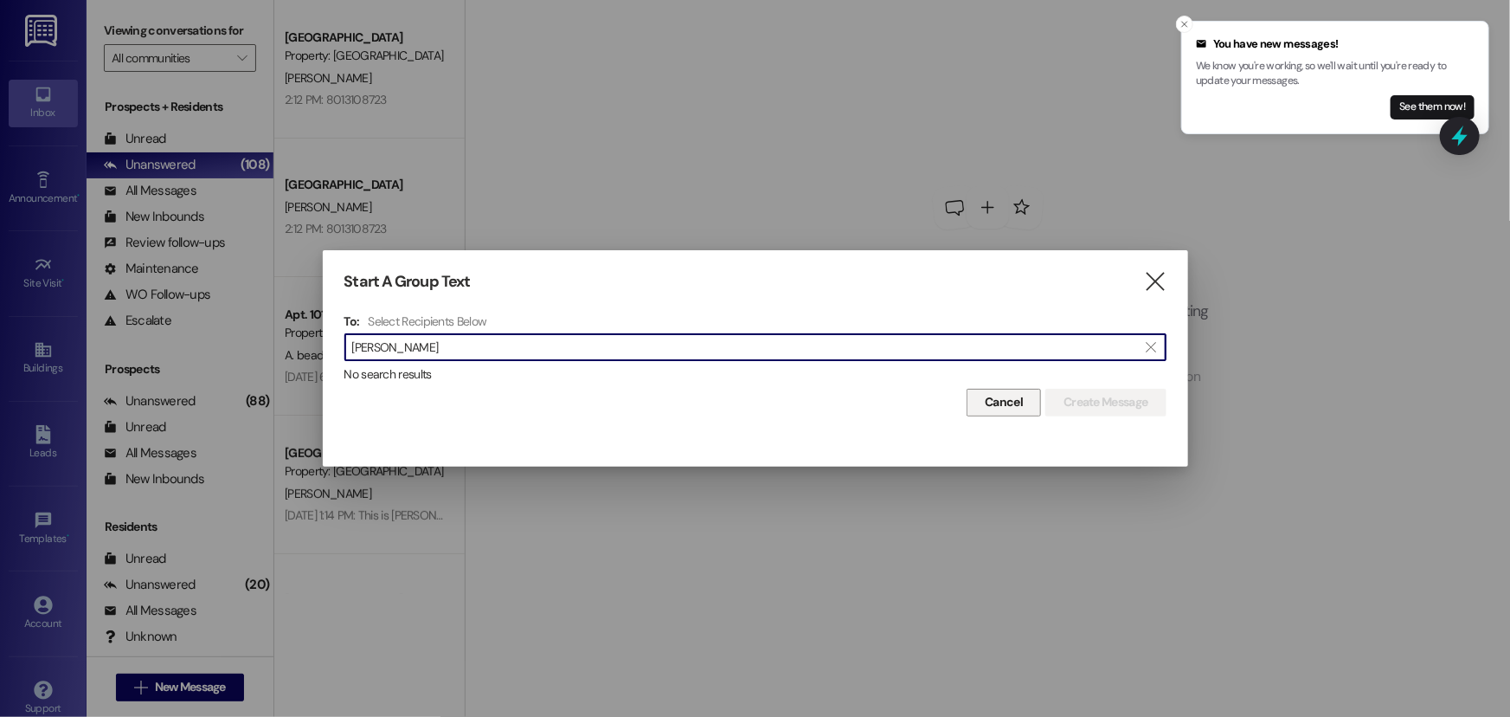
type input "[PERSON_NAME]"
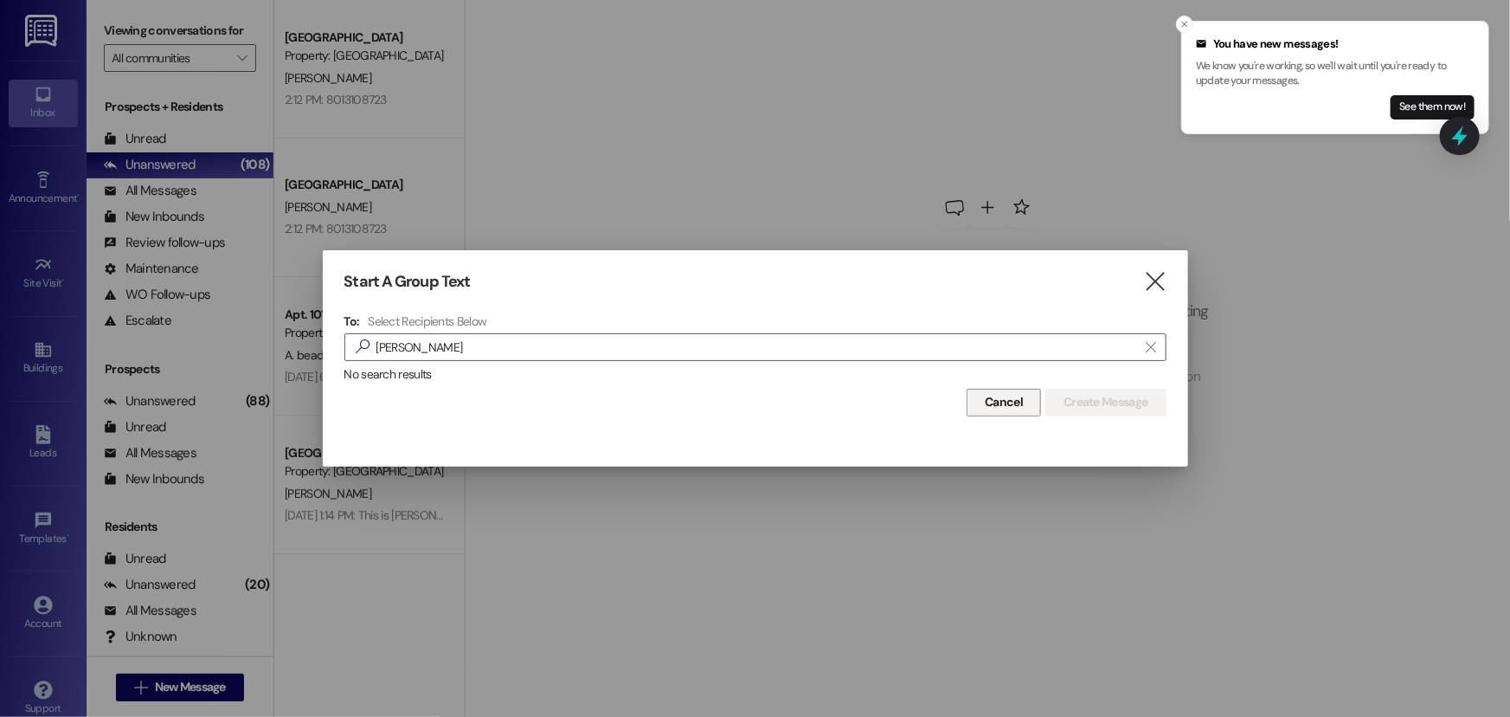
click at [1008, 401] on span "Cancel" at bounding box center [1004, 402] width 38 height 18
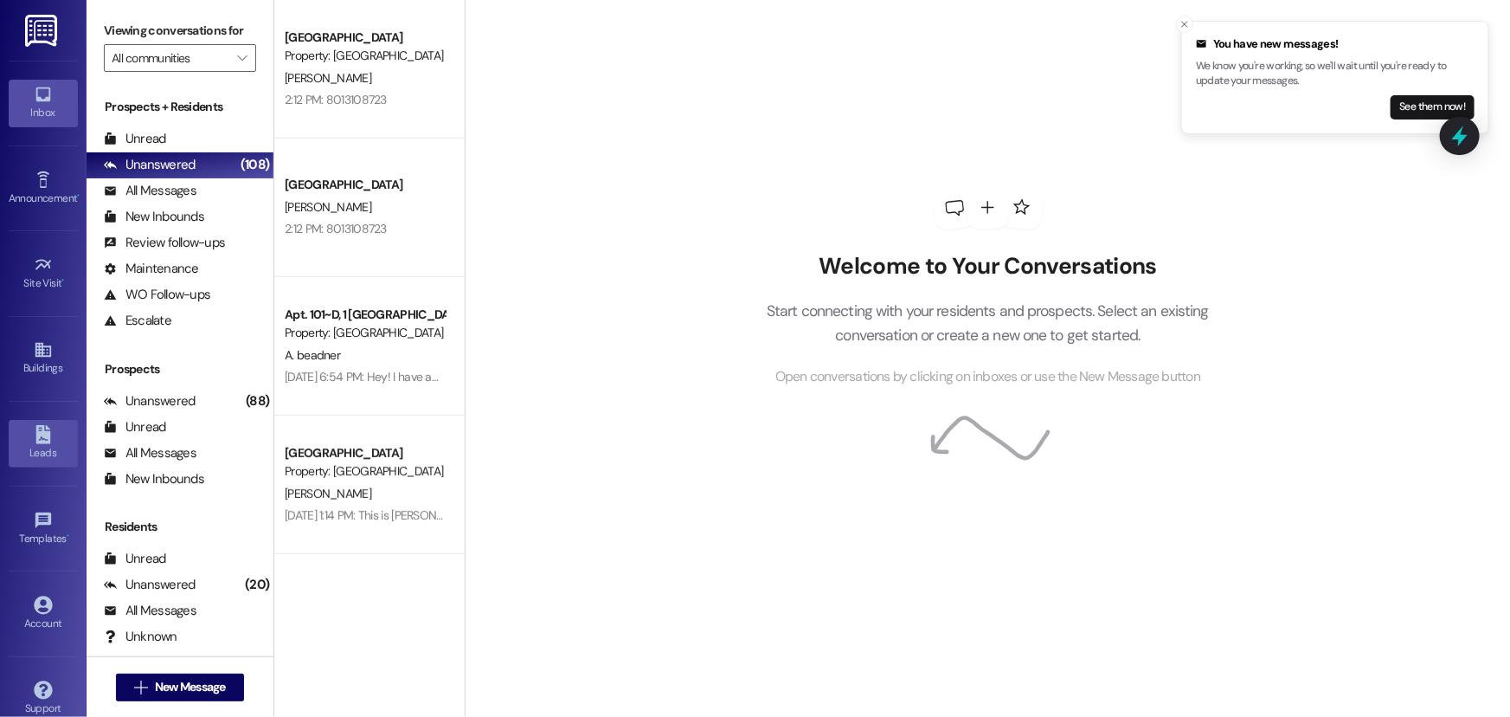
click at [29, 435] on link "Leads" at bounding box center [43, 443] width 69 height 47
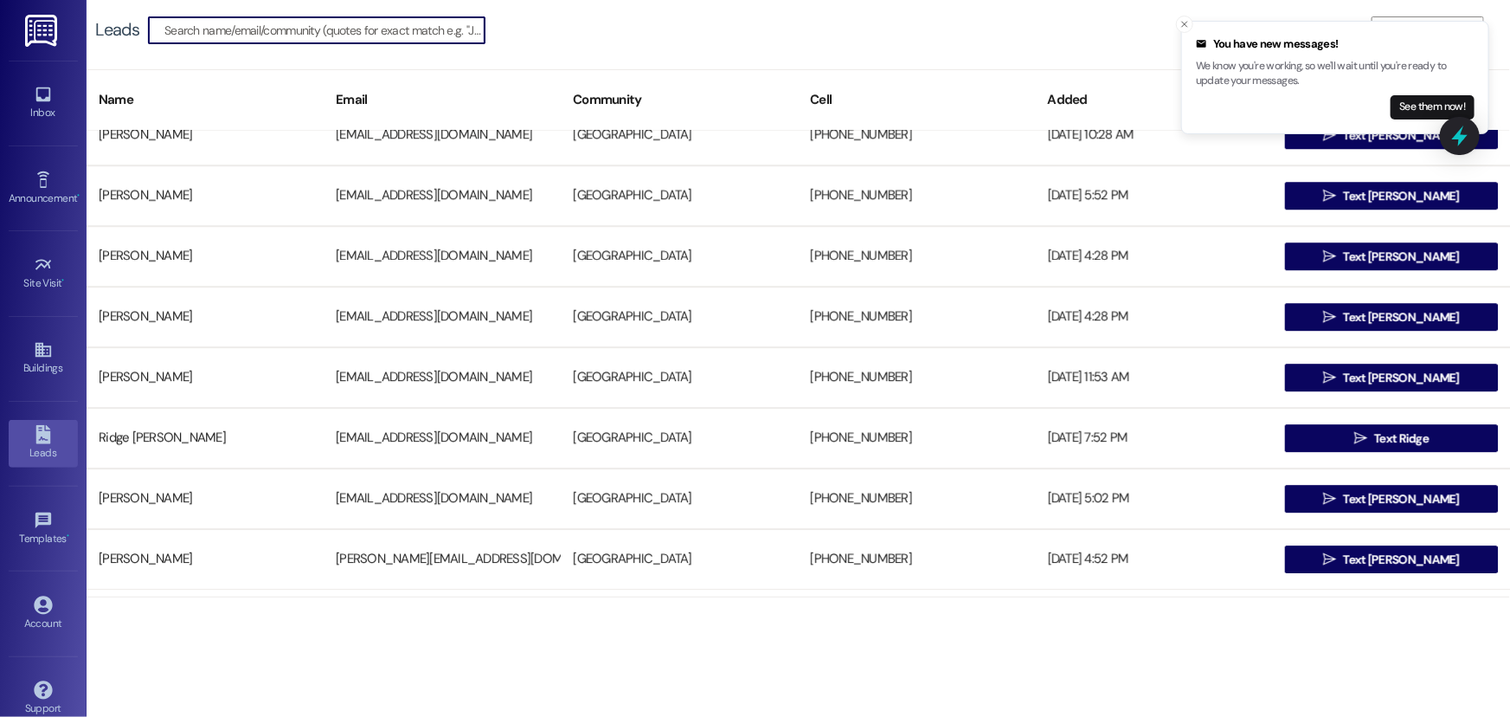
scroll to position [2518, 0]
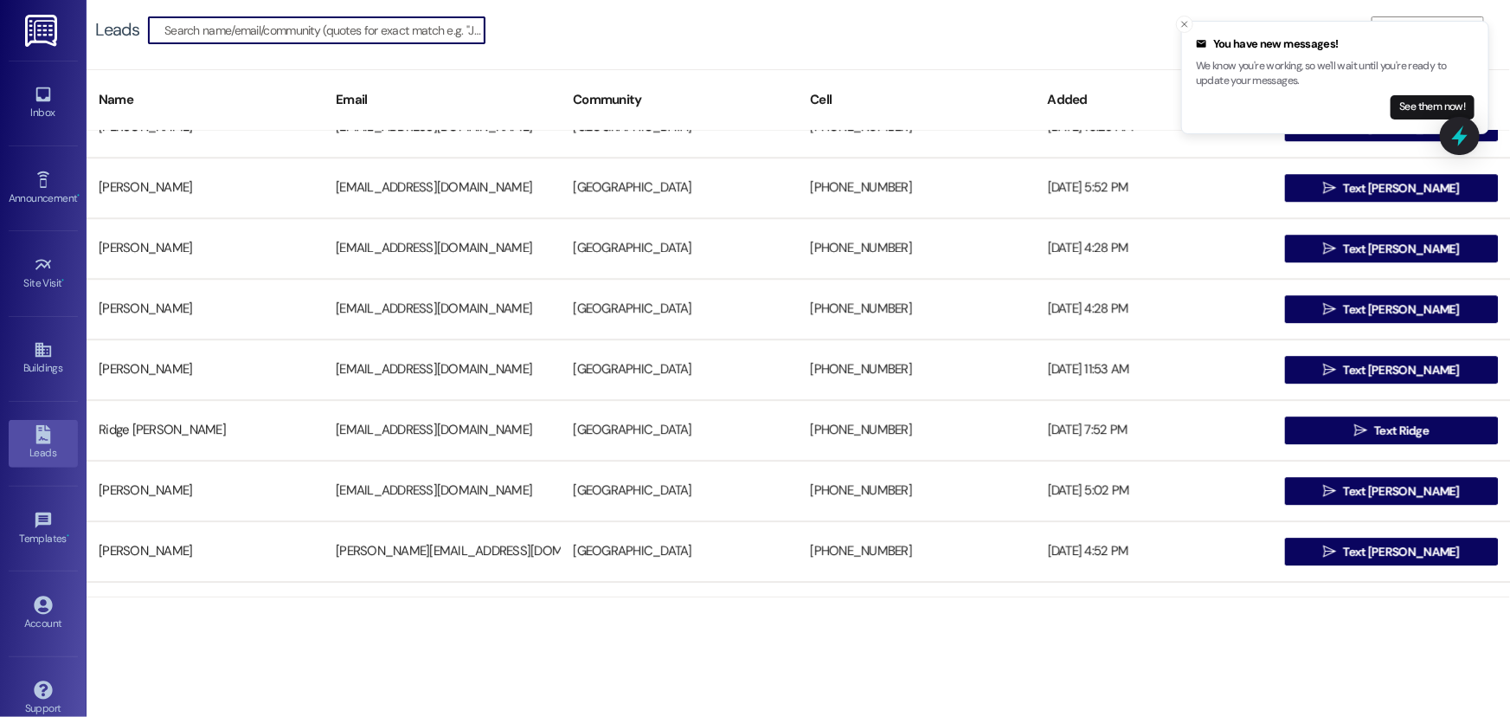
click at [184, 31] on input at bounding box center [324, 30] width 320 height 24
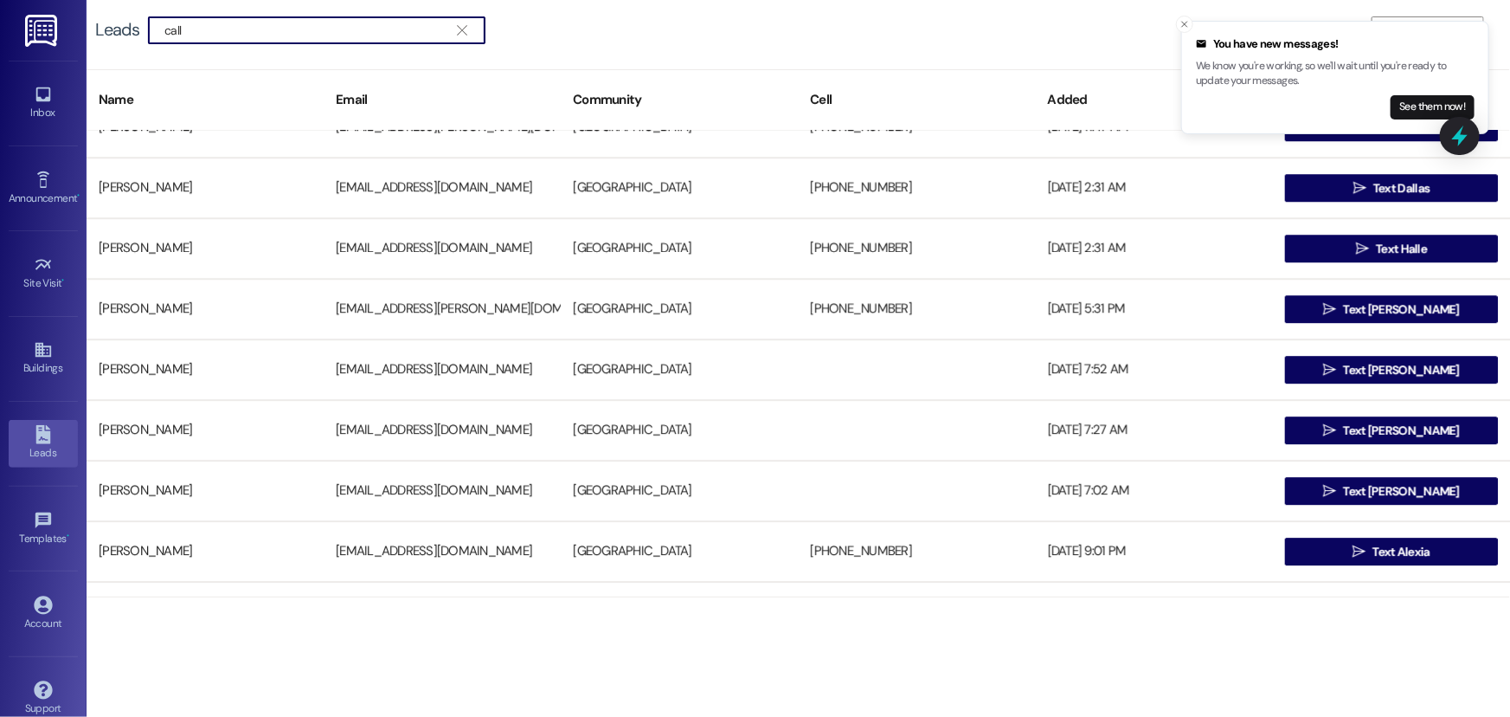
type input "call"
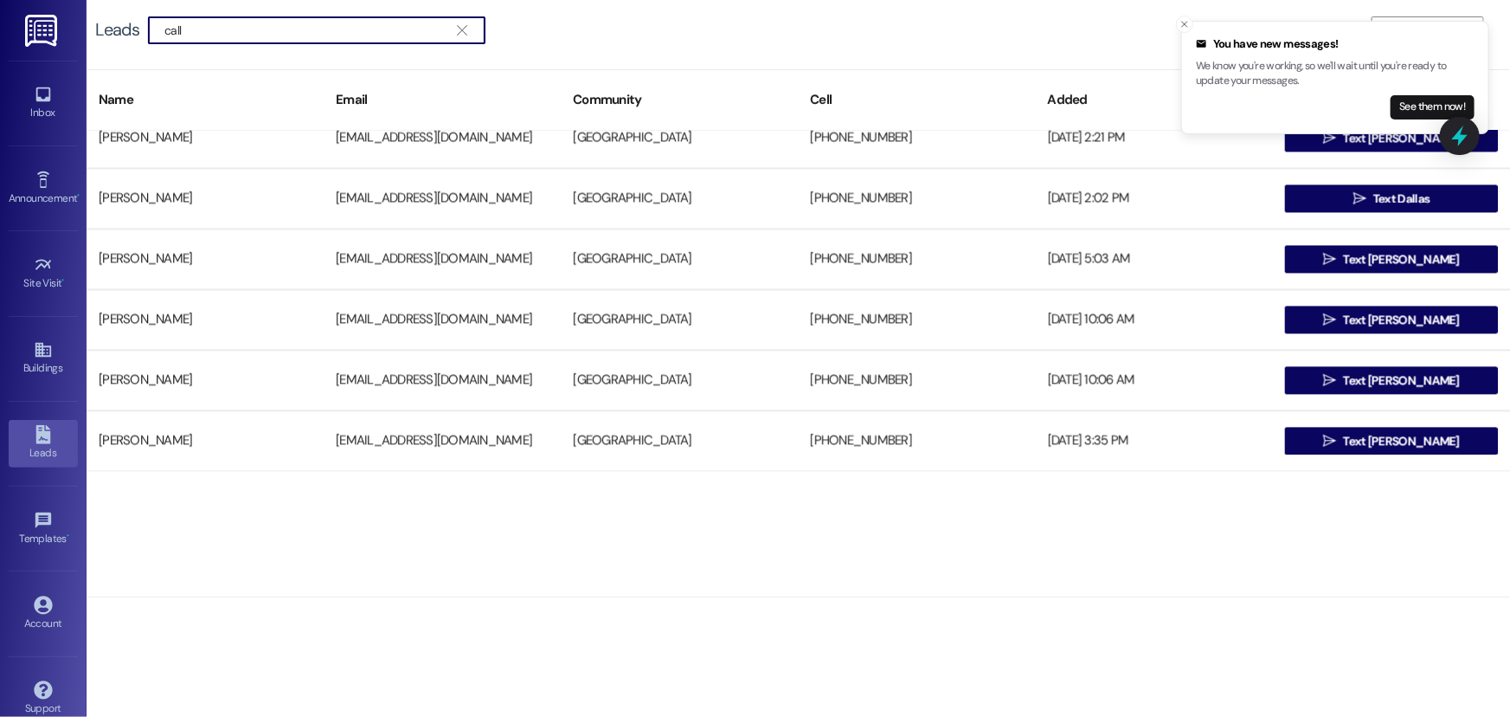
scroll to position [1619, 0]
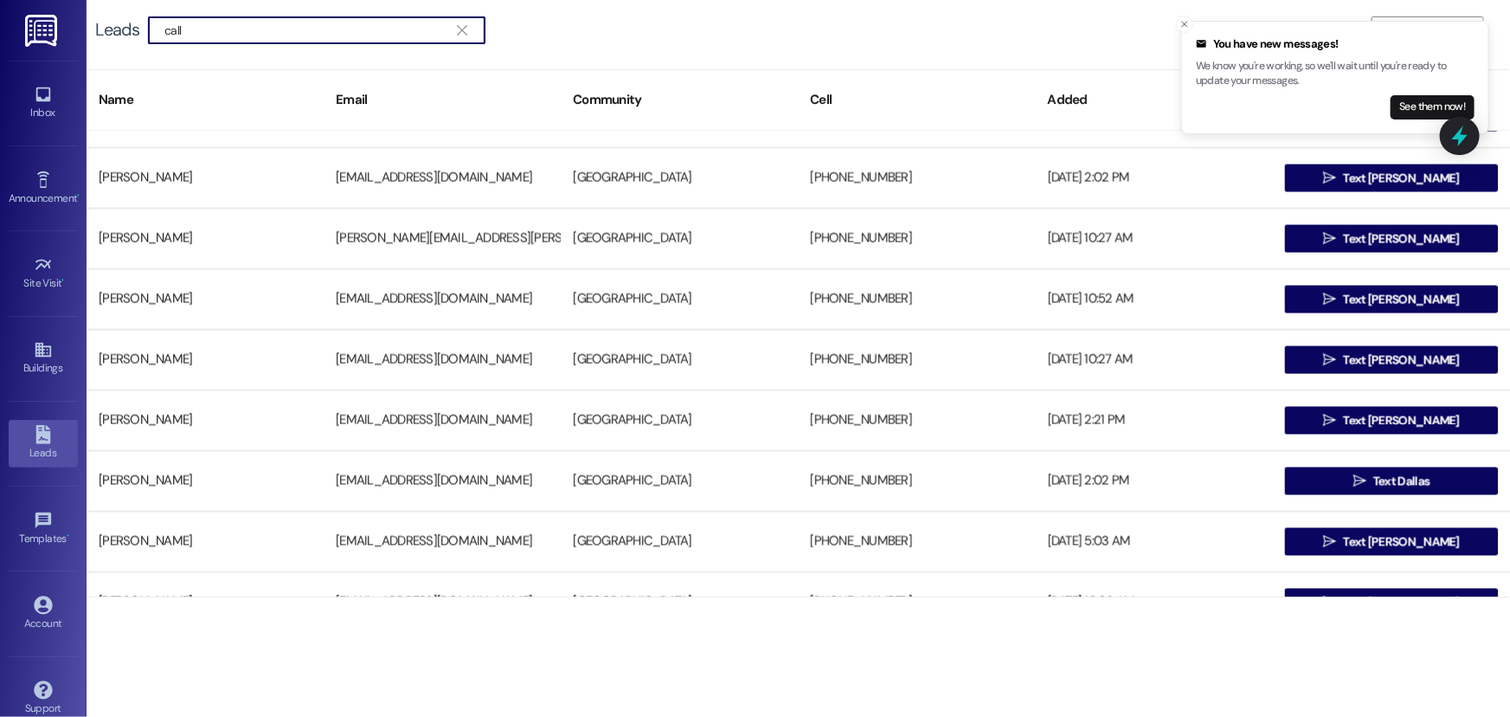
drag, startPoint x: 462, startPoint y: 27, endPoint x: 511, endPoint y: 17, distance: 49.4
click at [462, 27] on icon "" at bounding box center [462, 30] width 10 height 14
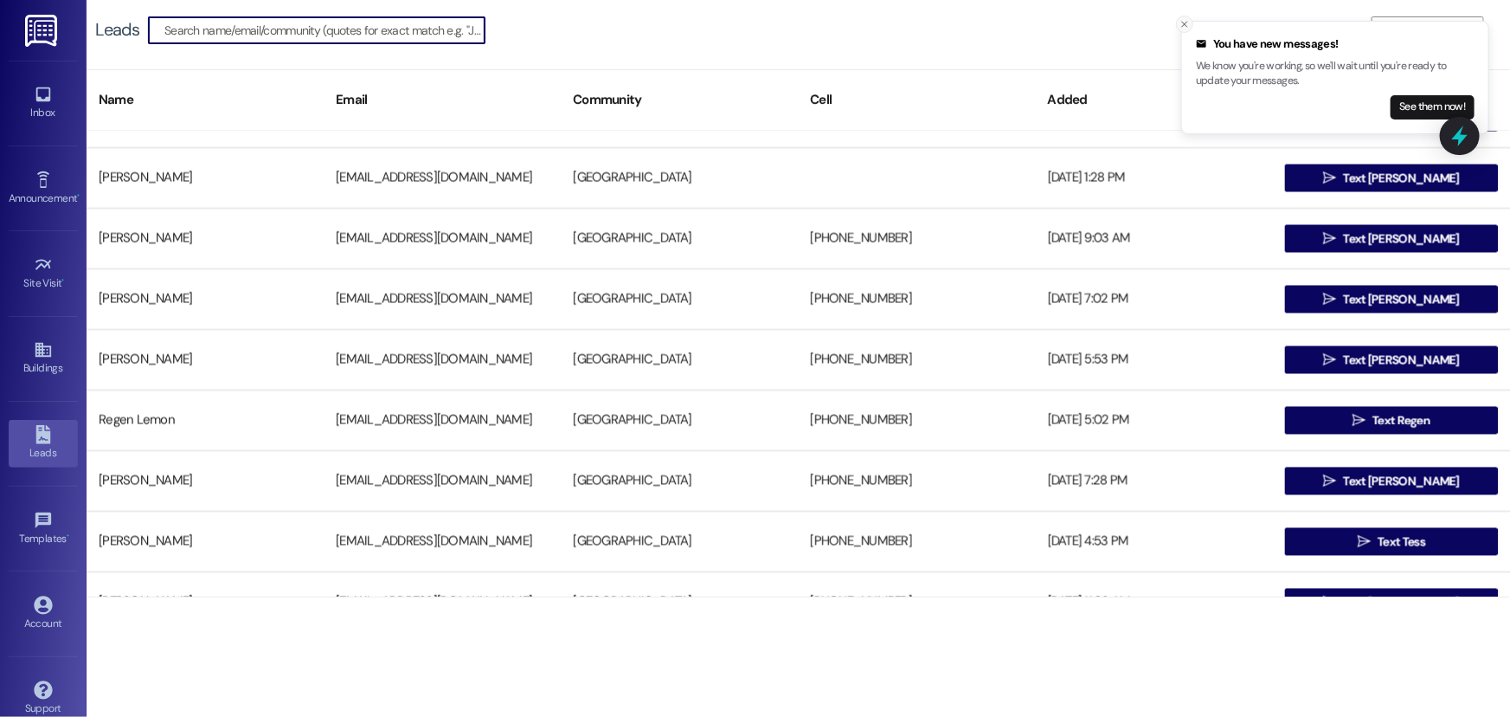
click at [1181, 20] on icon "Close toast" at bounding box center [1185, 24] width 10 height 10
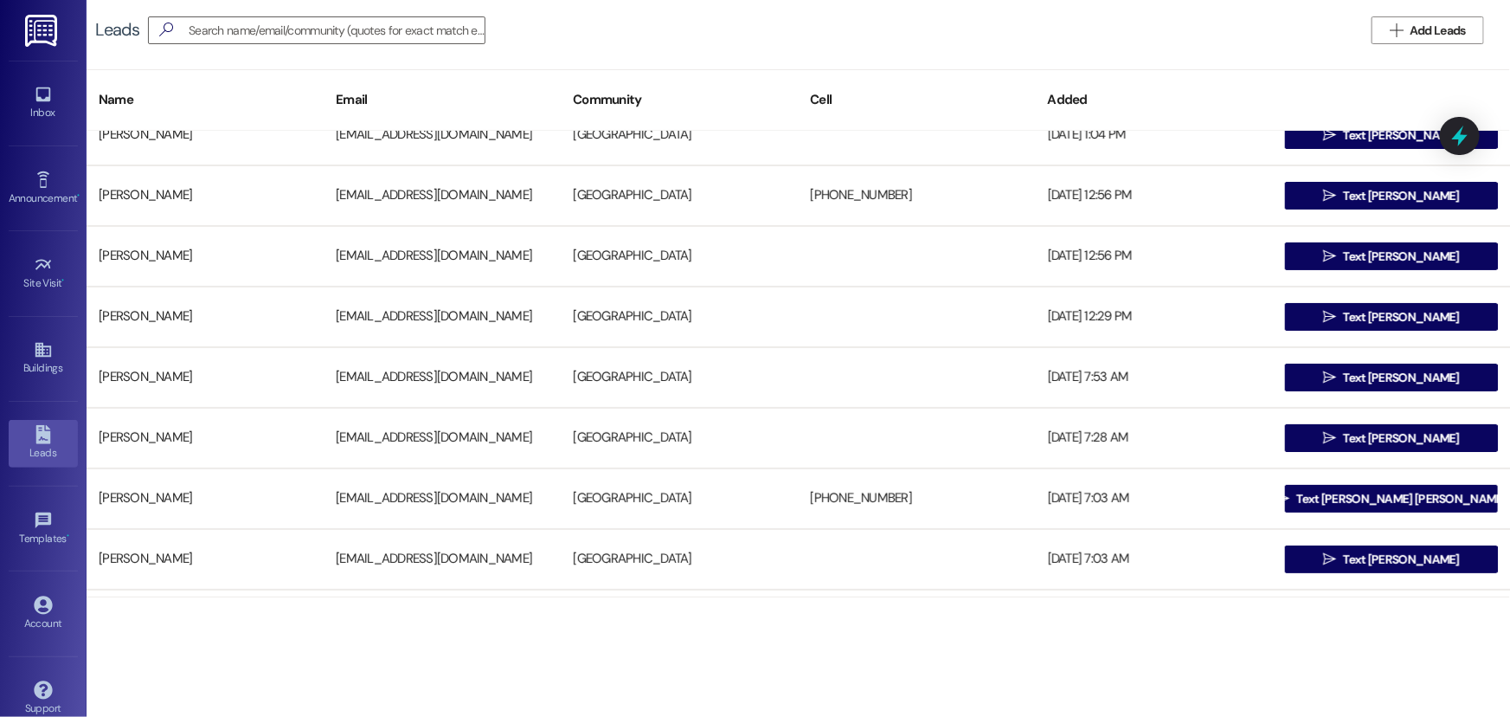
scroll to position [0, 0]
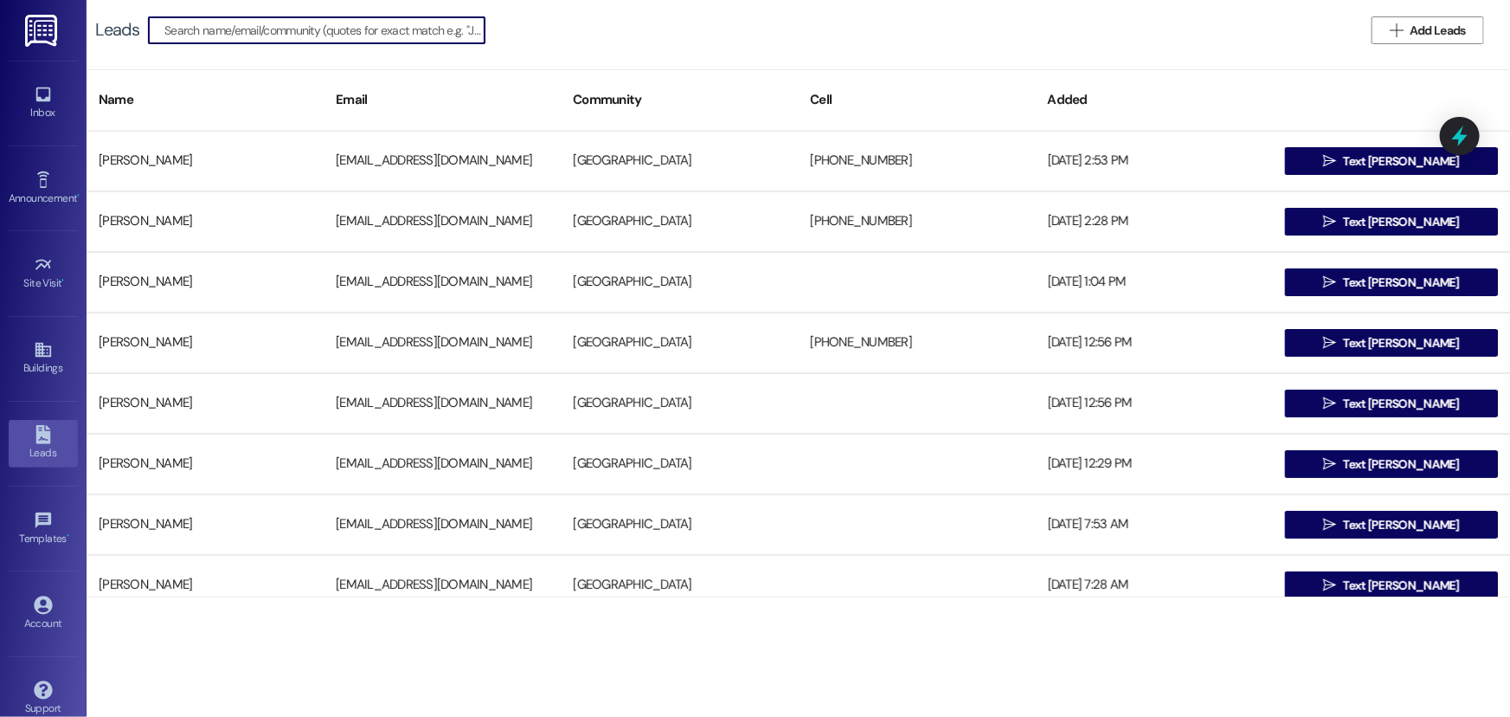
click at [328, 30] on input at bounding box center [324, 30] width 320 height 24
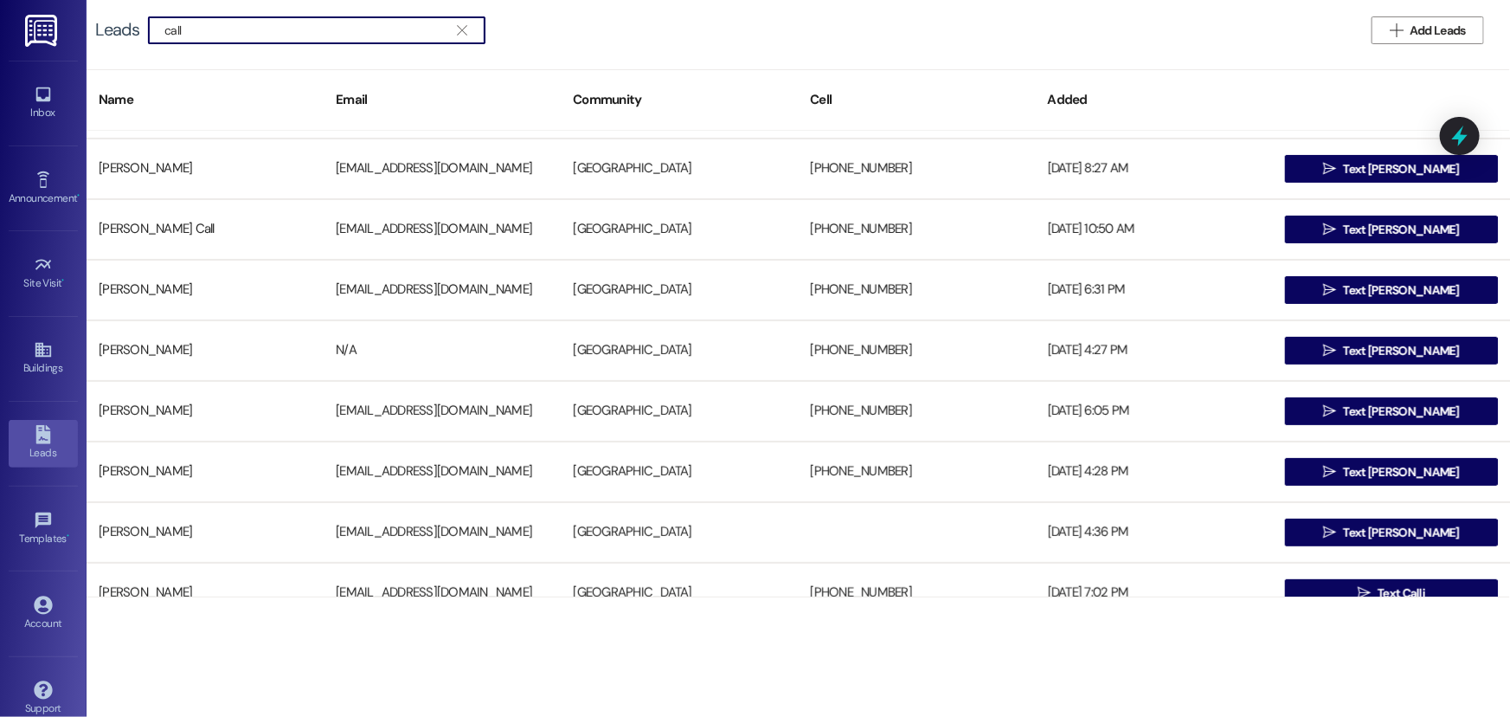
scroll to position [235, 0]
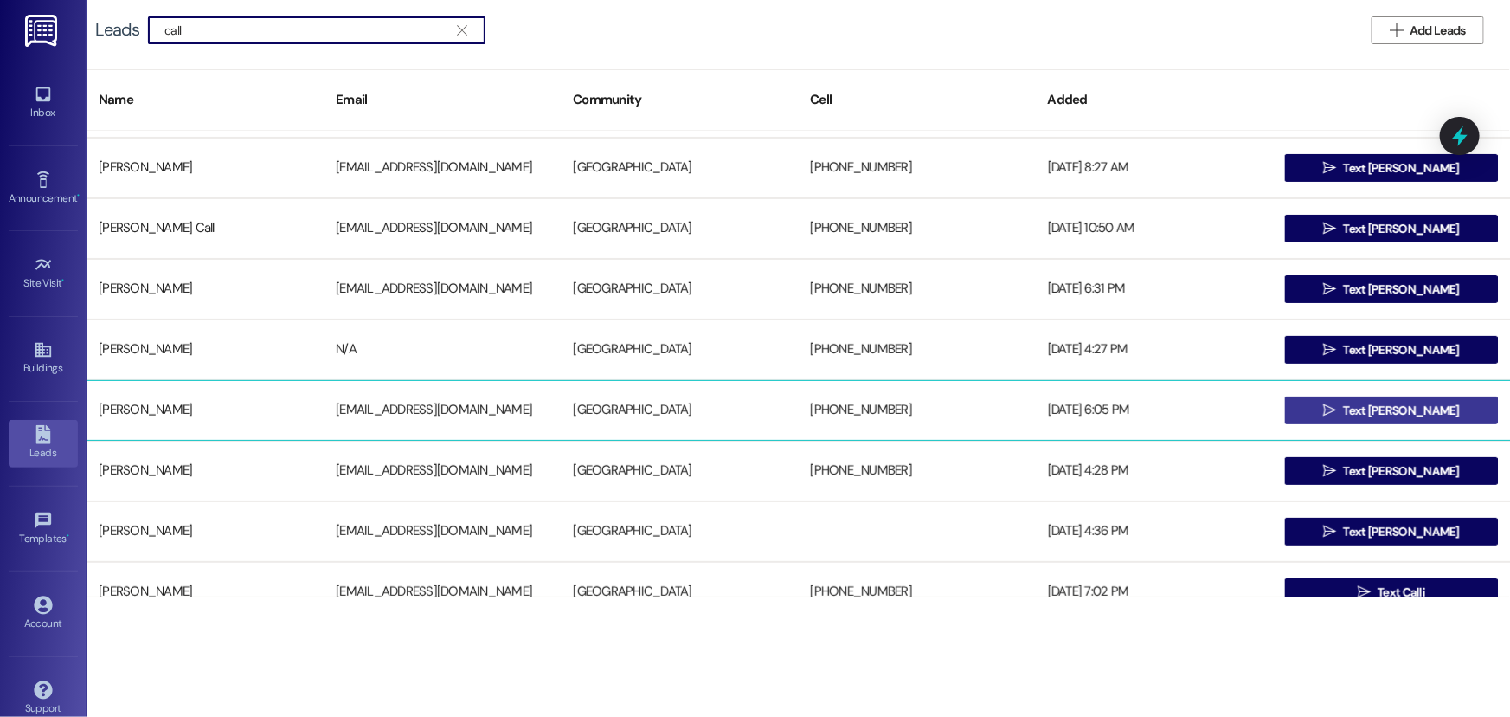
type input "call"
click at [1381, 406] on span "Text [PERSON_NAME]" at bounding box center [1401, 411] width 116 height 18
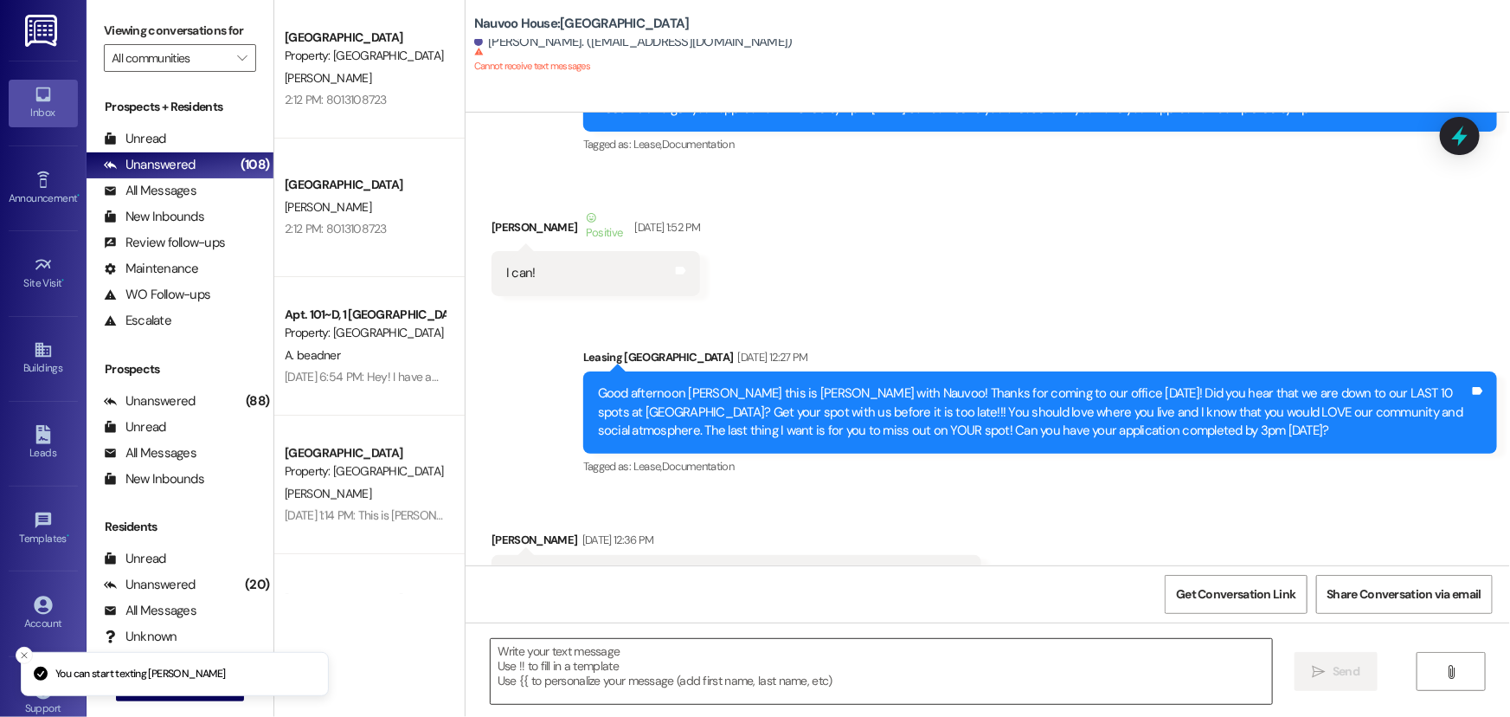
scroll to position [351, 0]
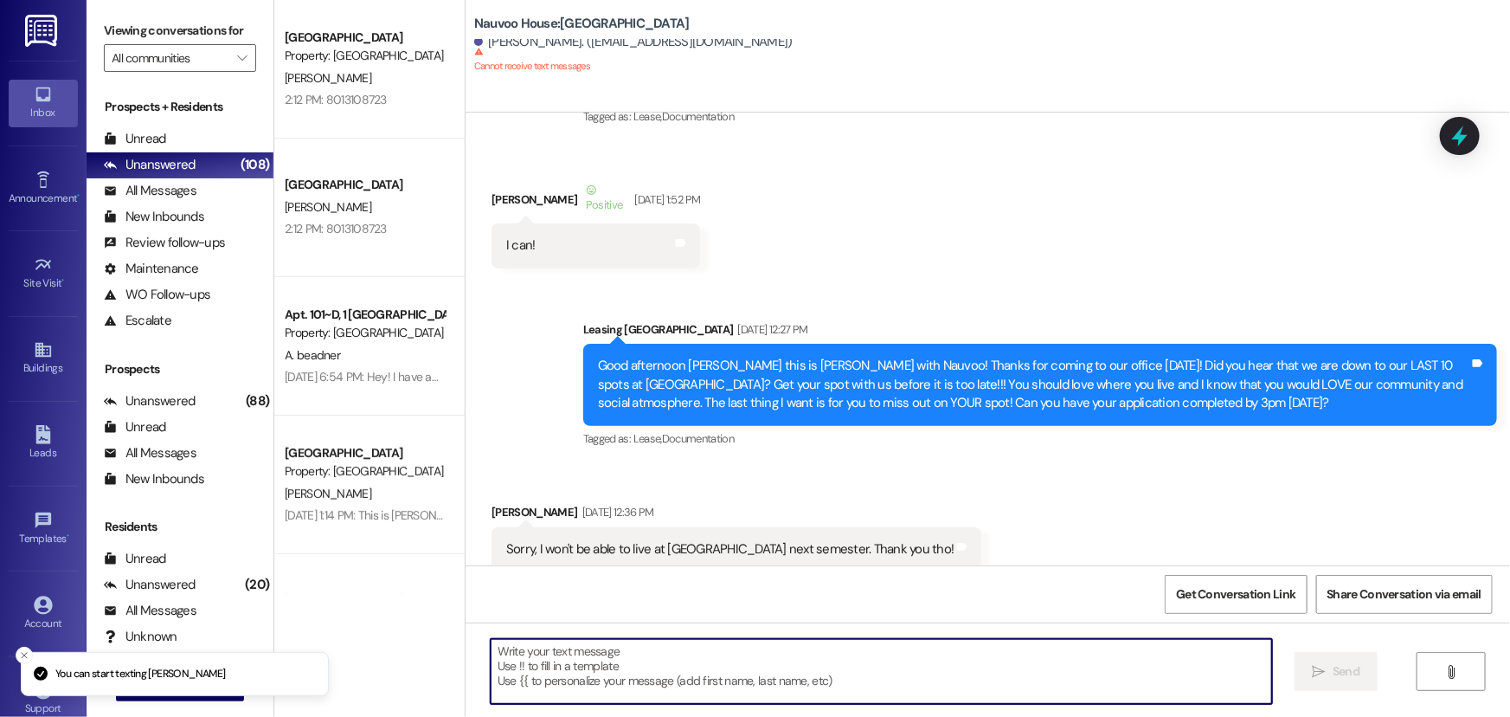
click at [560, 672] on textarea at bounding box center [882, 671] width 782 height 65
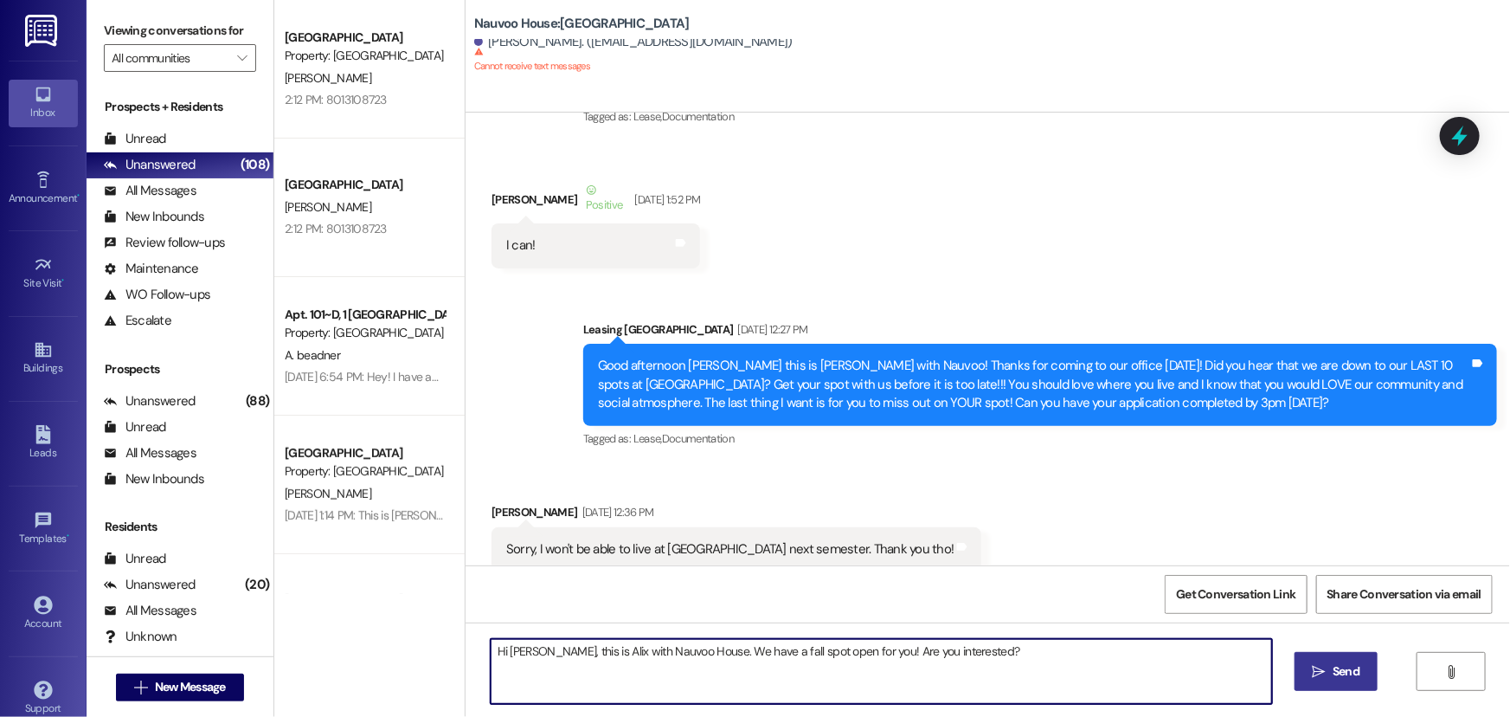
type textarea "Hi [PERSON_NAME], this is Alix with Nauvoo House. We have a fall spot open for …"
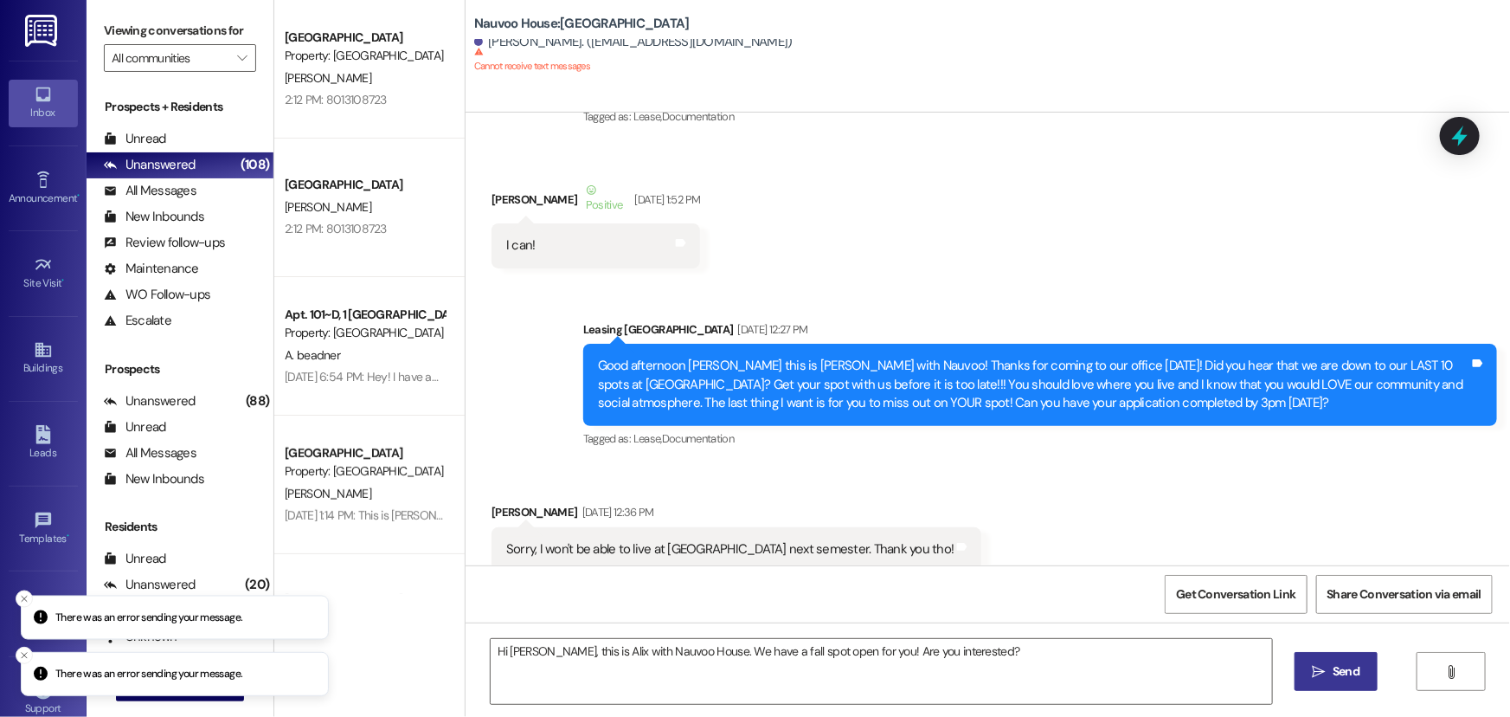
click at [1315, 659] on button " Send" at bounding box center [1337, 671] width 84 height 39
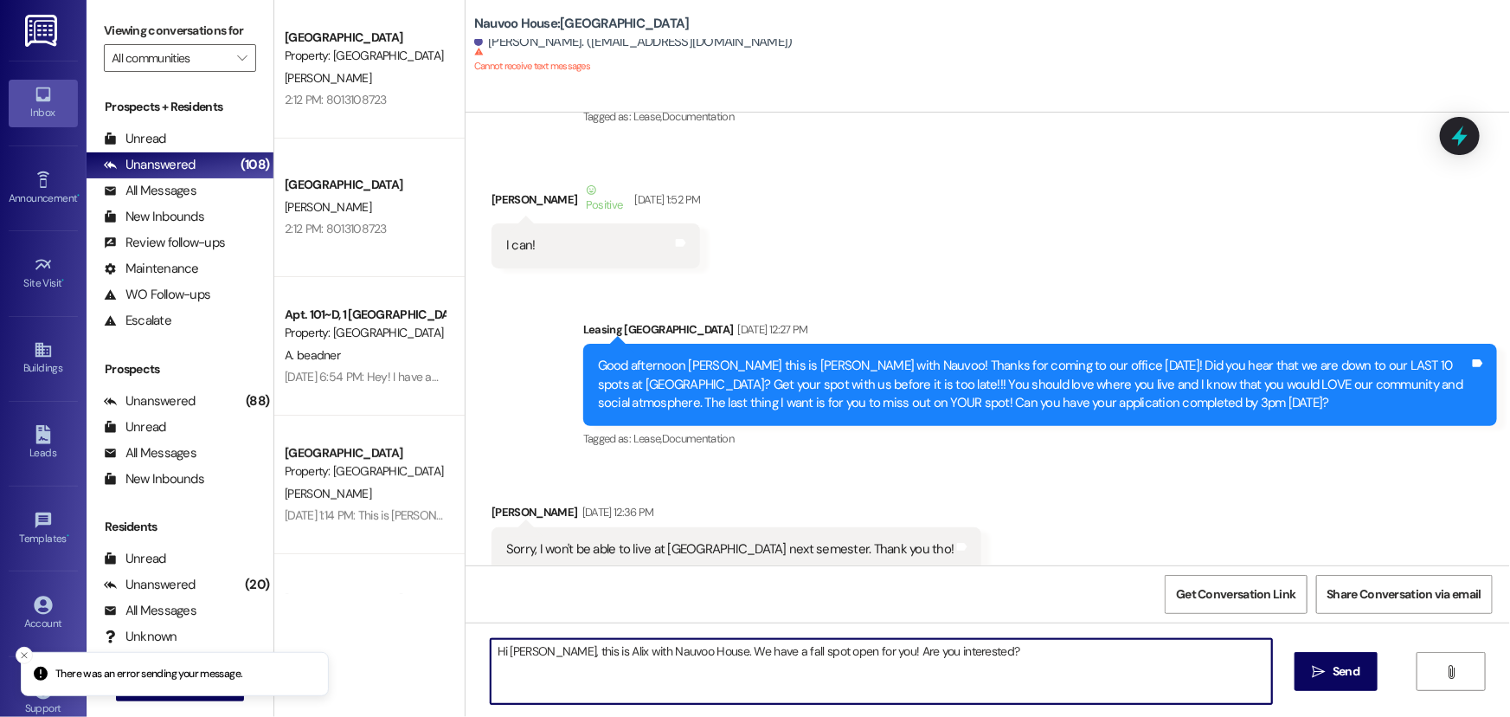
drag, startPoint x: 974, startPoint y: 653, endPoint x: 466, endPoint y: 664, distance: 508.2
click at [466, 664] on div "Hi [PERSON_NAME], this is Alix with Nauvoo House. We have a fall spot open for …" at bounding box center [988, 687] width 1045 height 130
click at [991, 657] on textarea "Hi [PERSON_NAME], this is Alix with Nauvoo House. We have a fall spot open for …" at bounding box center [882, 671] width 782 height 65
drag, startPoint x: 991, startPoint y: 657, endPoint x: 484, endPoint y: 667, distance: 507.3
click at [491, 667] on textarea "Hi [PERSON_NAME], this is Alix with Nauvoo House. We have a fall spot open for …" at bounding box center [882, 671] width 782 height 65
